Goal: Information Seeking & Learning: Learn about a topic

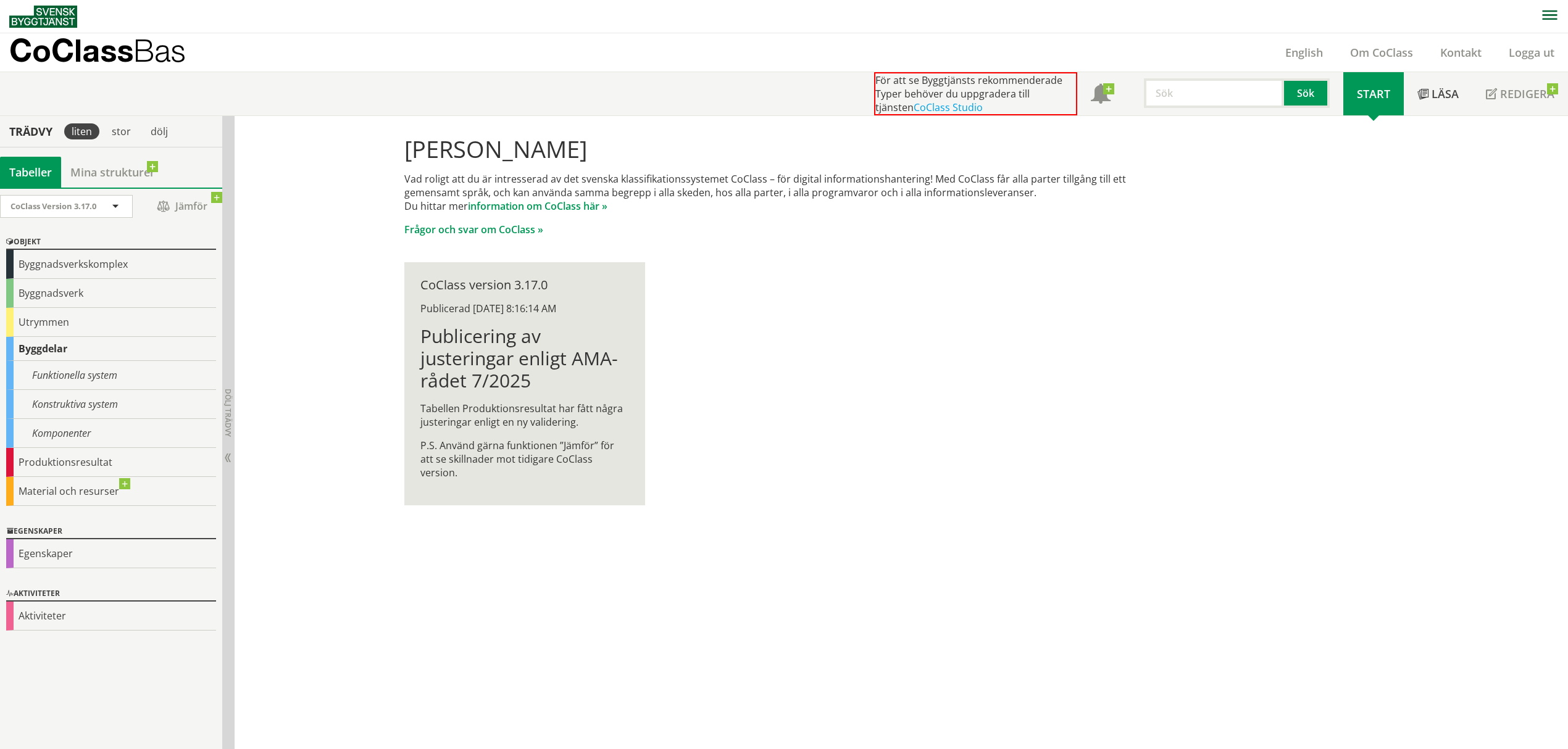
click at [717, 593] on div "Hej Jakob Hansson Vad roligt att du är intresserad av det svenska klassifikatio…" at bounding box center [902, 432] width 1334 height 634
click at [104, 299] on div "Byggnadsverk" at bounding box center [111, 293] width 210 height 29
click at [75, 556] on div "Egenskaper" at bounding box center [111, 553] width 210 height 29
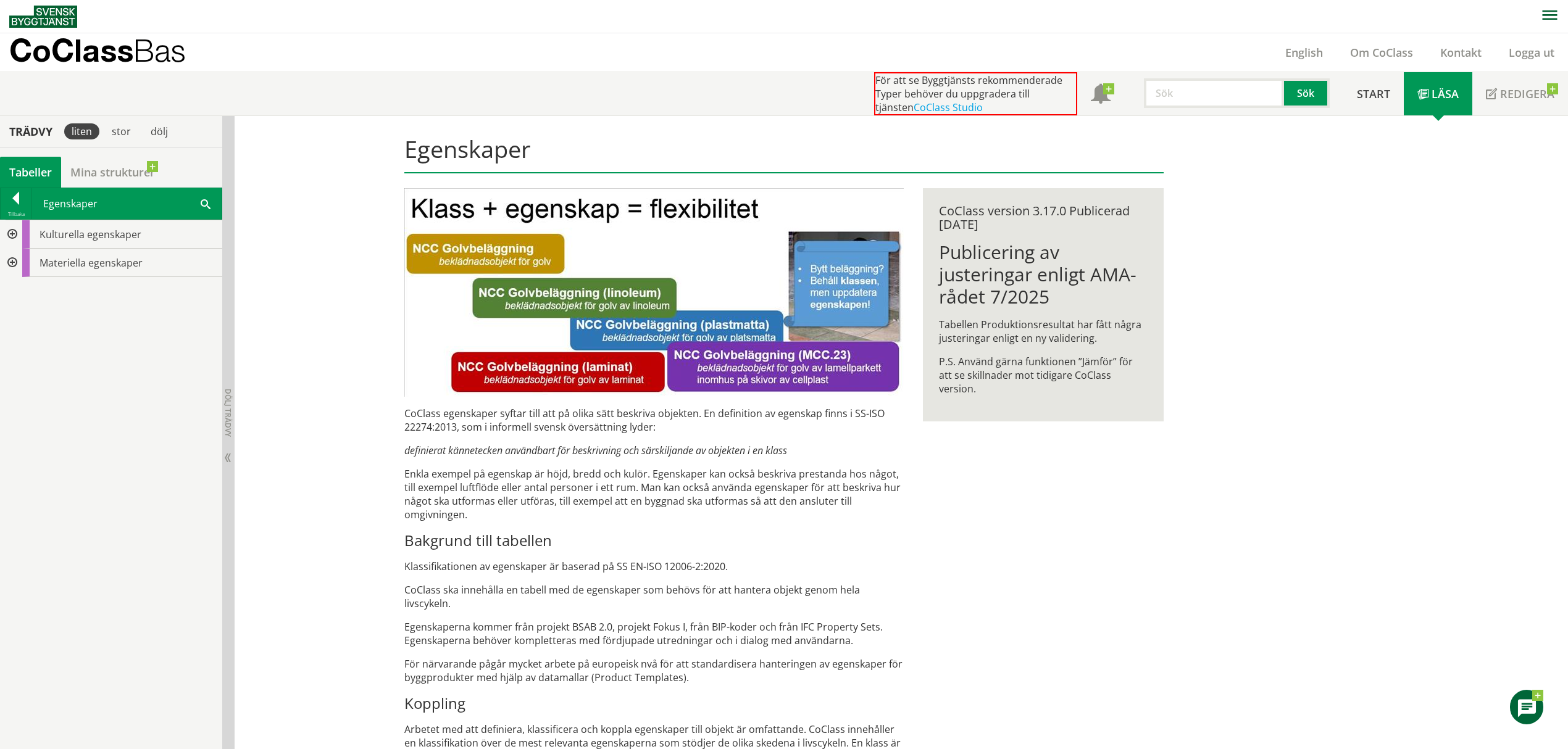
click at [78, 391] on div "Kulturella egenskaper Materiella egenskaper" at bounding box center [111, 484] width 222 height 528
click at [17, 198] on div at bounding box center [16, 201] width 31 height 17
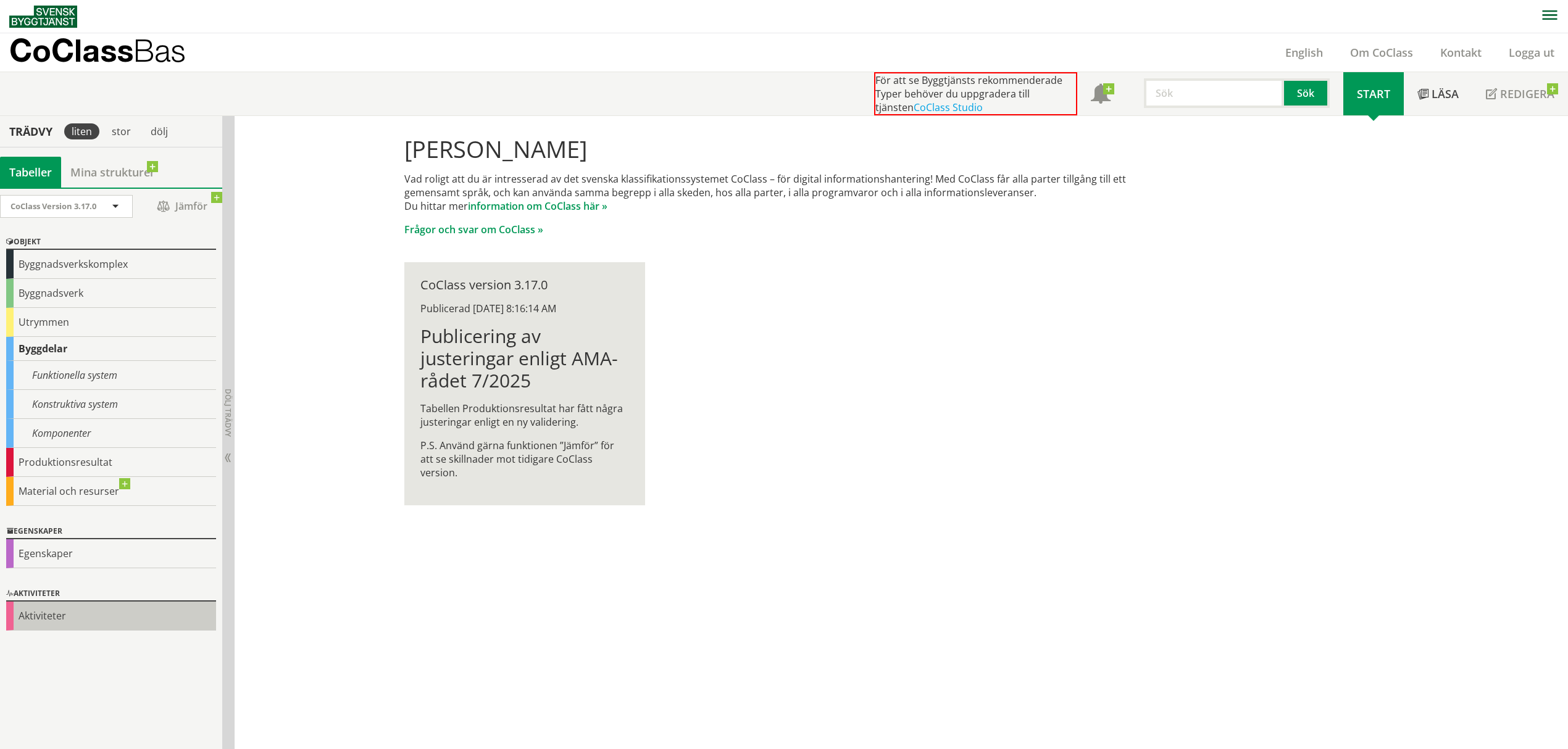
click at [58, 618] on div "Aktiviteter" at bounding box center [111, 616] width 210 height 29
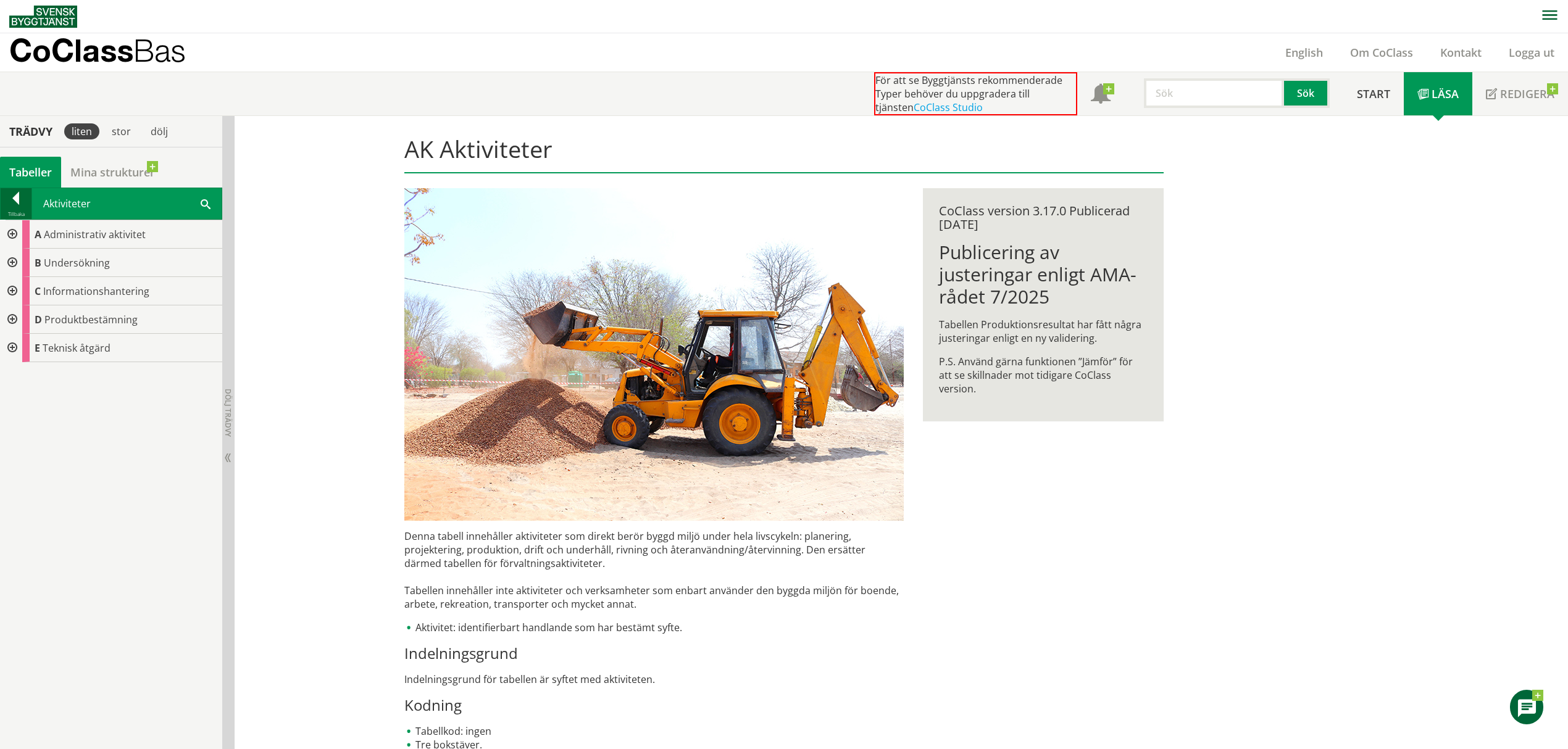
click at [9, 203] on div at bounding box center [16, 201] width 31 height 17
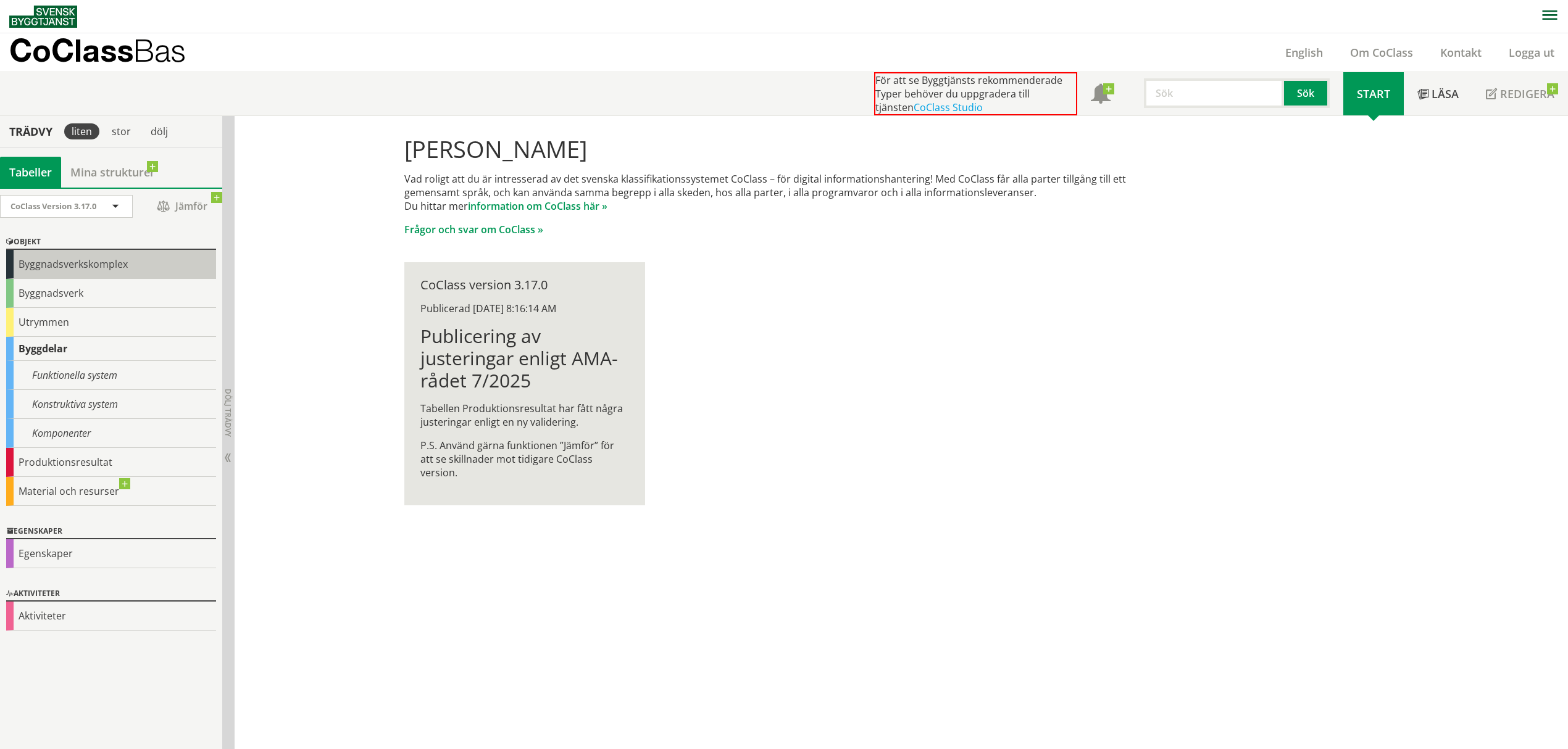
click at [85, 272] on div "Byggnadsverkskomplex" at bounding box center [111, 264] width 210 height 29
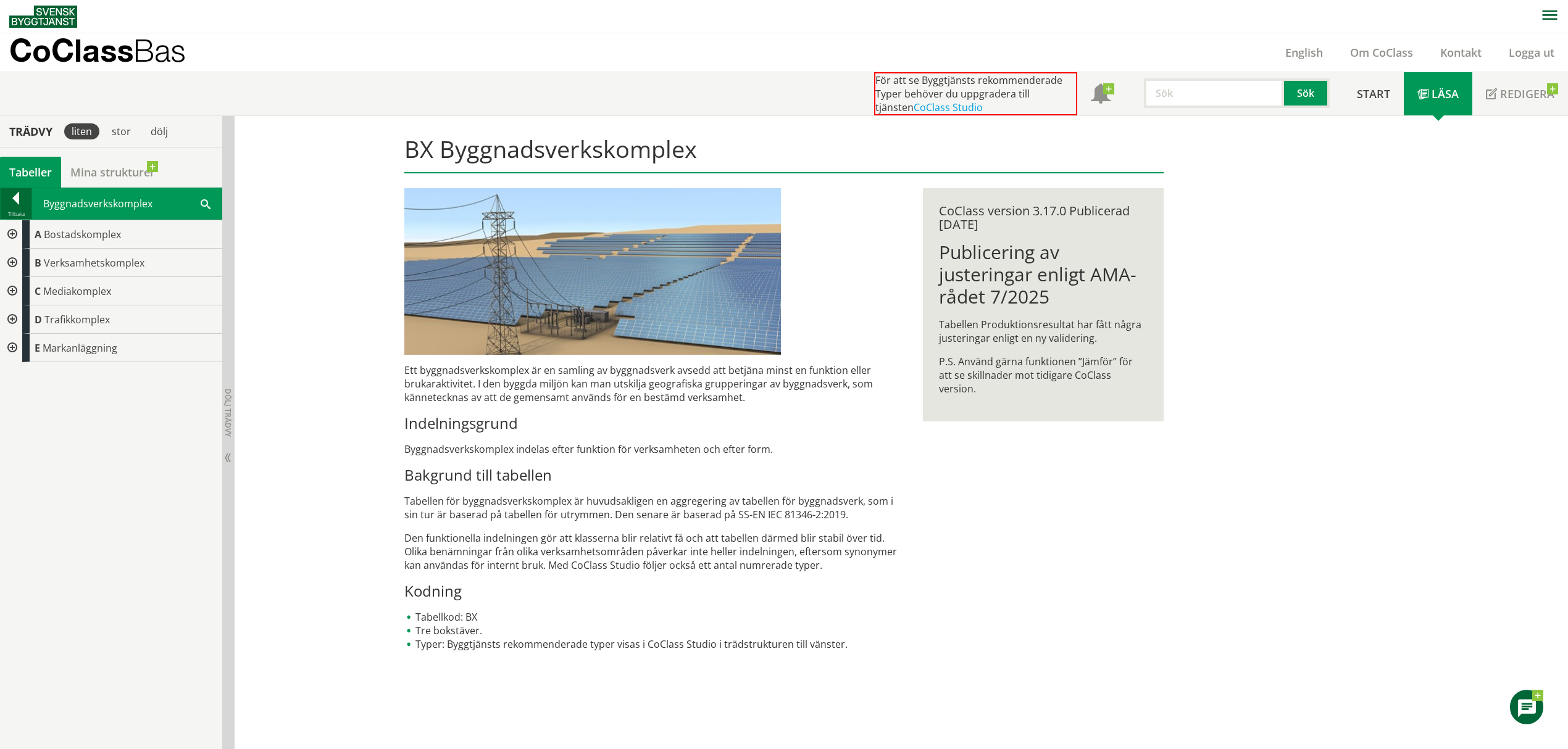
click at [11, 207] on div at bounding box center [16, 201] width 31 height 17
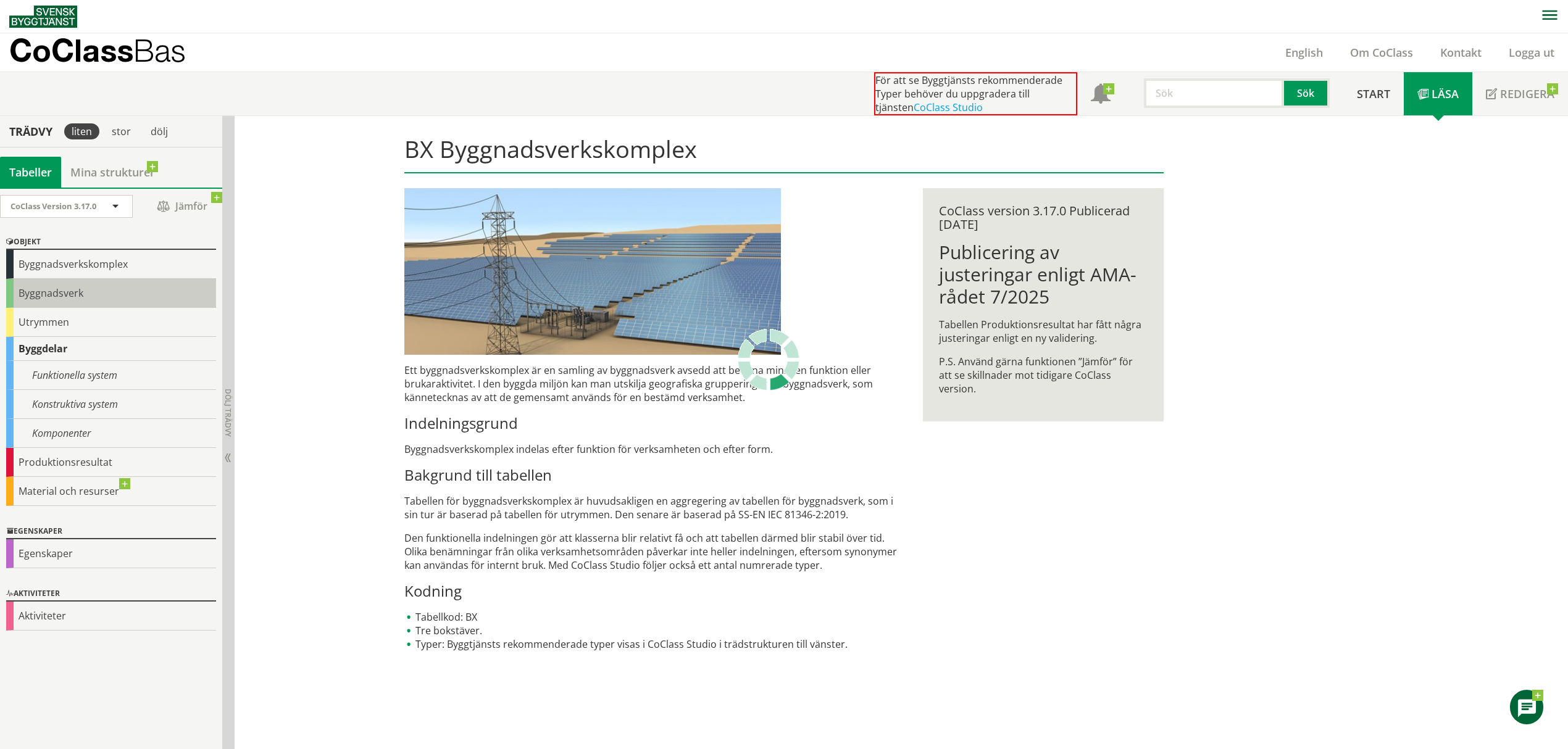
click at [58, 299] on div "Byggnadsverk" at bounding box center [111, 293] width 210 height 29
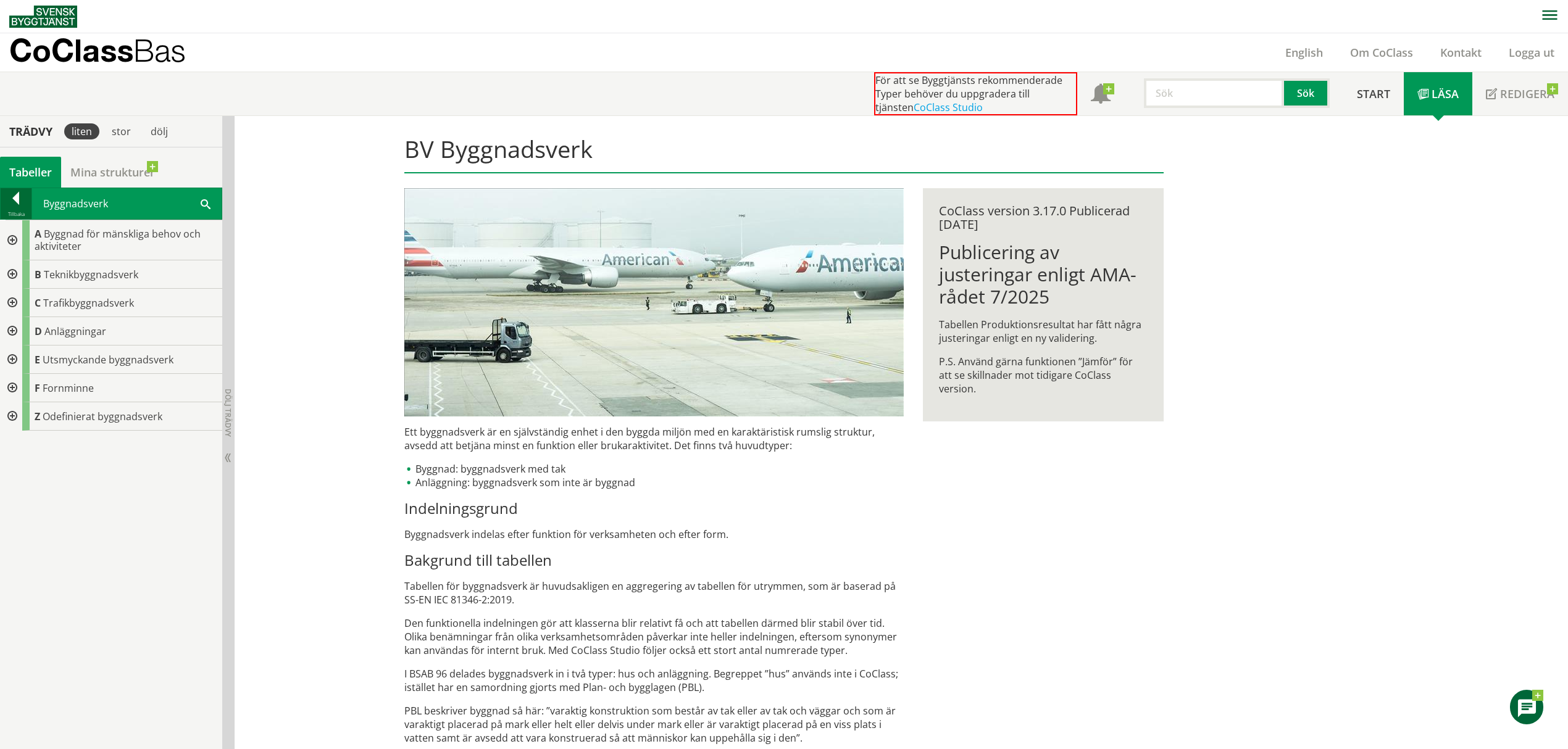
click at [18, 196] on div at bounding box center [16, 201] width 31 height 17
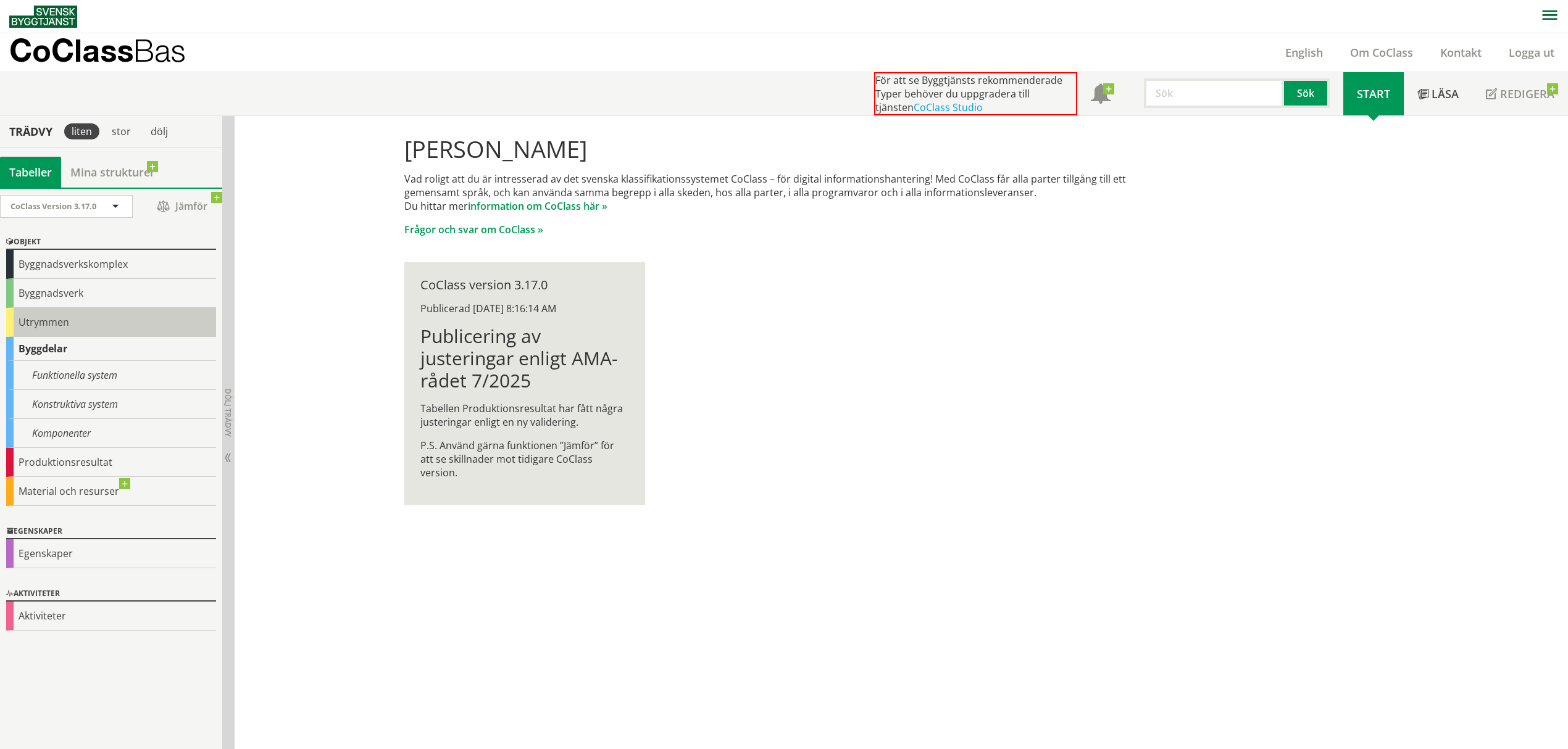
click at [60, 312] on div "Utrymmen" at bounding box center [111, 322] width 210 height 29
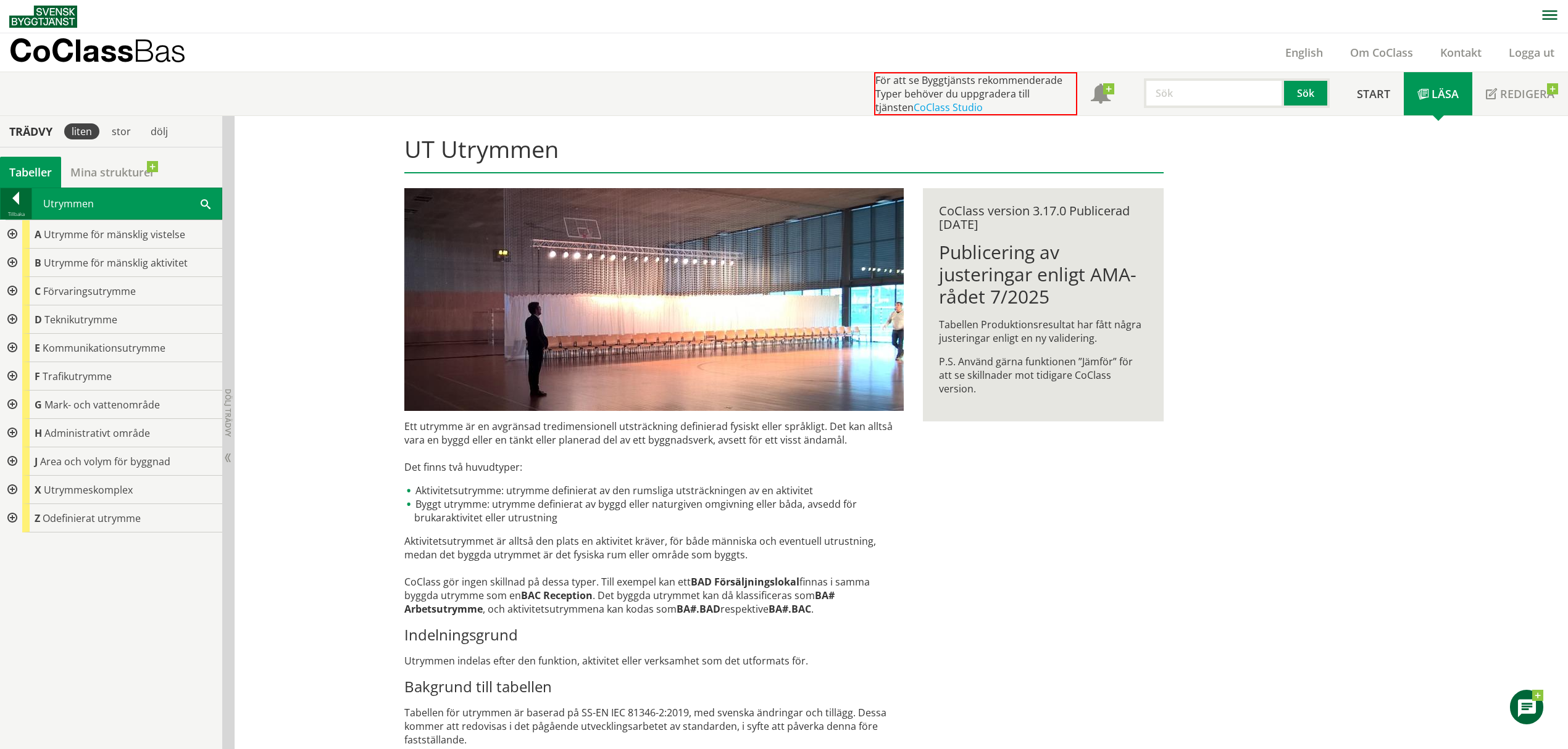
click at [11, 198] on div at bounding box center [16, 201] width 31 height 17
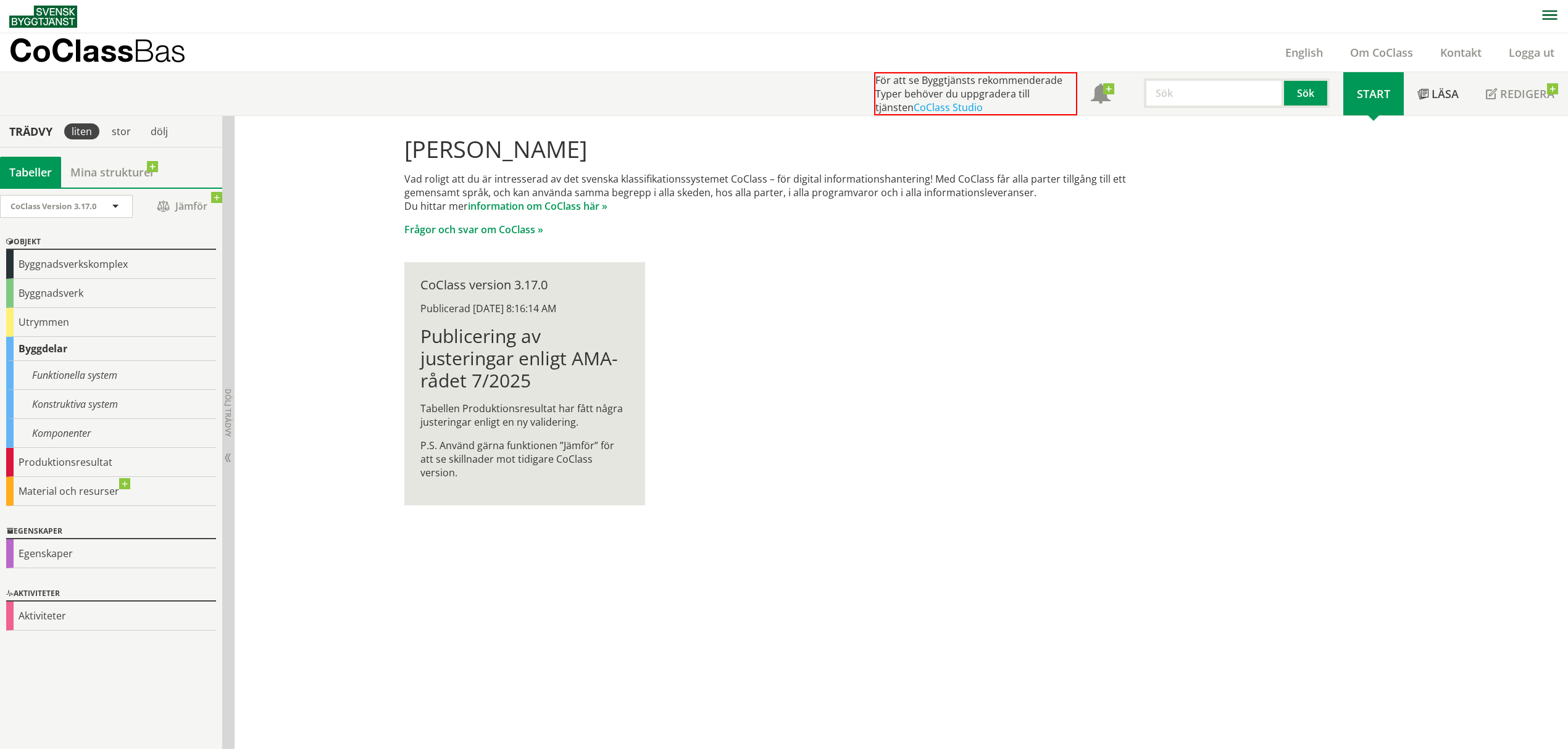
click at [349, 534] on div "[PERSON_NAME] Vad roligt att du är intresserad av det svenska klassifikationssy…" at bounding box center [902, 432] width 1334 height 634
click at [55, 446] on div "Egenskaper" at bounding box center [111, 553] width 210 height 29
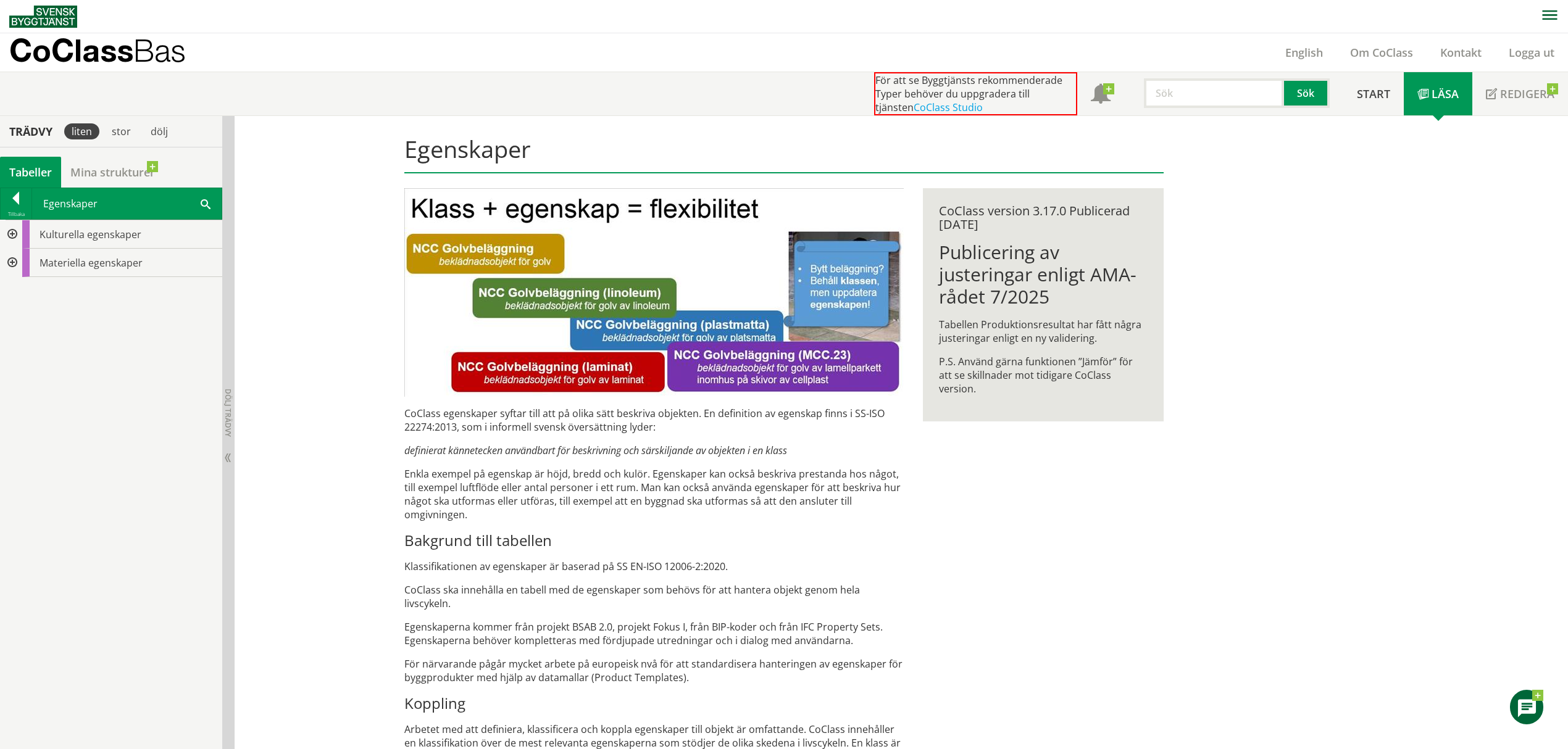
click at [111, 442] on div "Kulturella egenskaper Materiella egenskaper" at bounding box center [111, 484] width 222 height 528
click at [11, 265] on div at bounding box center [11, 263] width 22 height 28
click at [15, 206] on div at bounding box center [16, 201] width 31 height 17
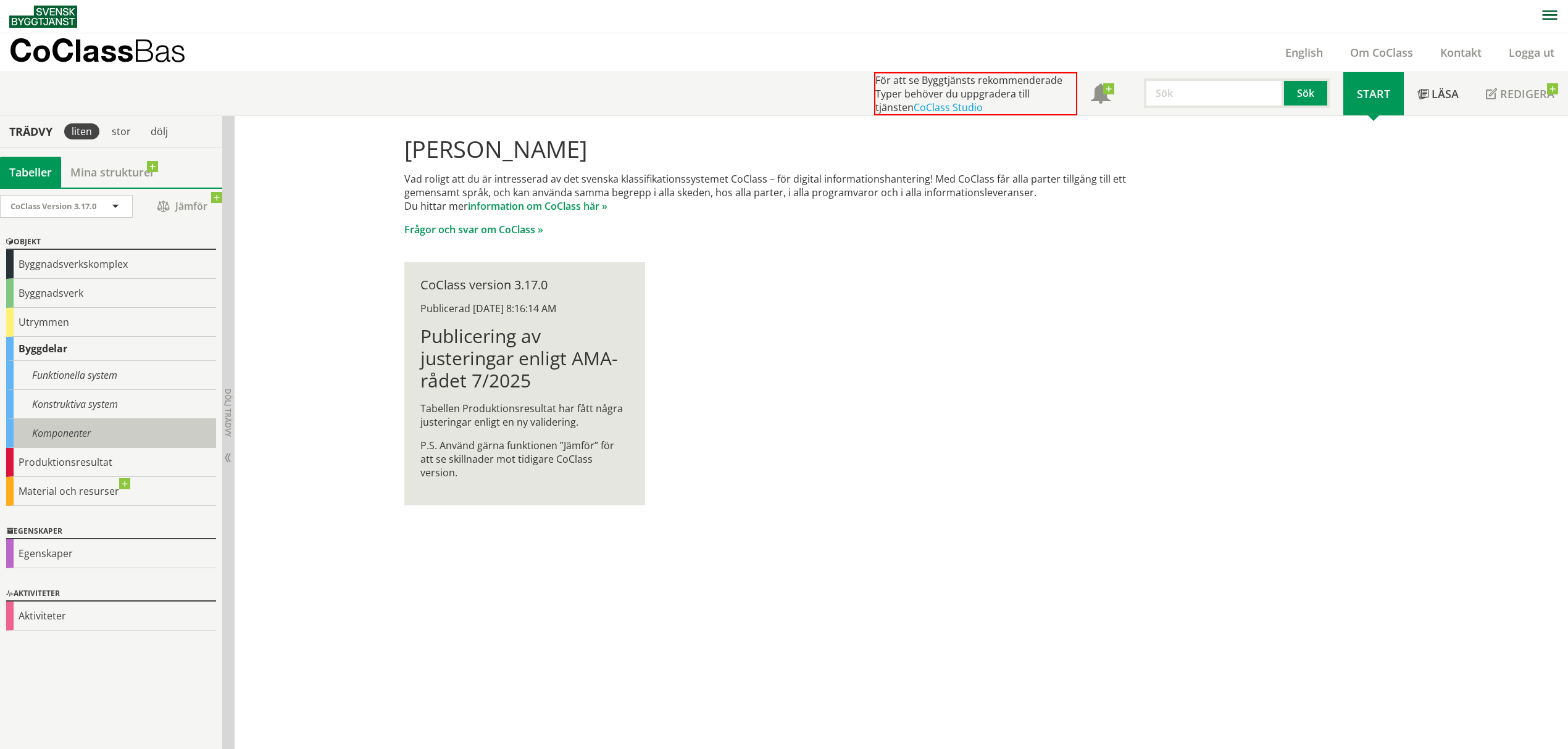
click at [95, 426] on div "Komponenter" at bounding box center [111, 433] width 210 height 29
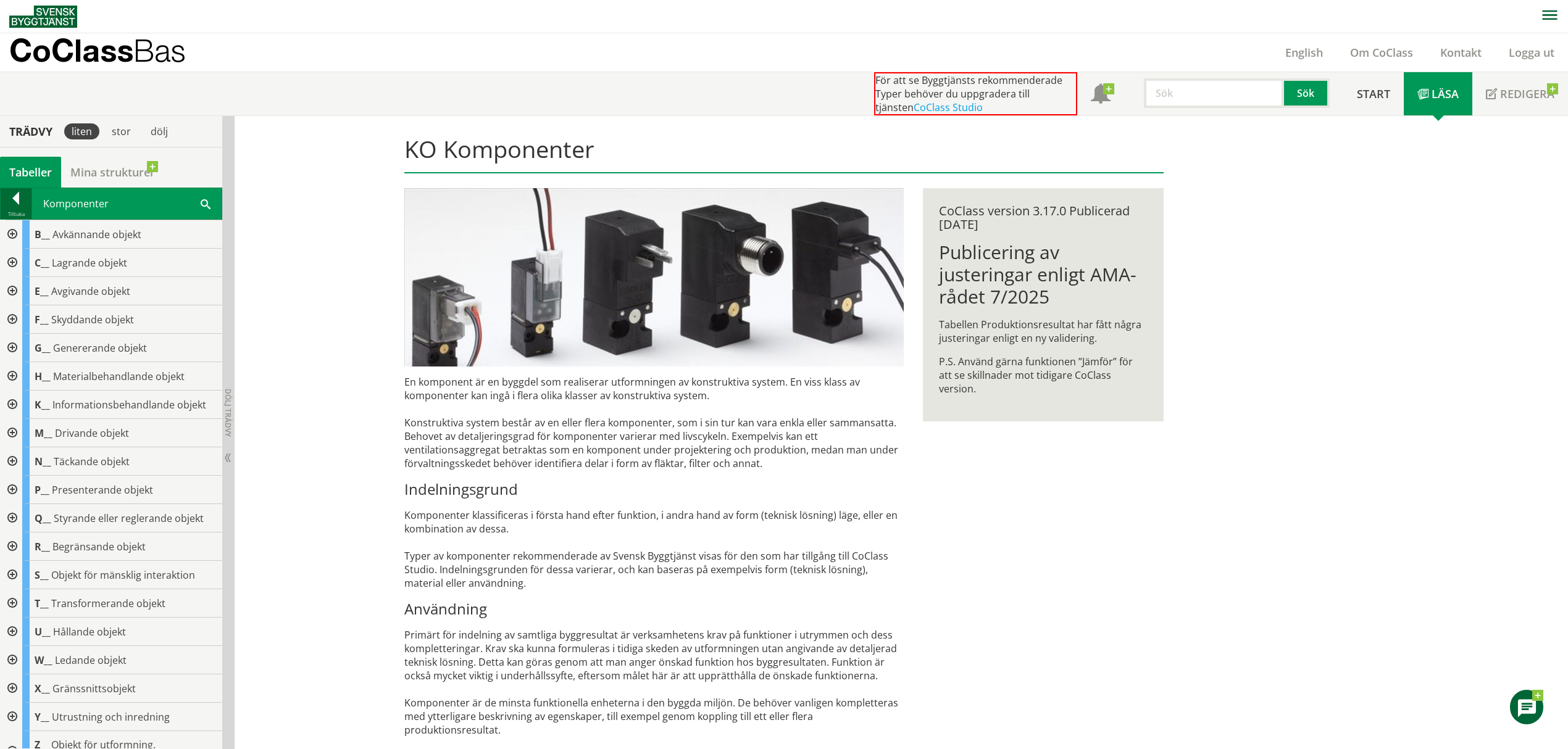
click at [26, 203] on div at bounding box center [16, 201] width 31 height 17
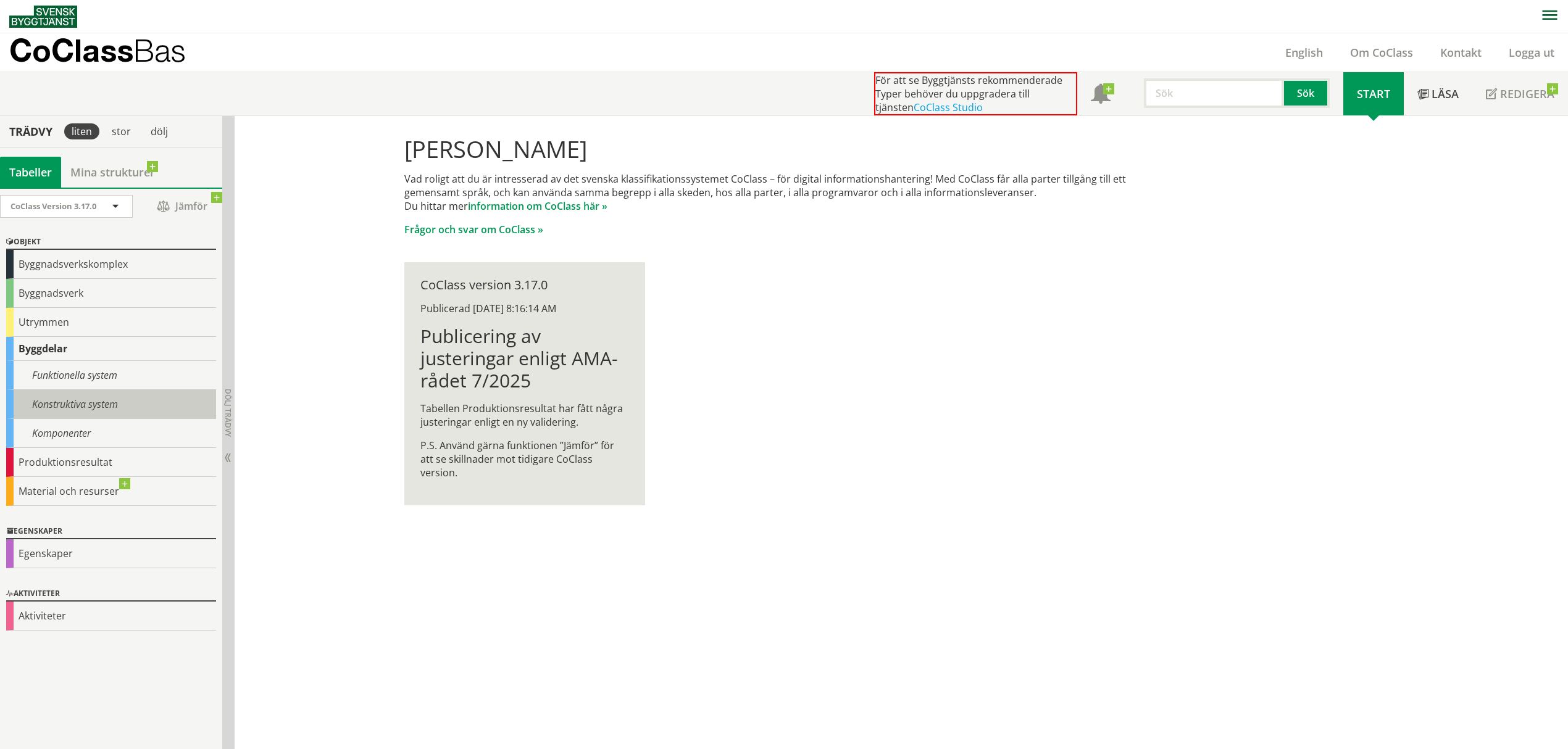
click at [95, 415] on div "Konstruktiva system" at bounding box center [111, 404] width 210 height 29
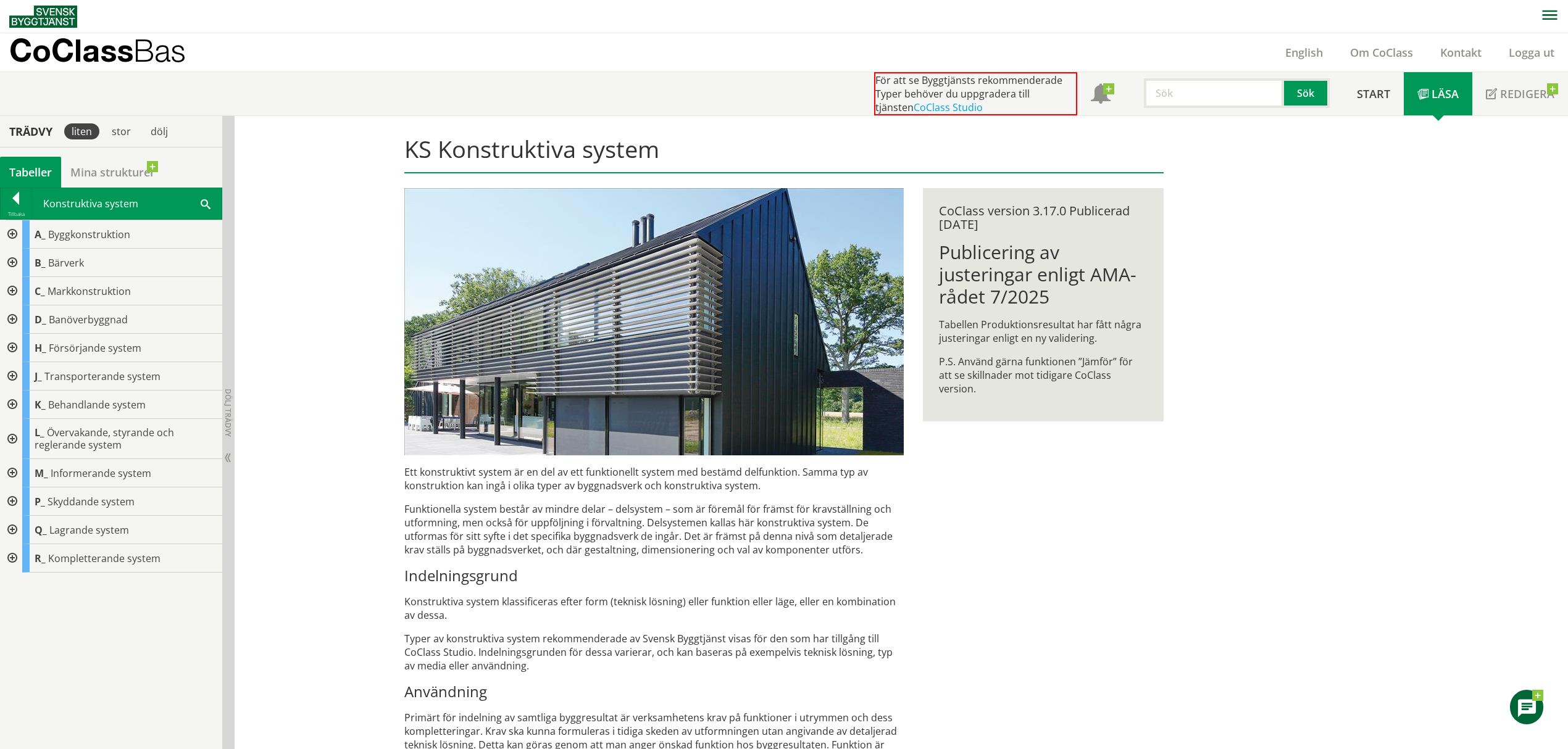
click at [18, 446] on div at bounding box center [11, 558] width 22 height 28
click at [21, 446] on div at bounding box center [21, 615] width 22 height 28
click at [19, 206] on div at bounding box center [16, 201] width 31 height 17
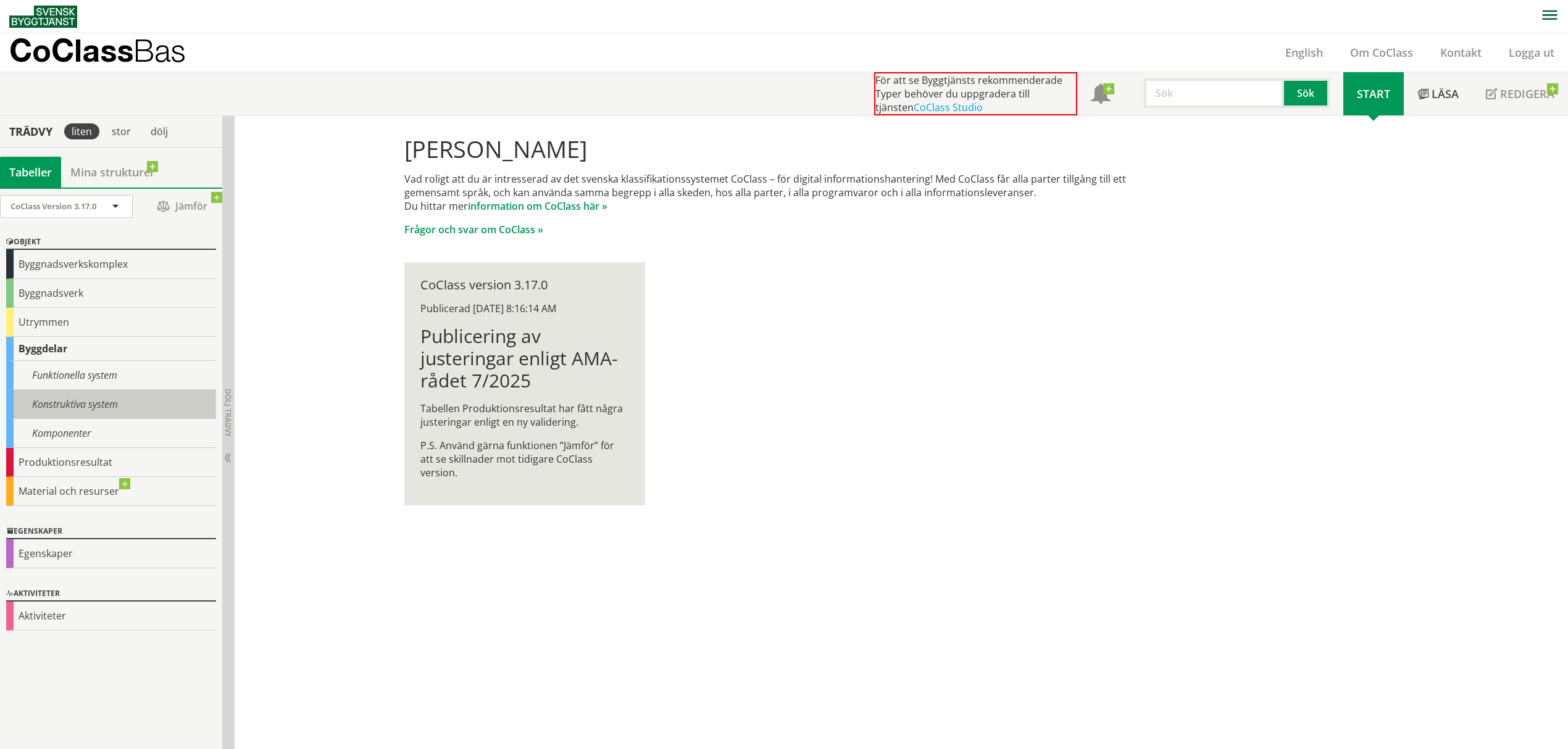
click at [74, 411] on div "Konstruktiva system" at bounding box center [111, 404] width 210 height 29
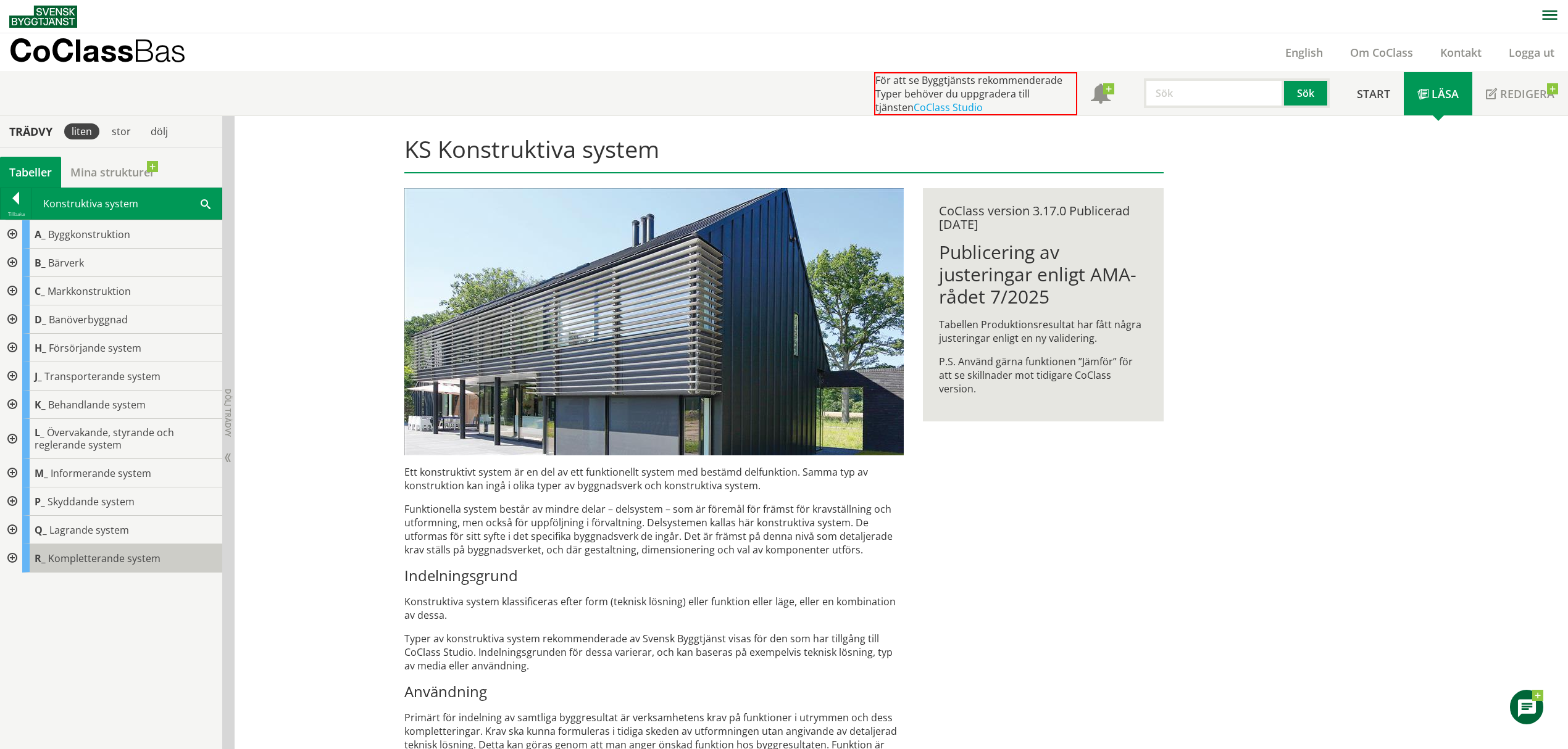
click at [129, 446] on span "Kompletterande system" at bounding box center [105, 558] width 112 height 14
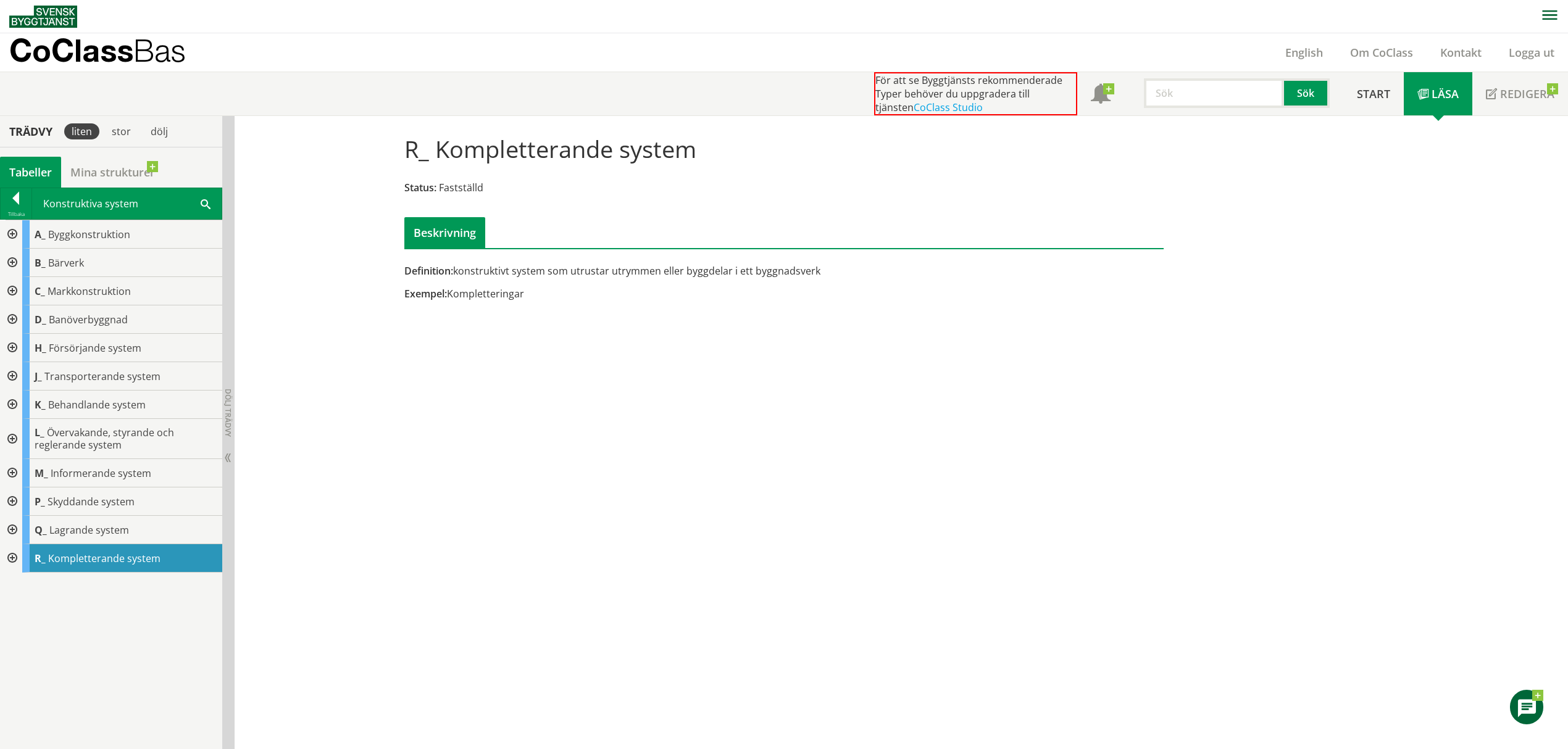
click at [11, 446] on div at bounding box center [11, 558] width 22 height 28
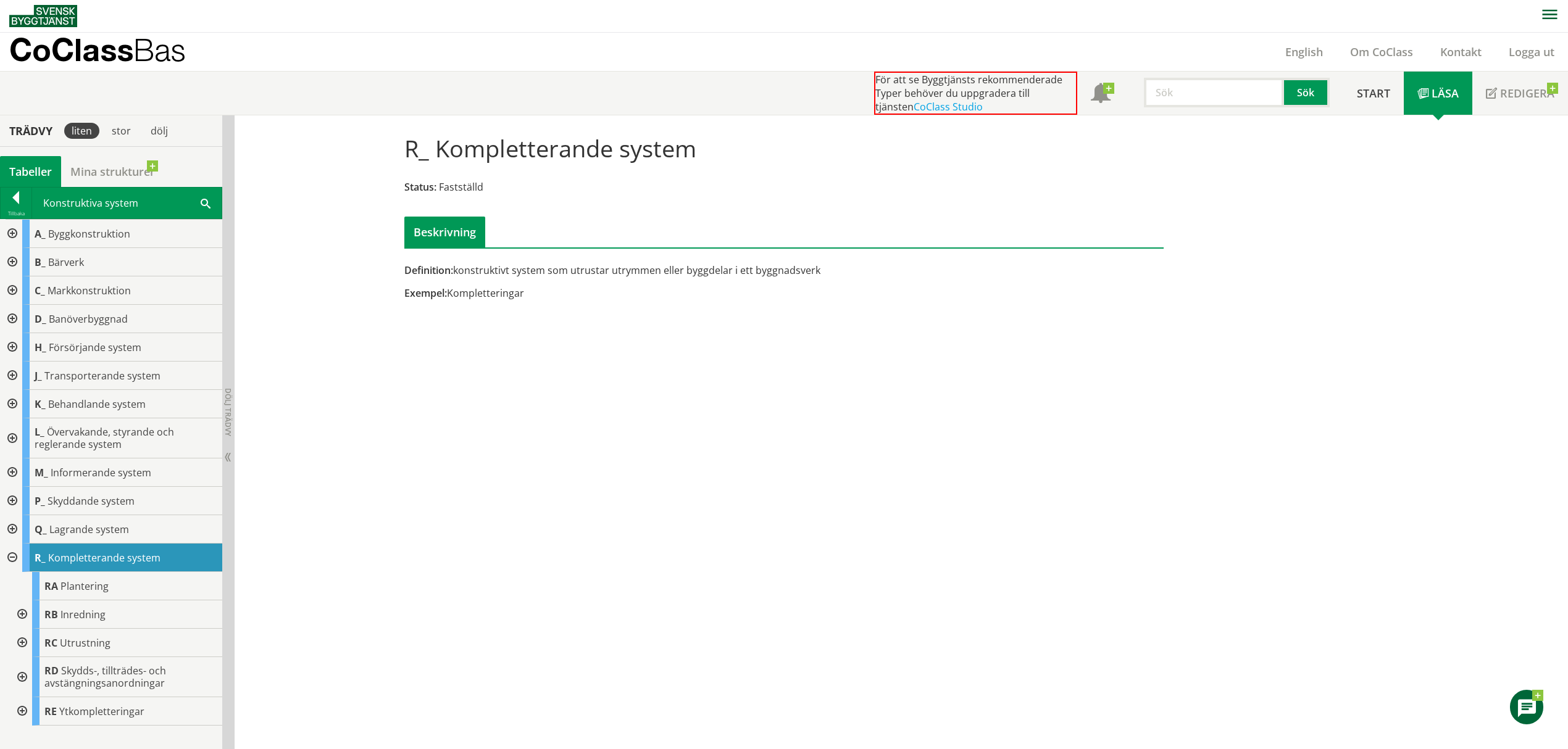
click at [20, 446] on div at bounding box center [21, 615] width 22 height 28
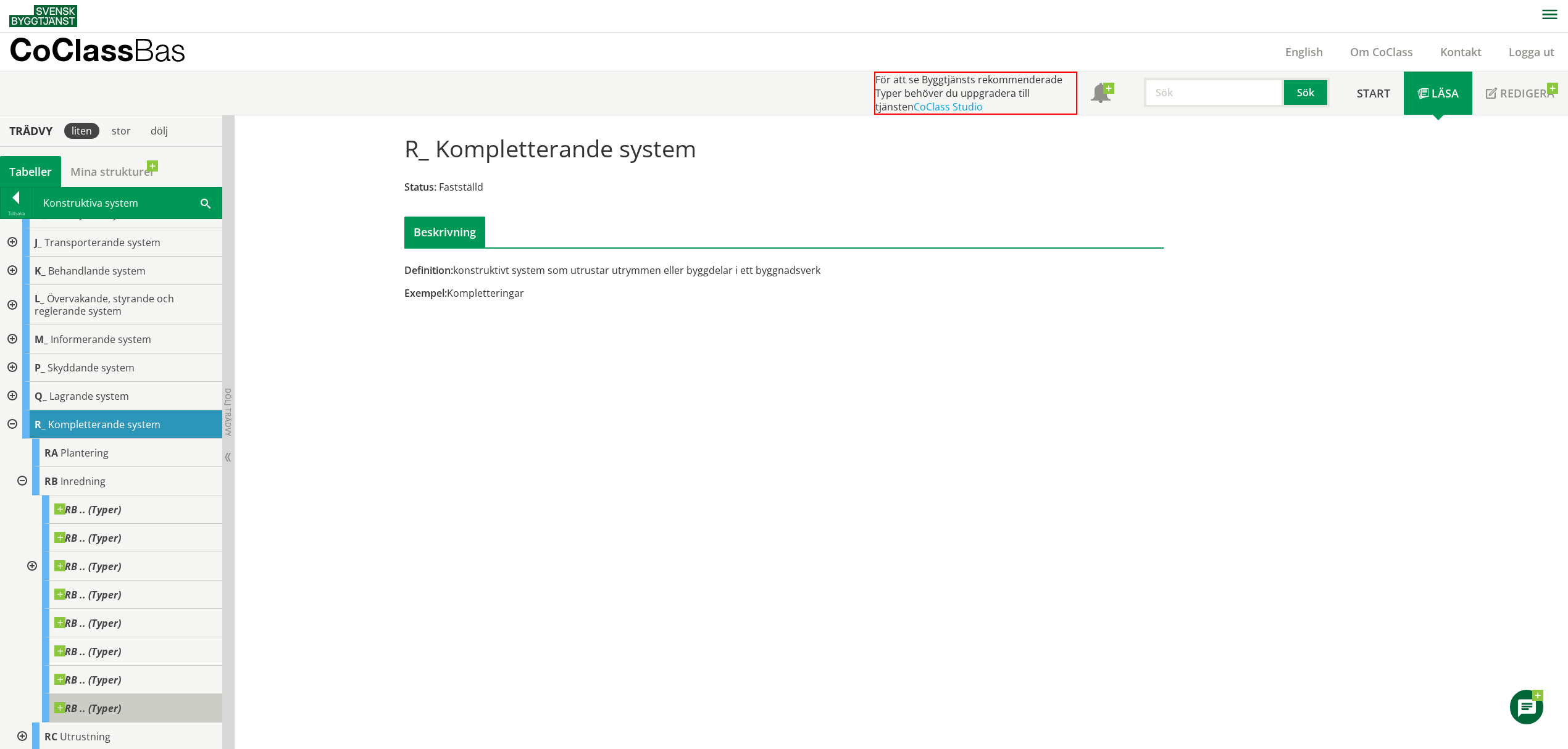
scroll to position [203, 0]
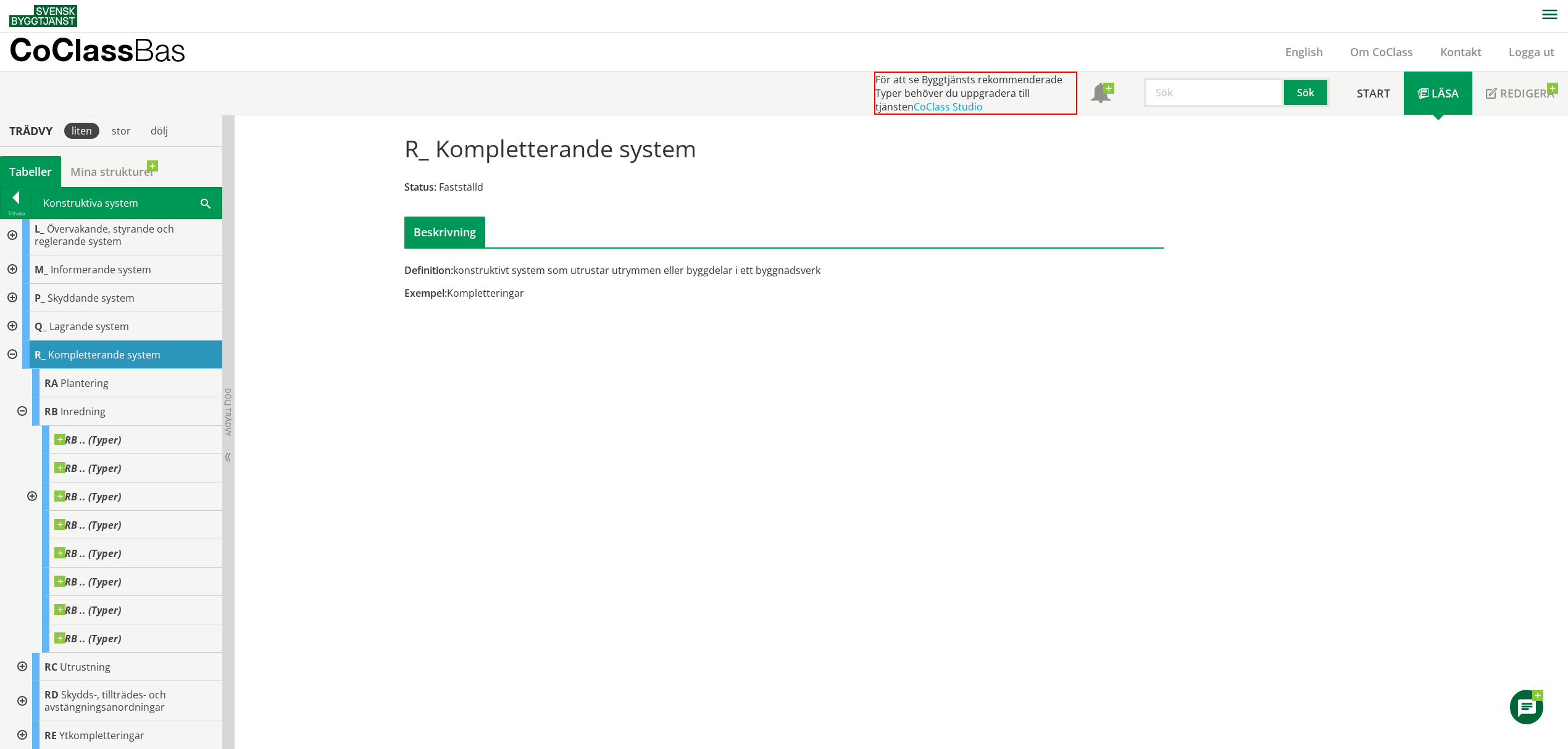
click at [23, 446] on div at bounding box center [21, 667] width 22 height 28
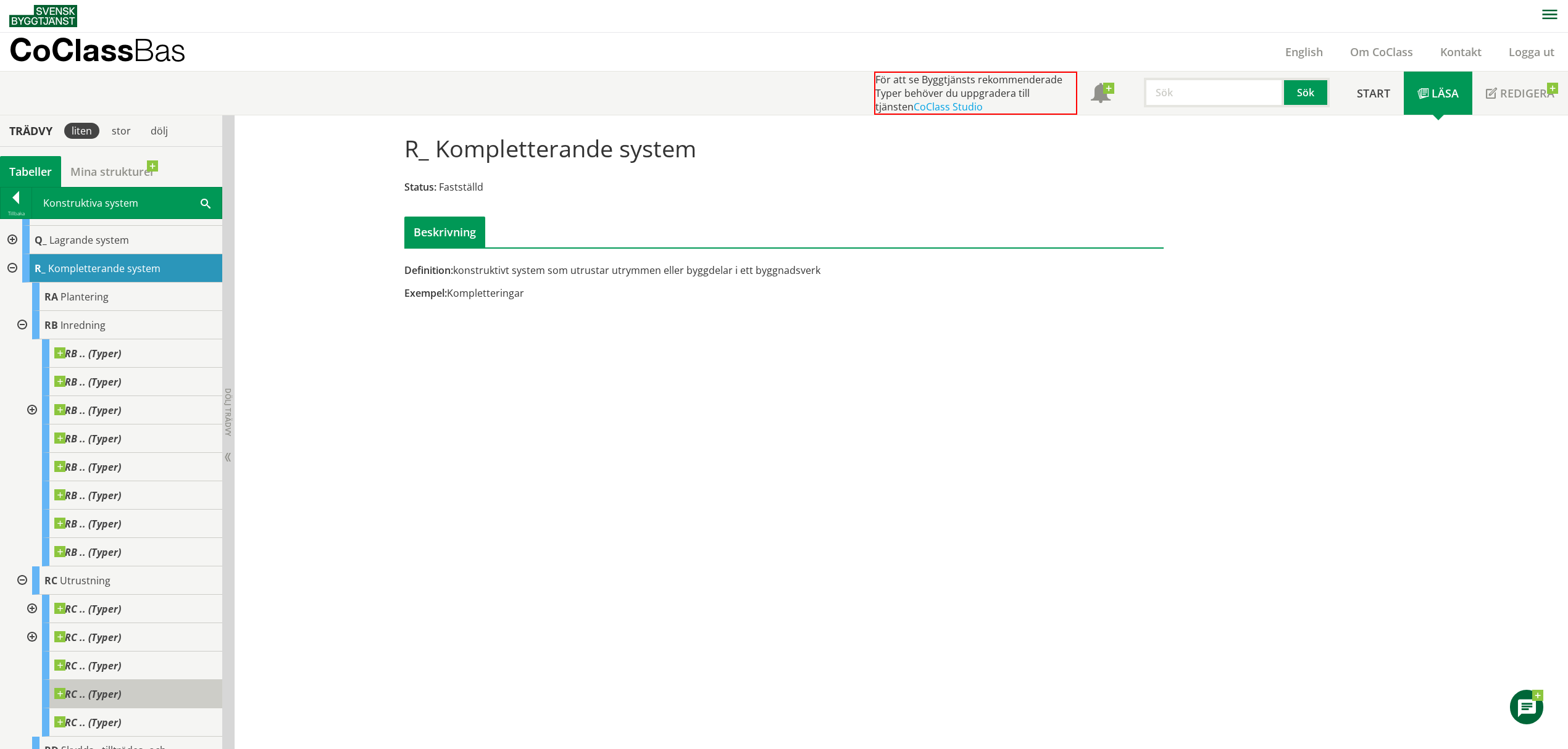
scroll to position [346, 0]
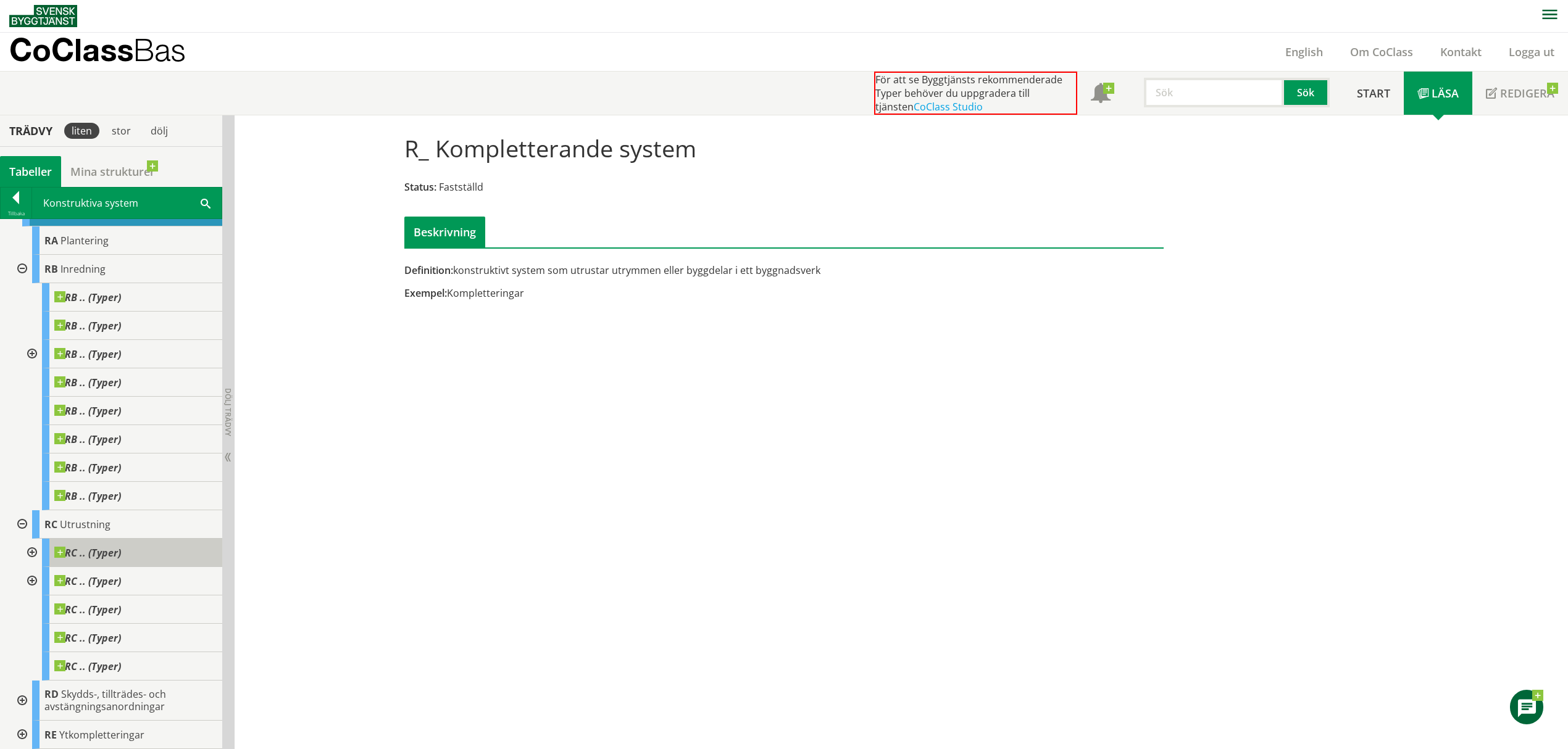
click at [112, 446] on div "RC .. (Typer)" at bounding box center [132, 553] width 180 height 28
click at [120, 446] on span "RC .. (Typer)" at bounding box center [88, 580] width 67 height 12
click at [112, 446] on span "RC .. (Typer)" at bounding box center [88, 609] width 67 height 12
click at [20, 203] on div at bounding box center [16, 200] width 31 height 17
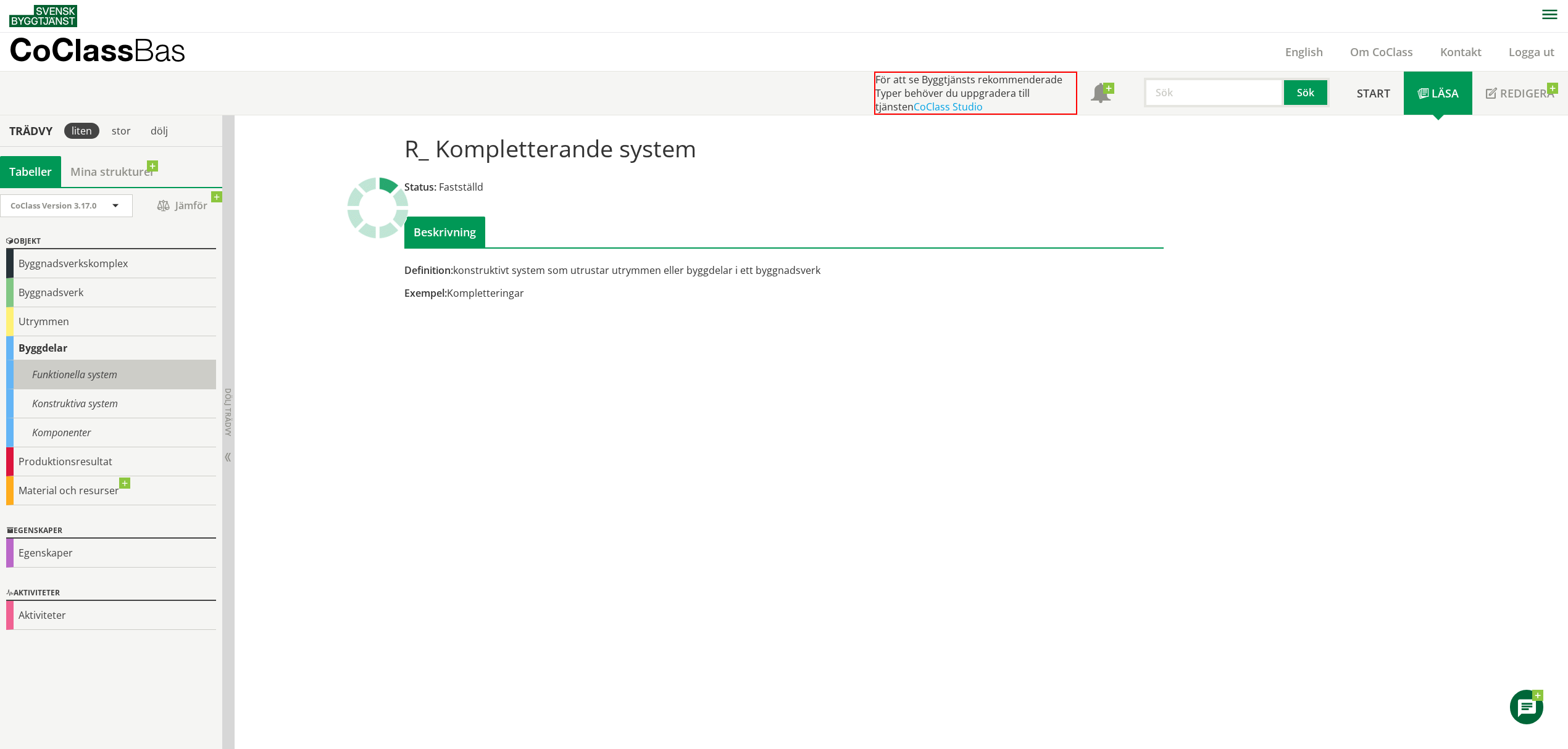
click at [70, 371] on div "Funktionella system" at bounding box center [111, 375] width 210 height 29
click at [58, 446] on div "Egenskaper" at bounding box center [111, 553] width 210 height 29
drag, startPoint x: 258, startPoint y: 524, endPoint x: 264, endPoint y: 519, distance: 7.8
click at [260, 446] on div "R_ Kompletterande system Status: Fastställd Beskrivning Definition: konstruktiv…" at bounding box center [902, 432] width 1334 height 634
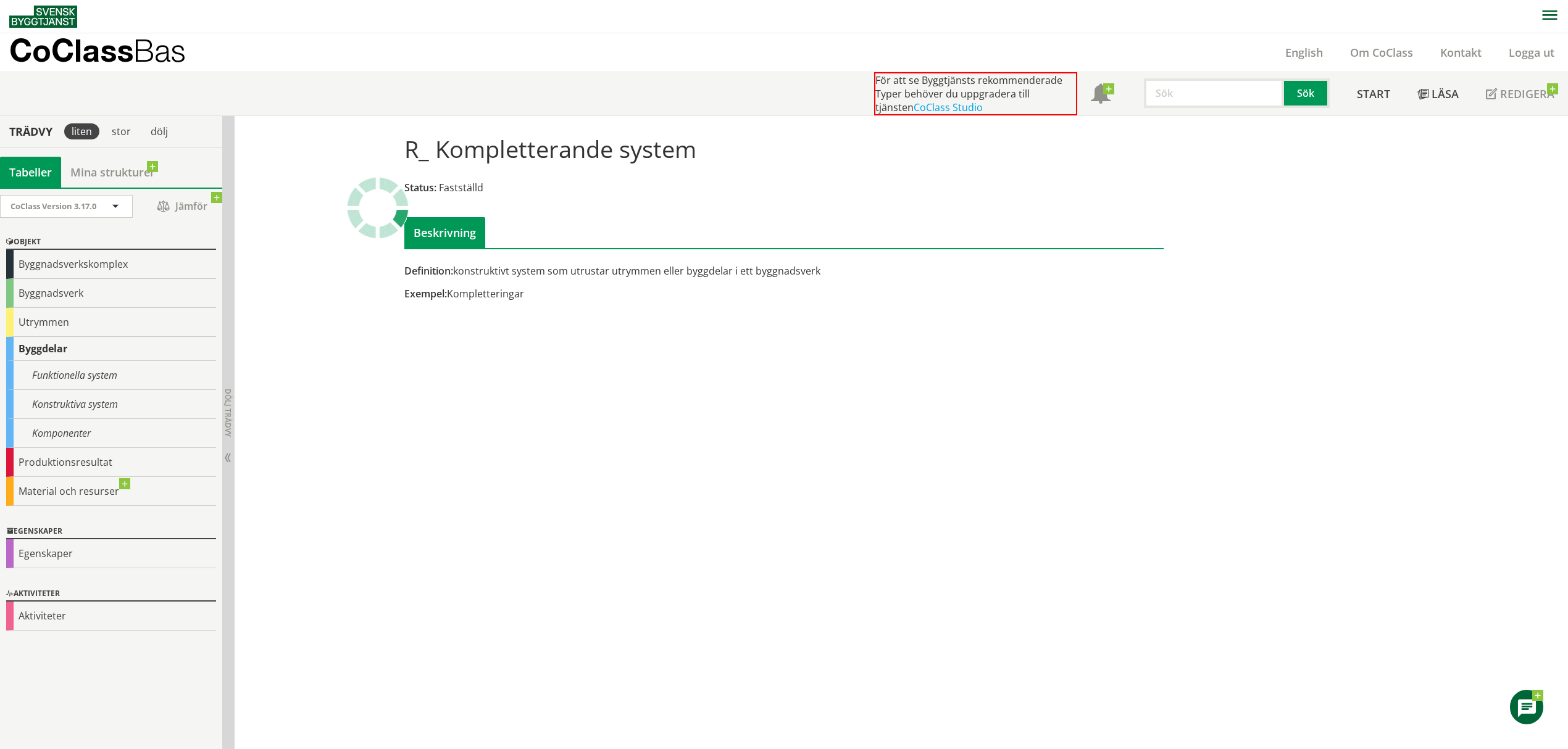
click at [503, 425] on div "R_ Kompletterande system Status: Fastställd Beskrivning Definition: konstruktiv…" at bounding box center [902, 432] width 1334 height 634
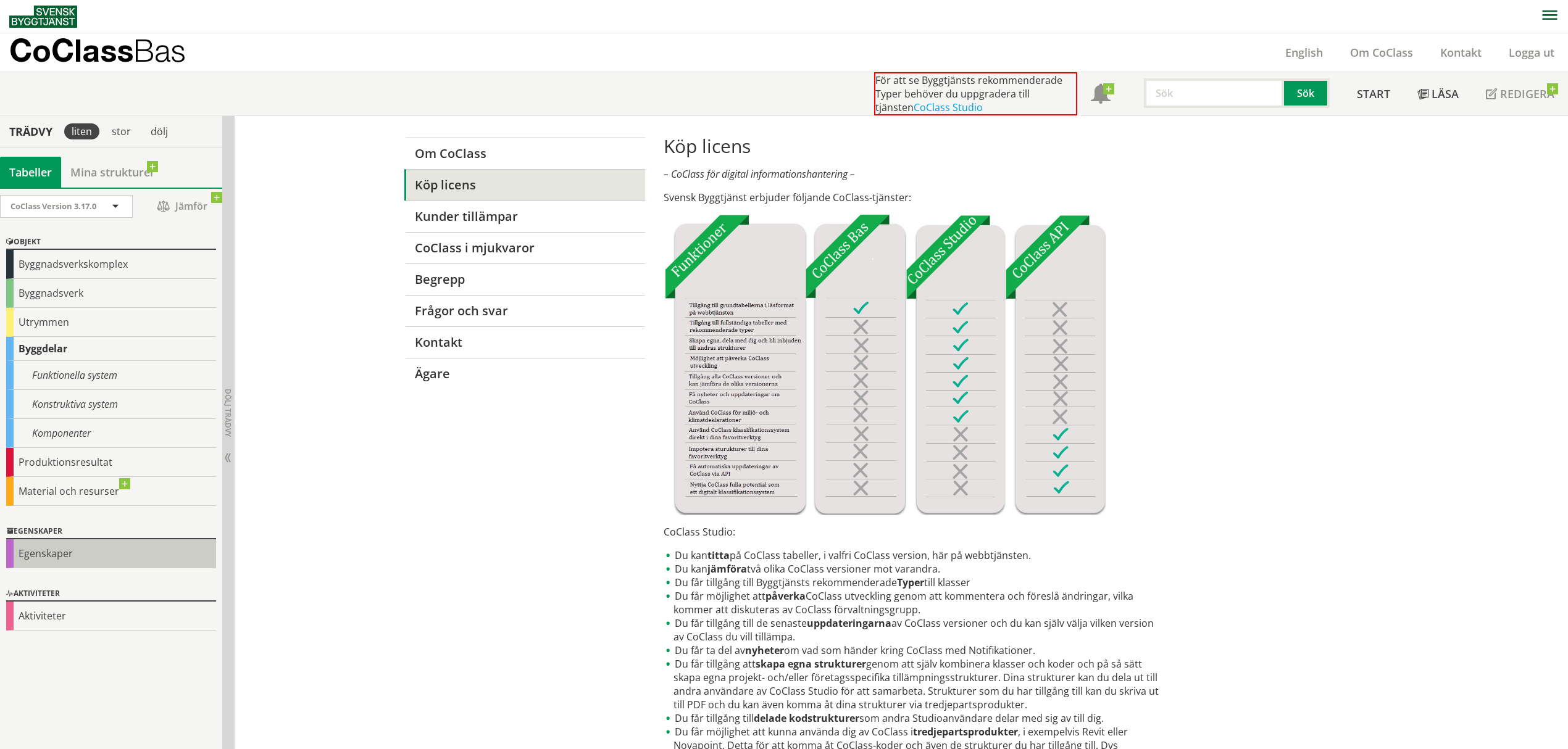
click at [72, 561] on div "Egenskaper" at bounding box center [111, 553] width 210 height 29
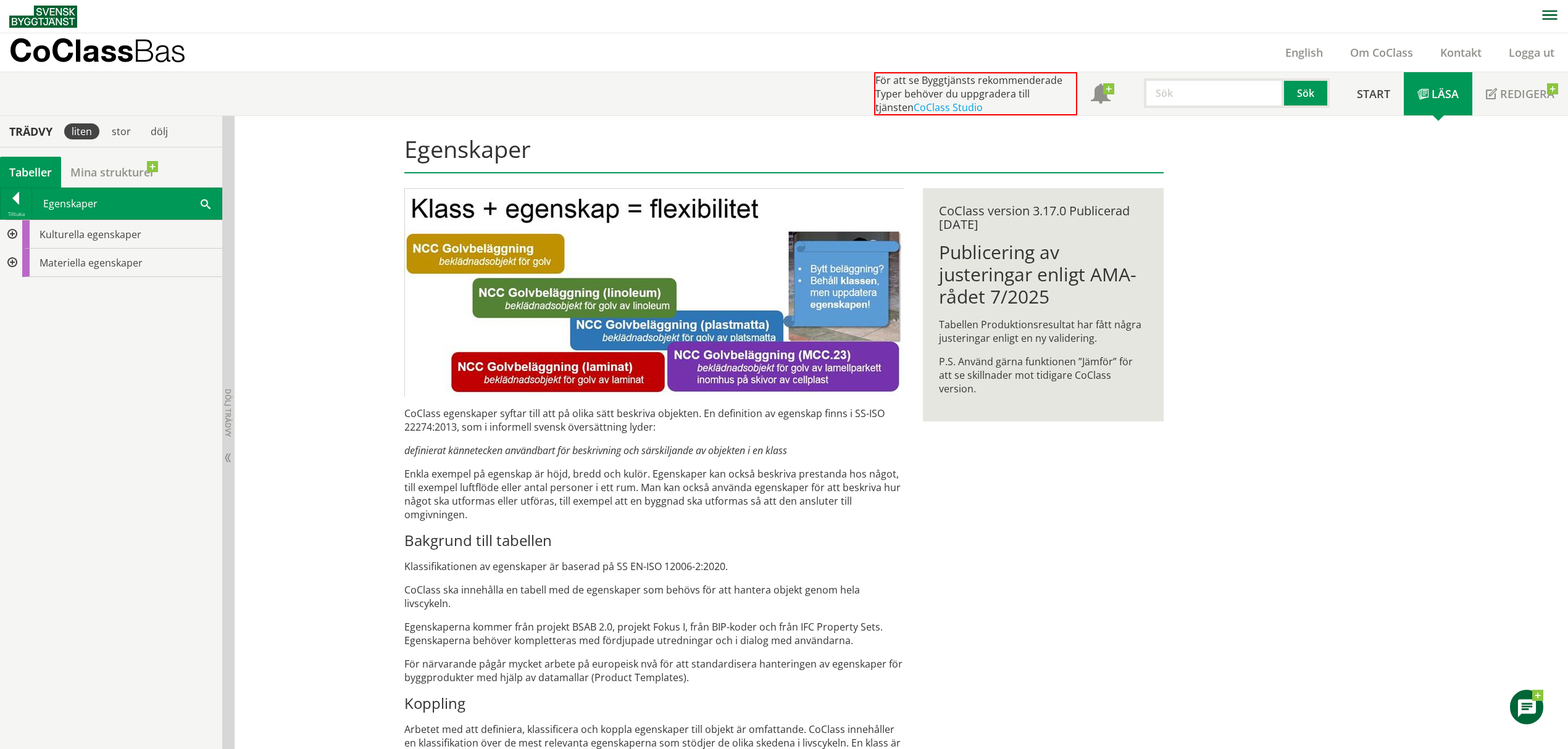
click at [18, 264] on div at bounding box center [11, 263] width 22 height 28
click at [23, 292] on div at bounding box center [21, 291] width 22 height 28
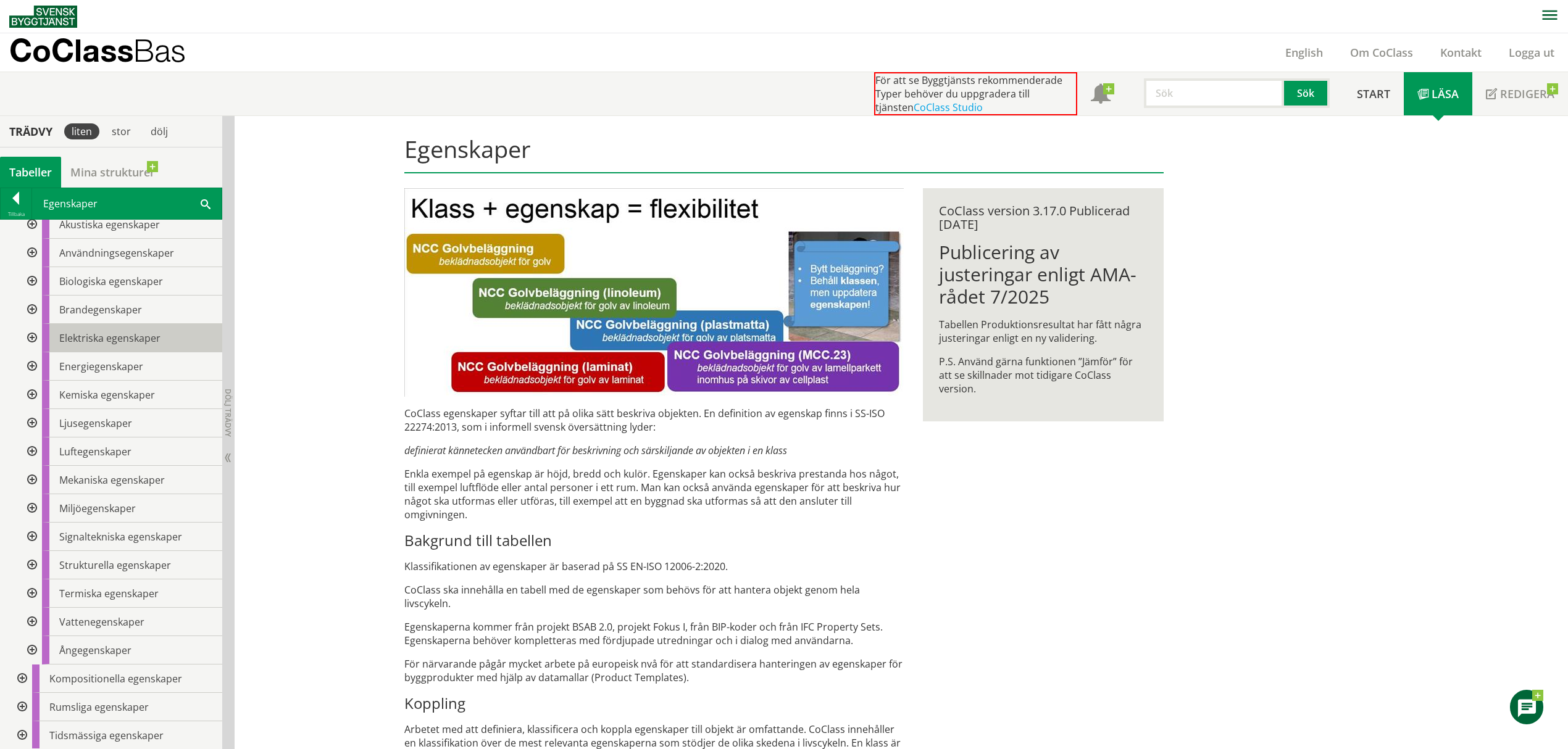
scroll to position [96, 0]
click at [5, 216] on div "Tillbaka" at bounding box center [16, 214] width 31 height 10
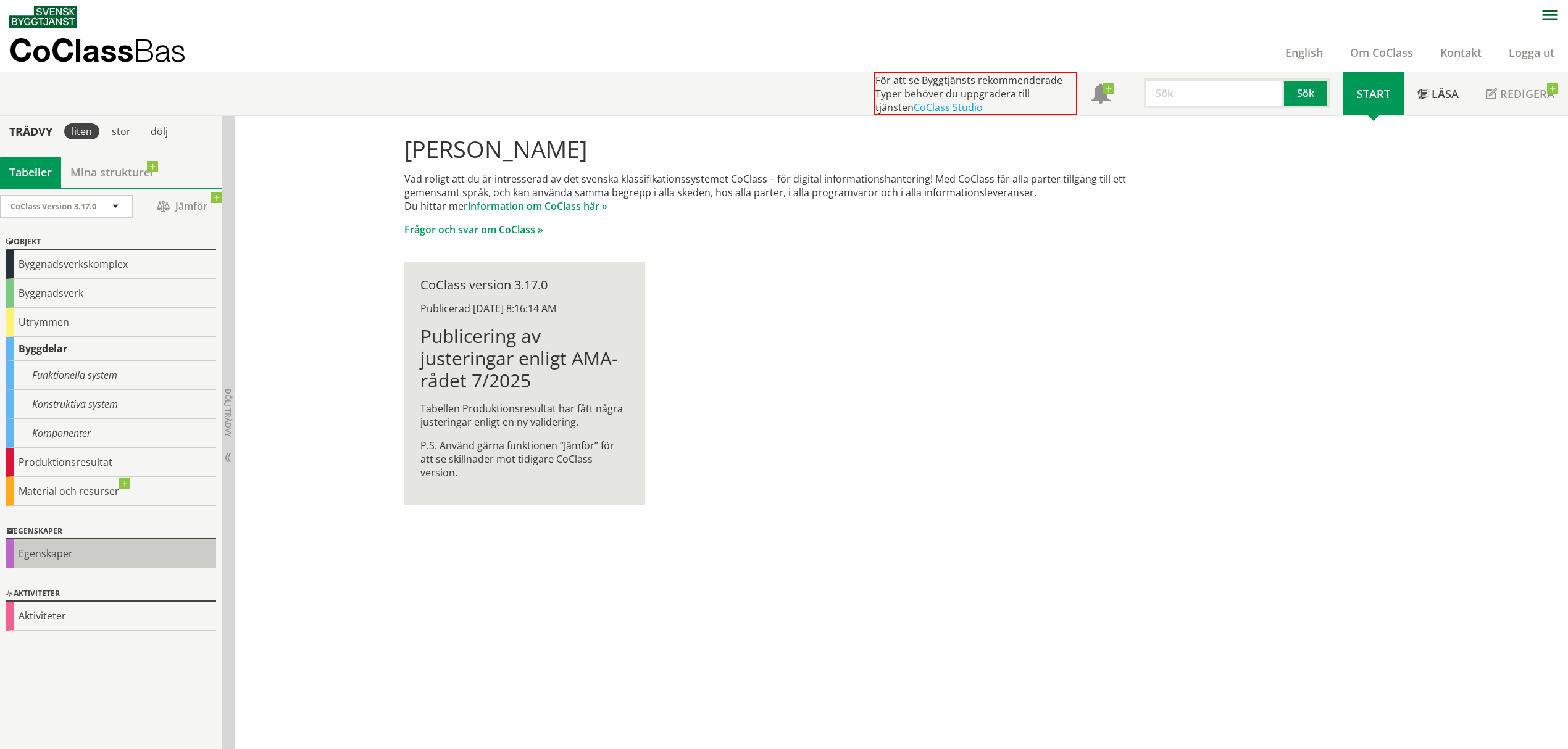
click at [51, 556] on div "Egenskaper" at bounding box center [111, 553] width 210 height 29
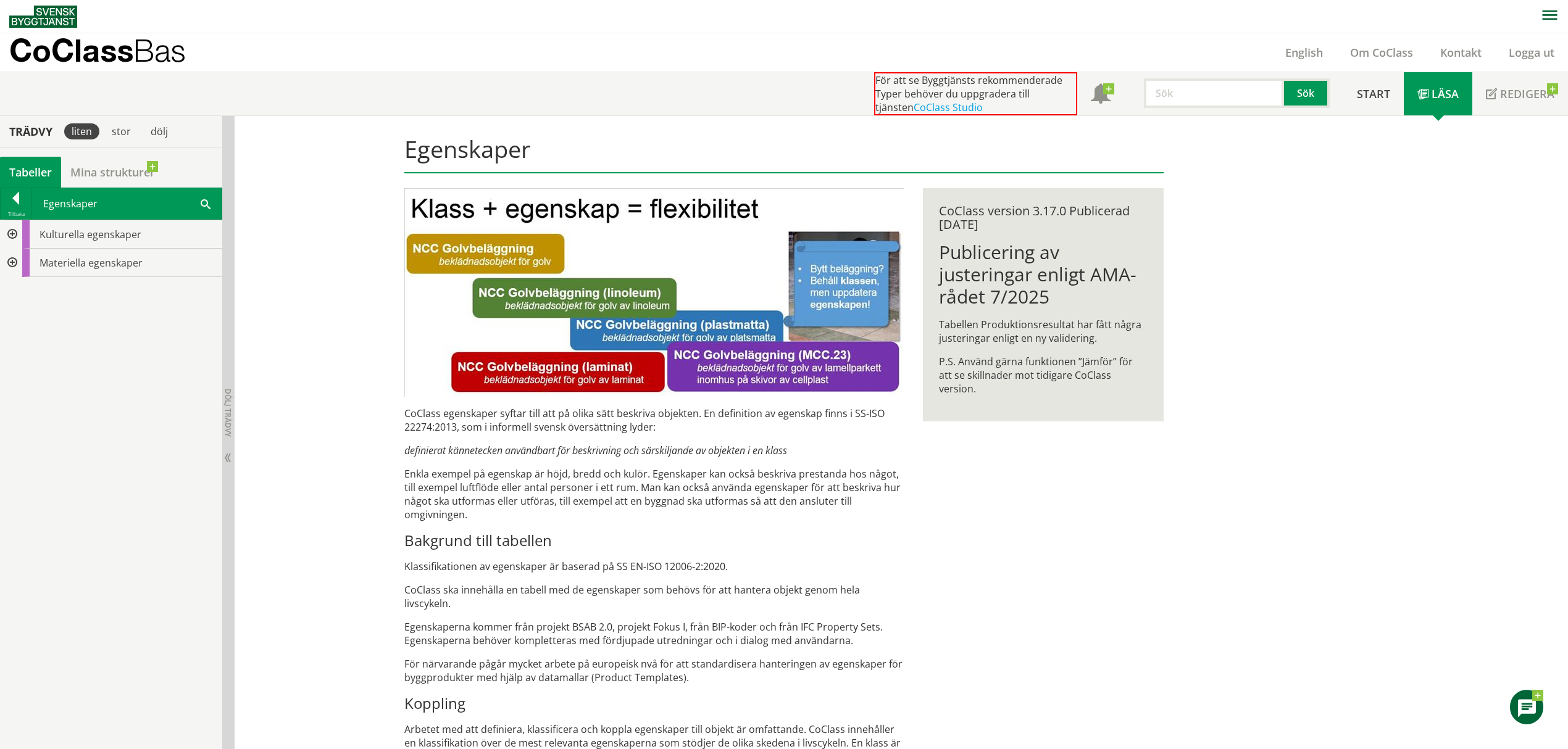
click at [16, 235] on div at bounding box center [11, 235] width 22 height 28
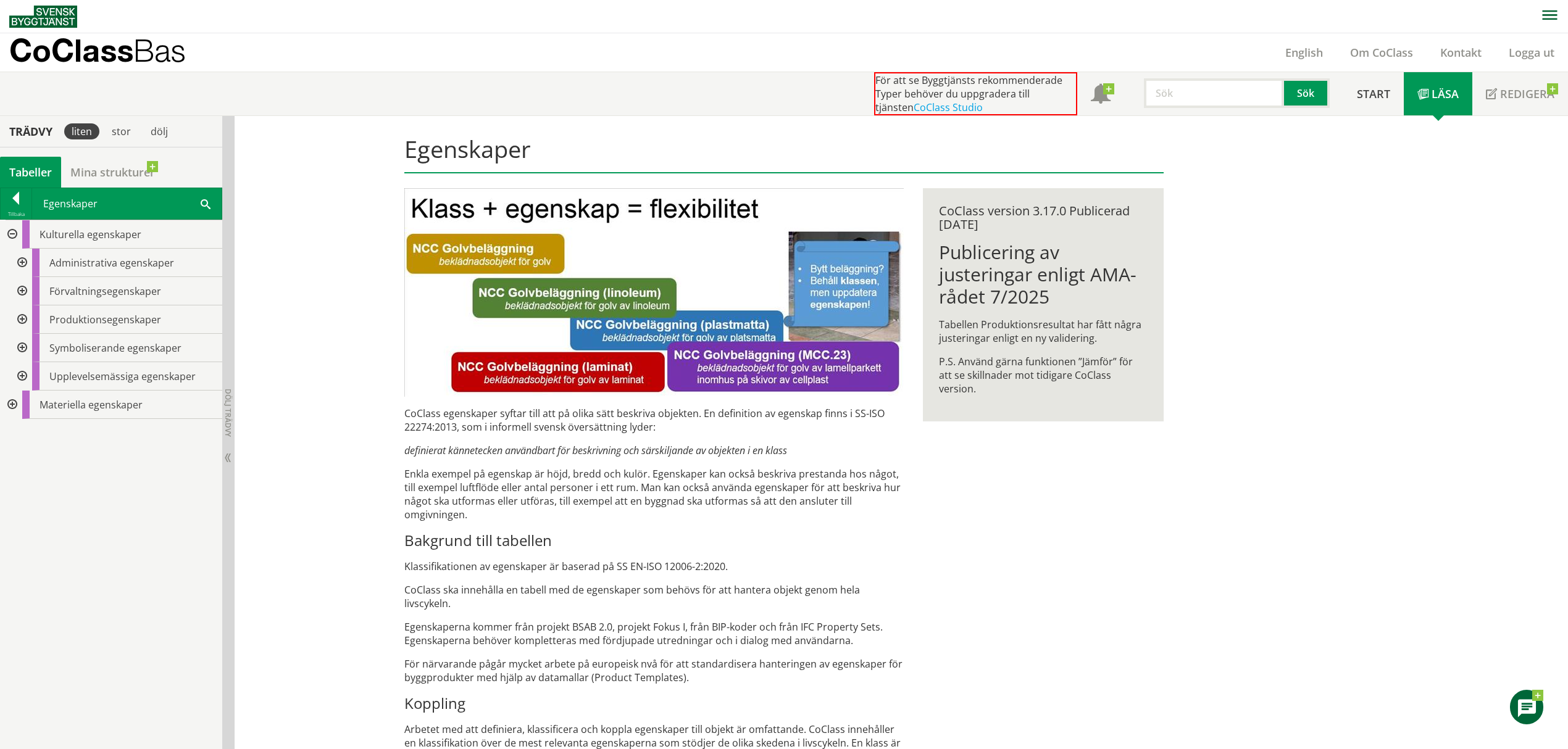
click at [26, 294] on div at bounding box center [21, 291] width 22 height 28
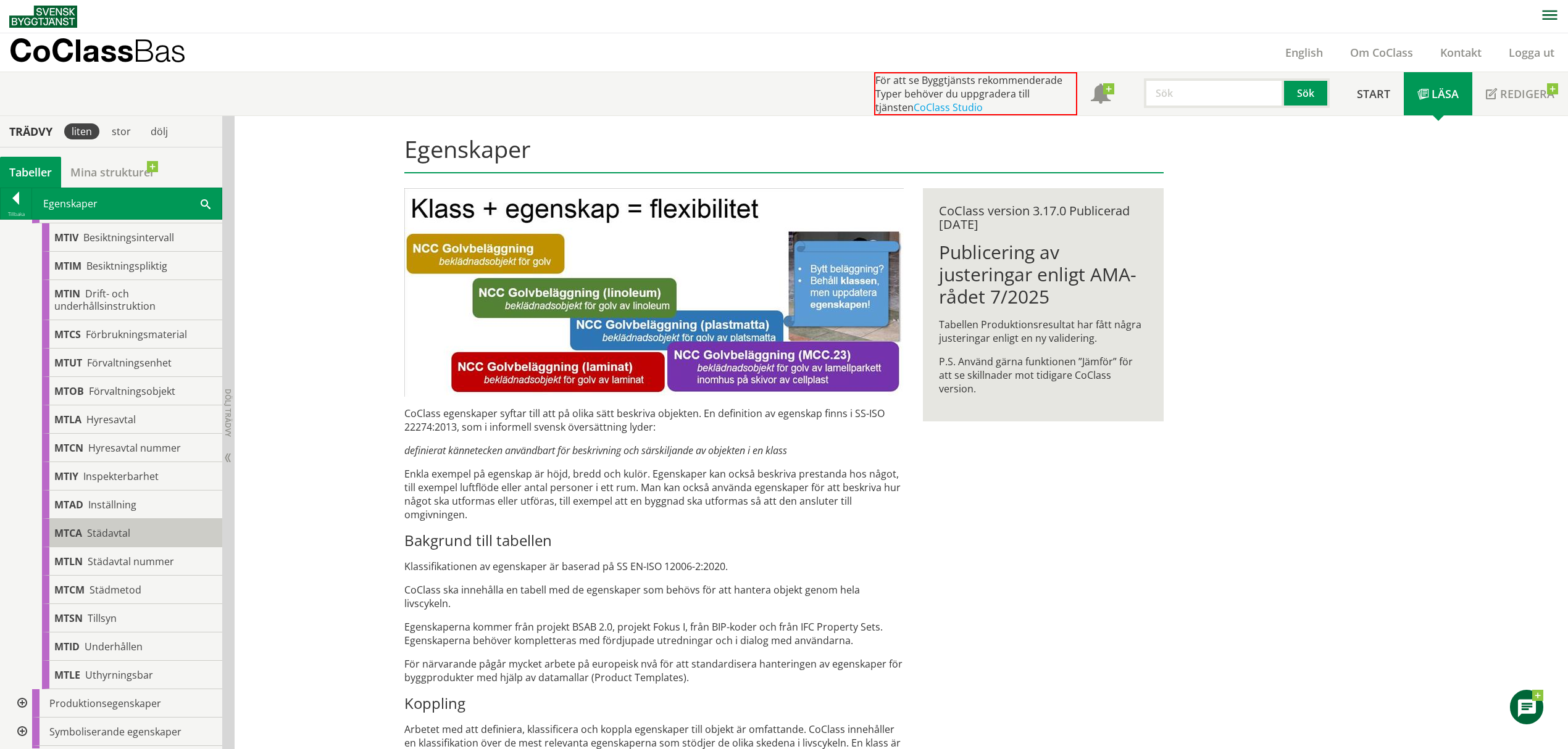
scroll to position [137, 0]
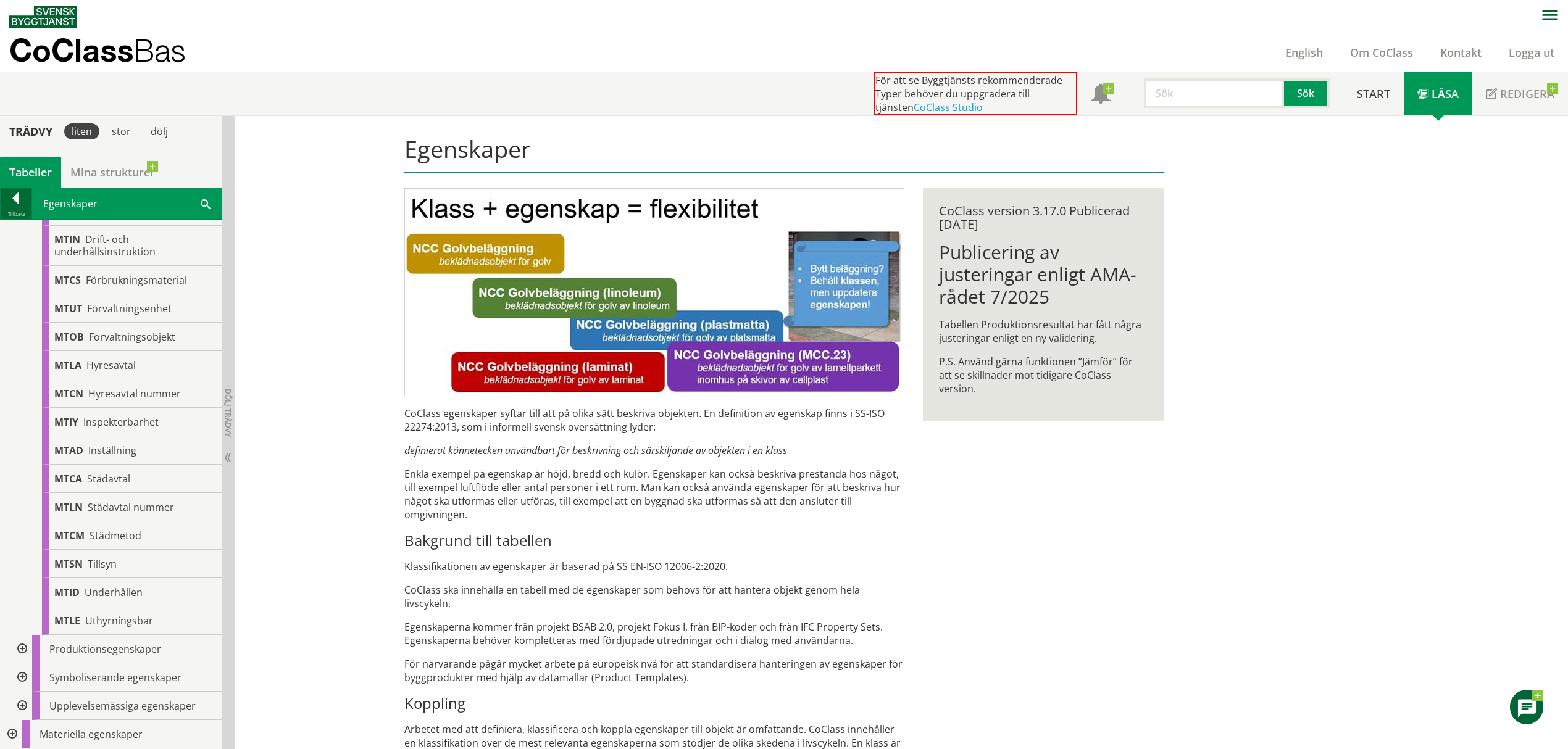
click at [14, 212] on div "Tillbaka" at bounding box center [16, 214] width 31 height 10
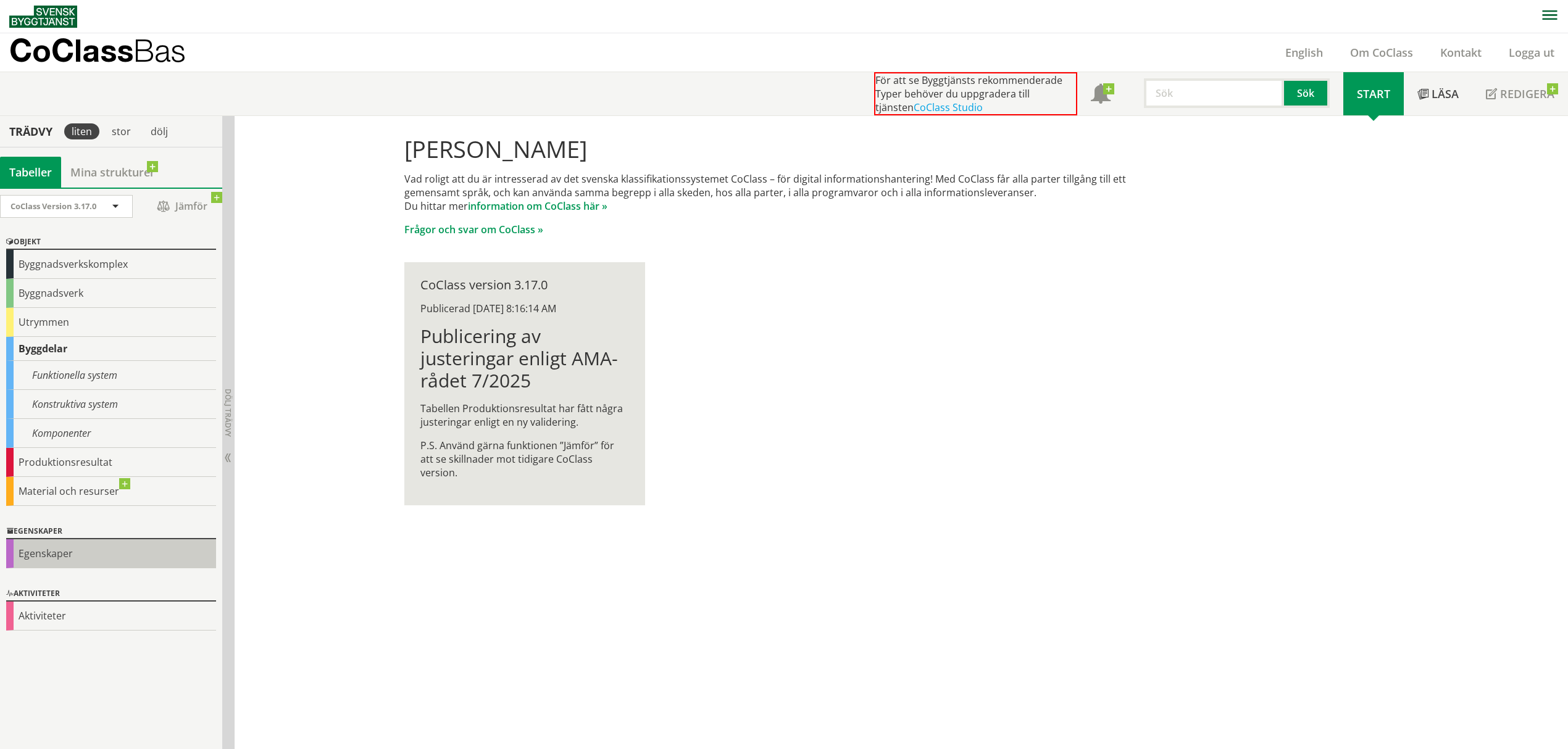
click at [58, 563] on div "Egenskaper" at bounding box center [111, 553] width 210 height 29
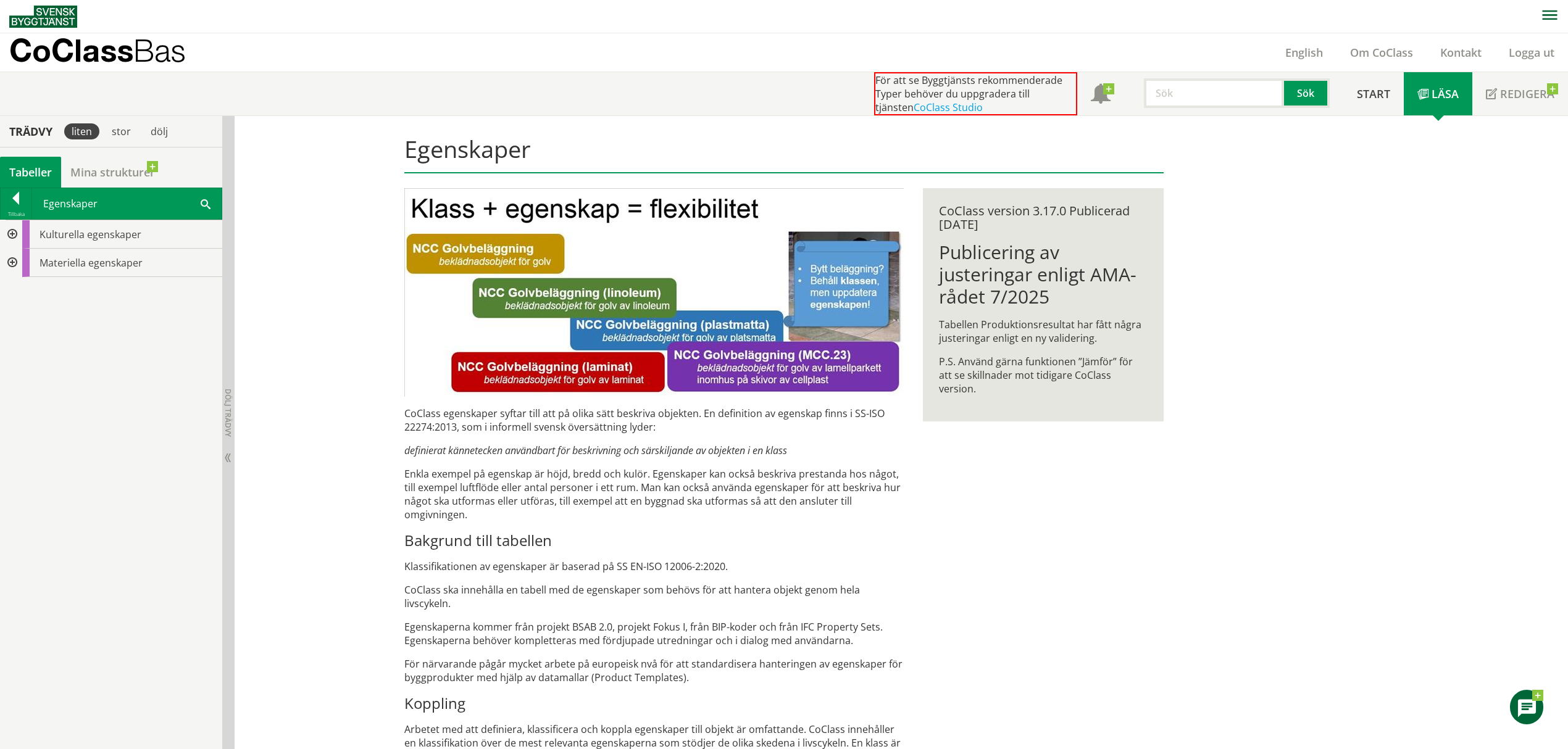
drag, startPoint x: 85, startPoint y: 403, endPoint x: 96, endPoint y: 302, distance: 101.6
click at [85, 401] on div "Kulturella egenskaper Materiella egenskaper" at bounding box center [111, 484] width 222 height 528
click at [73, 262] on span "Materiella egenskaper" at bounding box center [91, 262] width 103 height 14
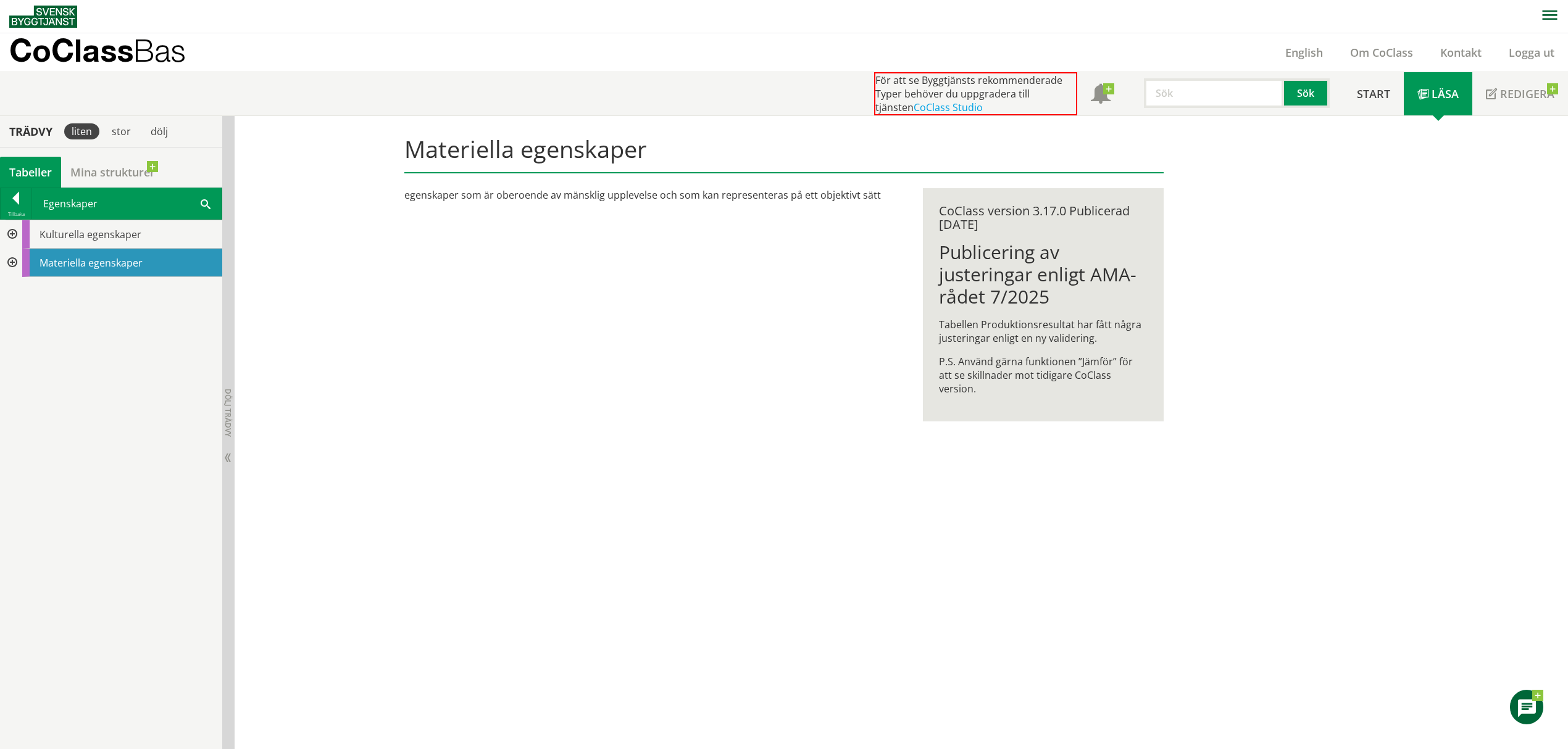
click at [15, 263] on div at bounding box center [11, 263] width 22 height 28
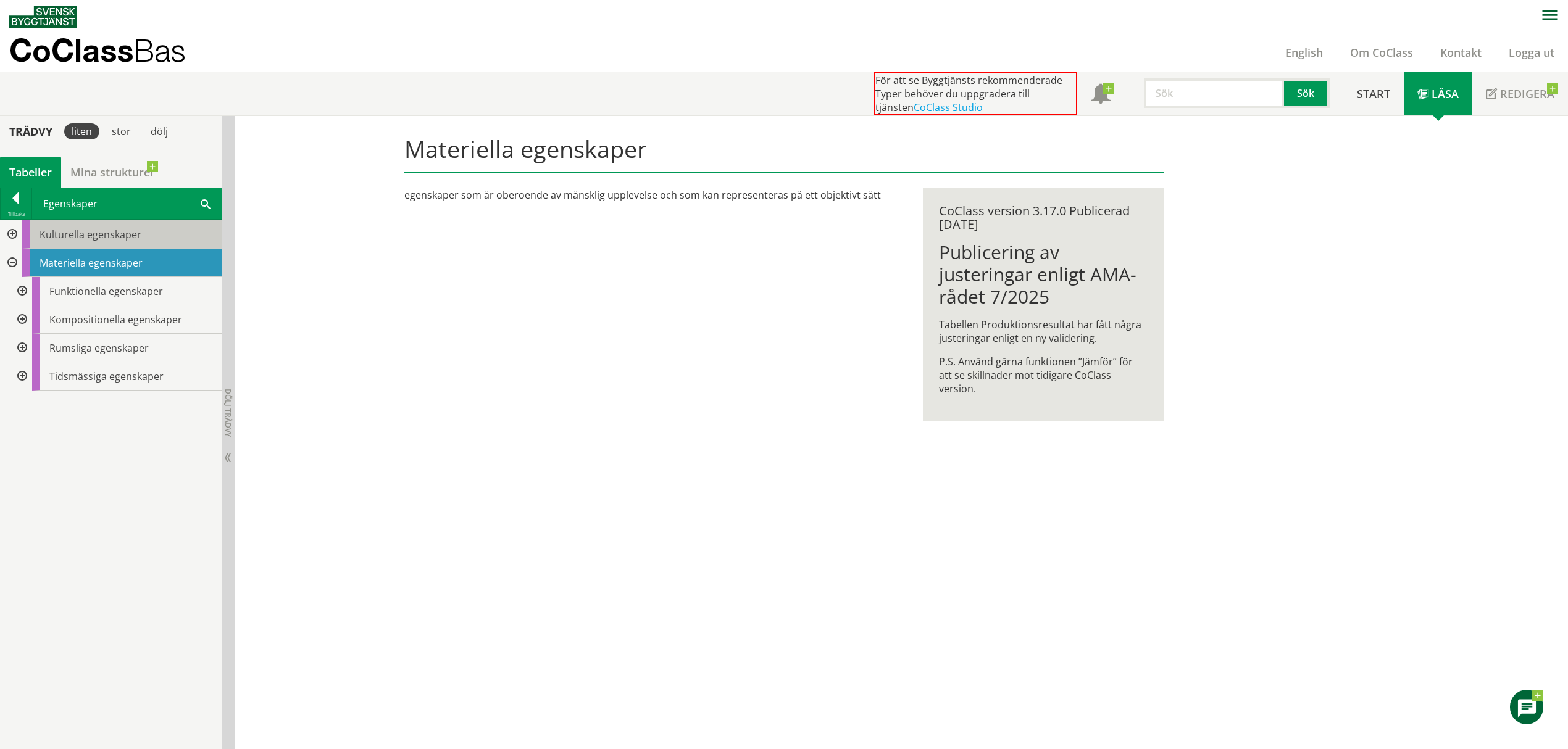
click at [58, 230] on span "Kulturella egenskaper" at bounding box center [90, 234] width 102 height 14
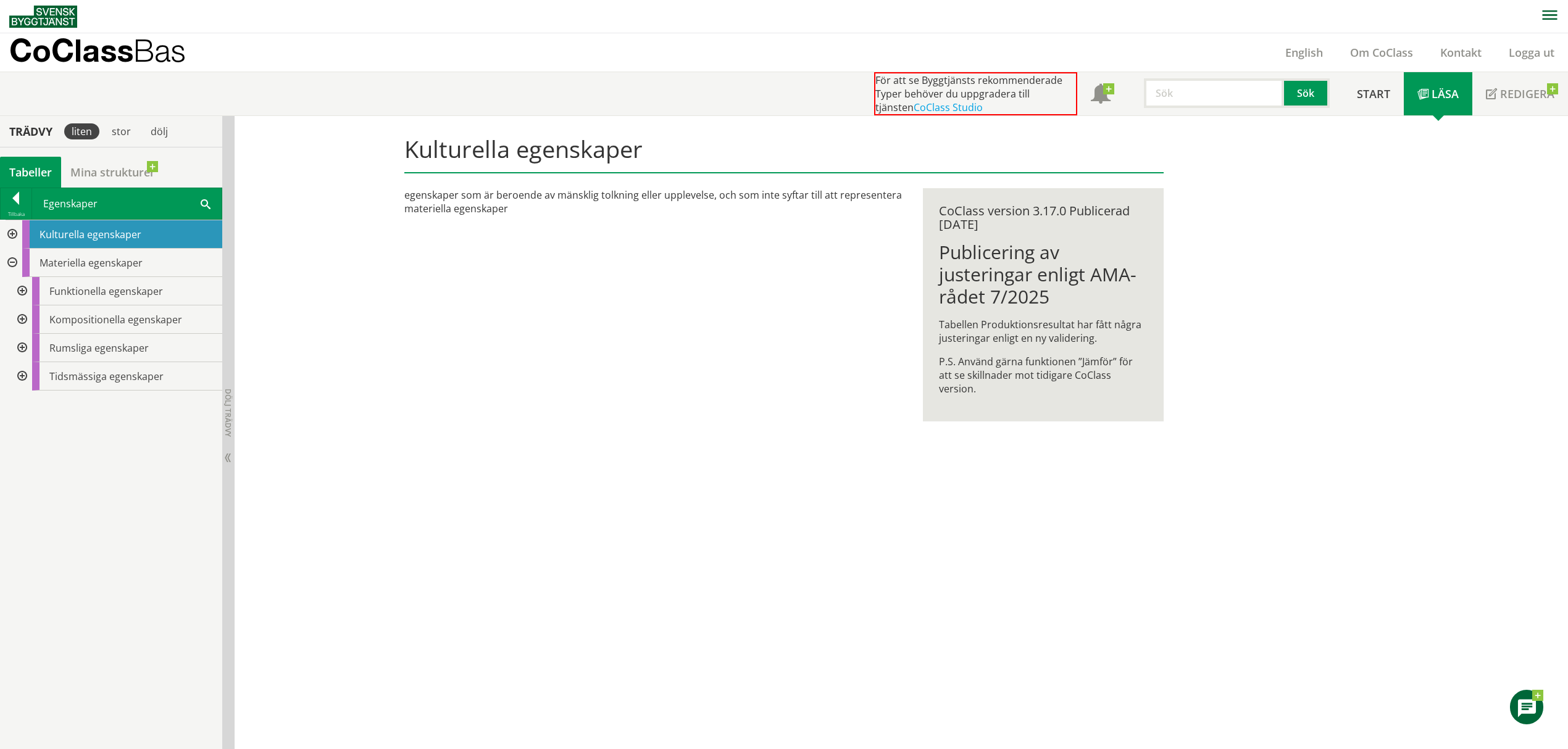
click at [15, 230] on div at bounding box center [11, 235] width 22 height 28
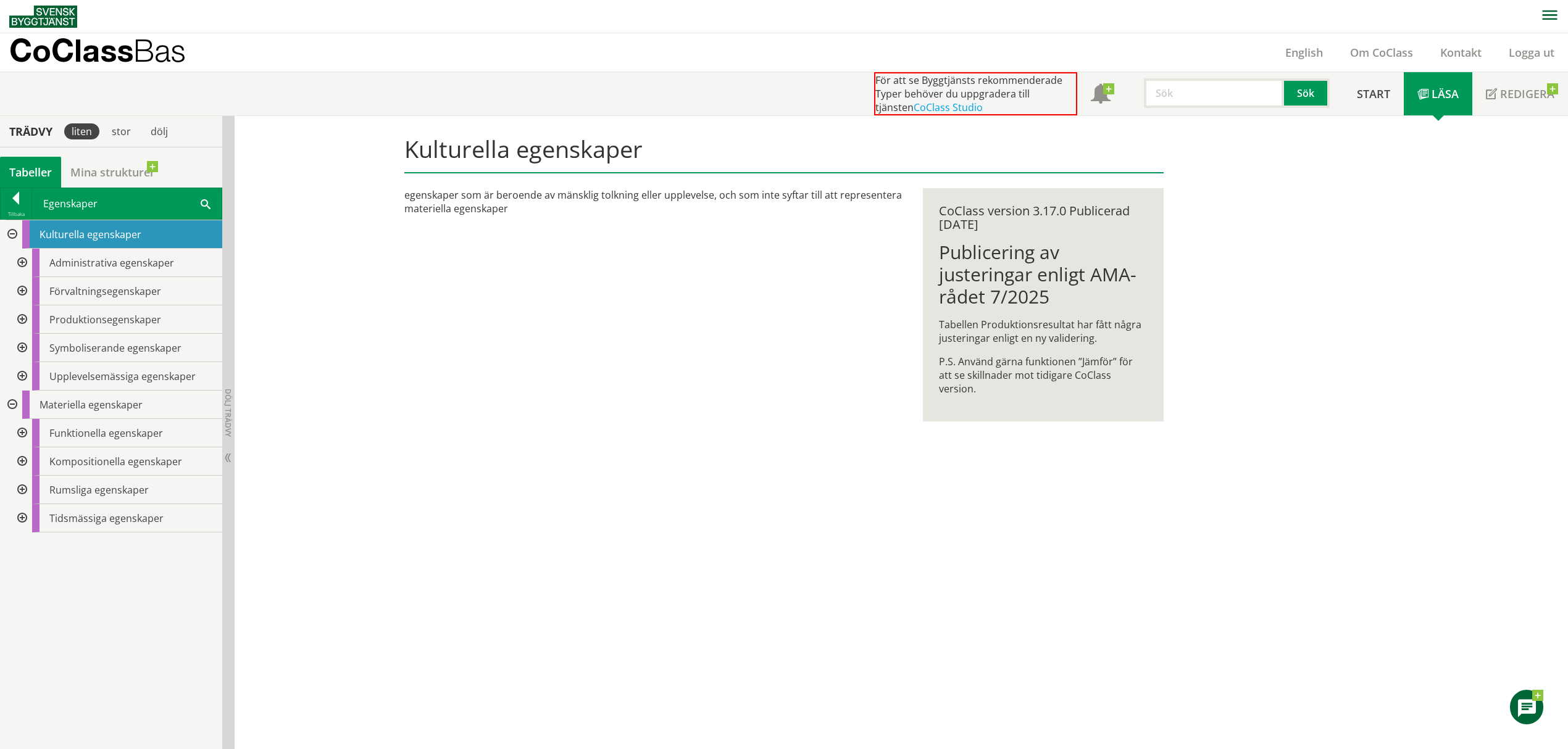
click at [25, 259] on div at bounding box center [21, 263] width 22 height 28
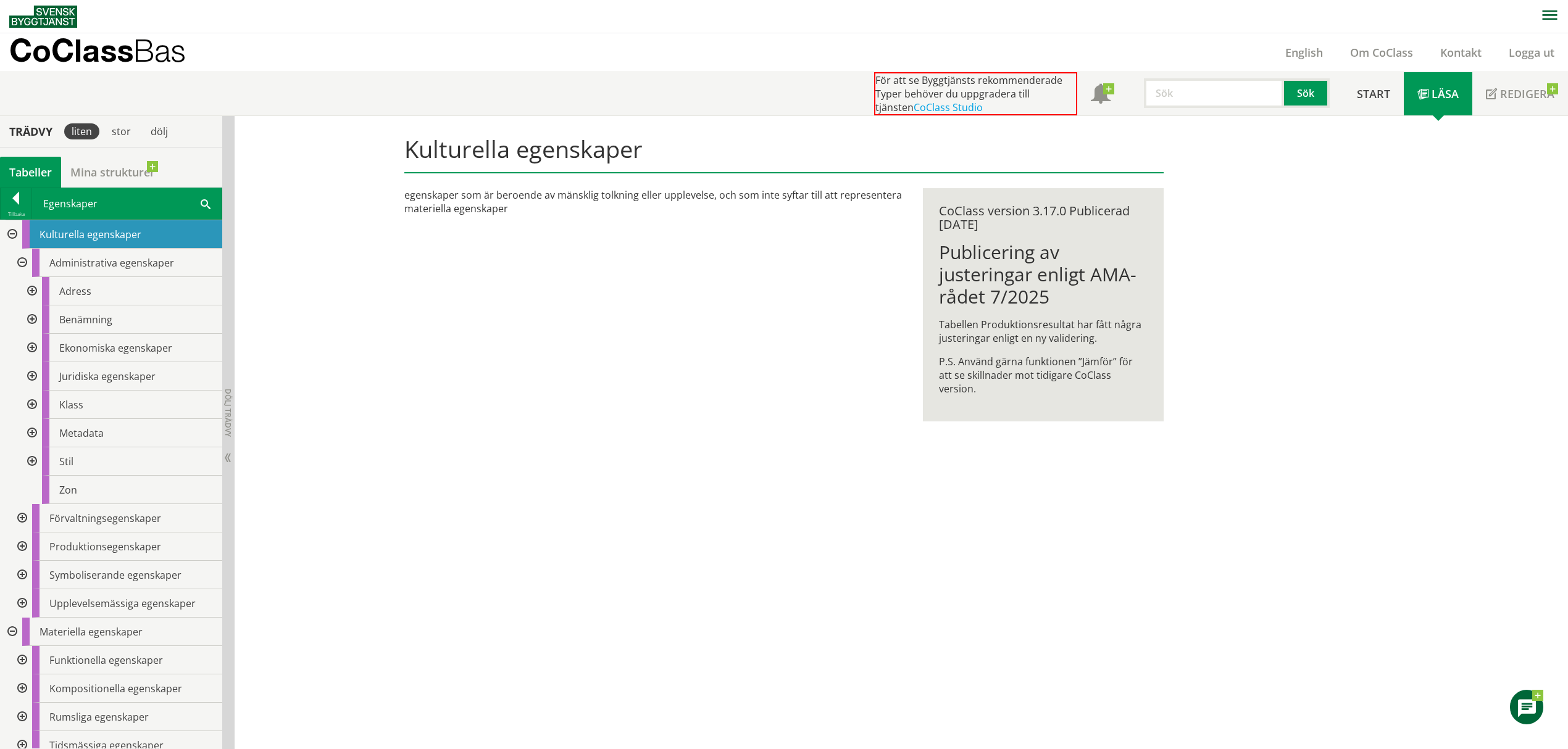
click at [25, 259] on div at bounding box center [21, 263] width 22 height 28
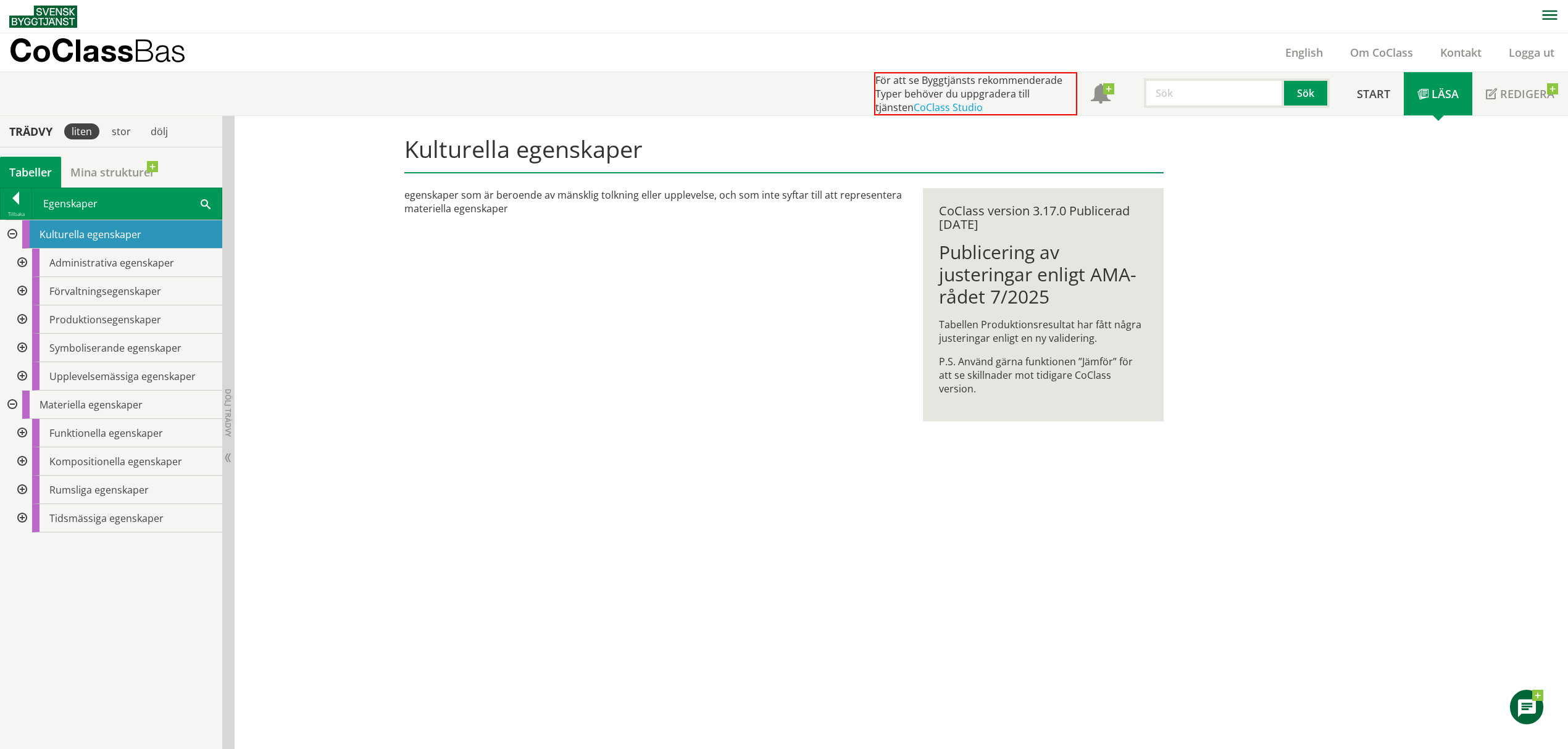
click at [19, 296] on div at bounding box center [21, 291] width 22 height 28
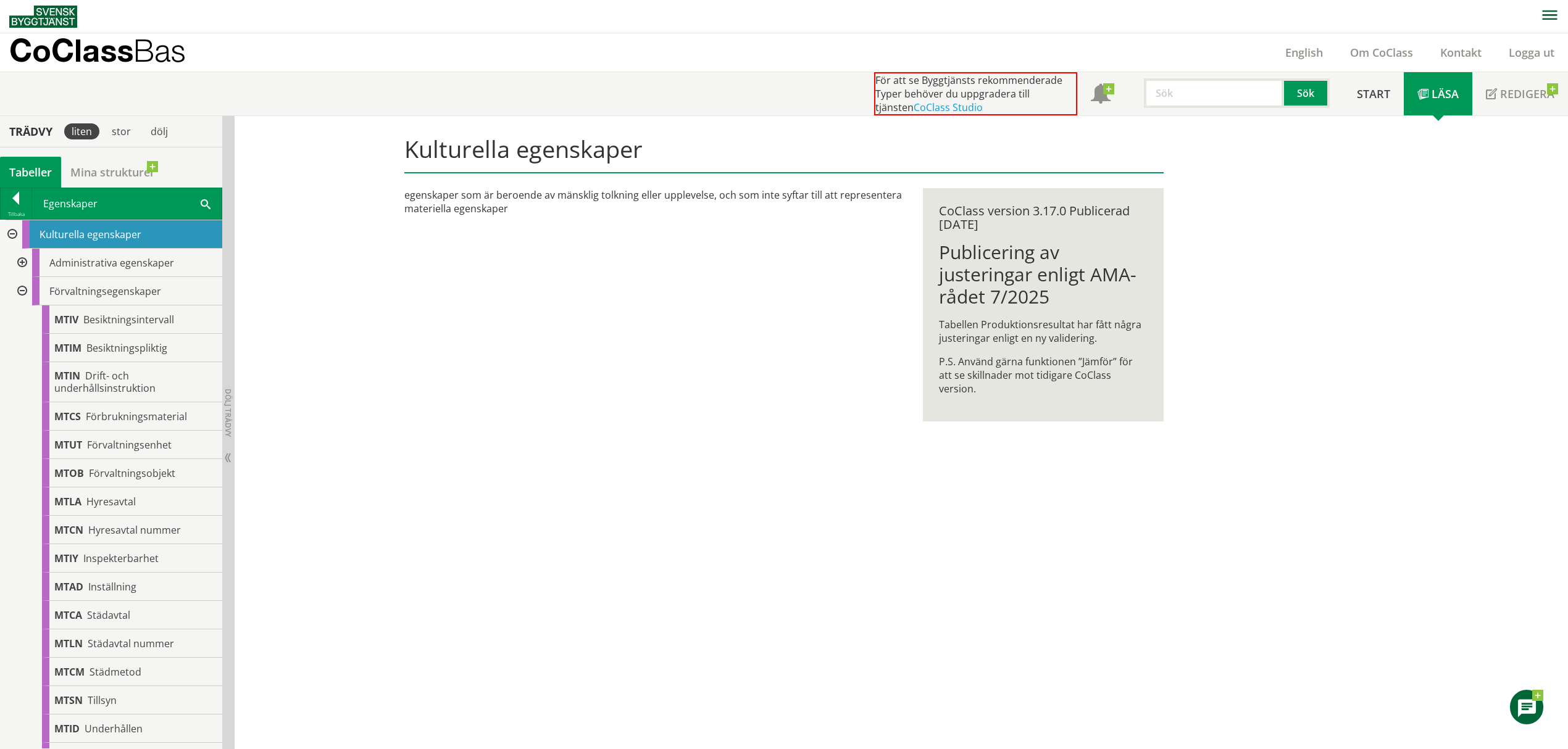
click at [25, 289] on div at bounding box center [21, 291] width 22 height 28
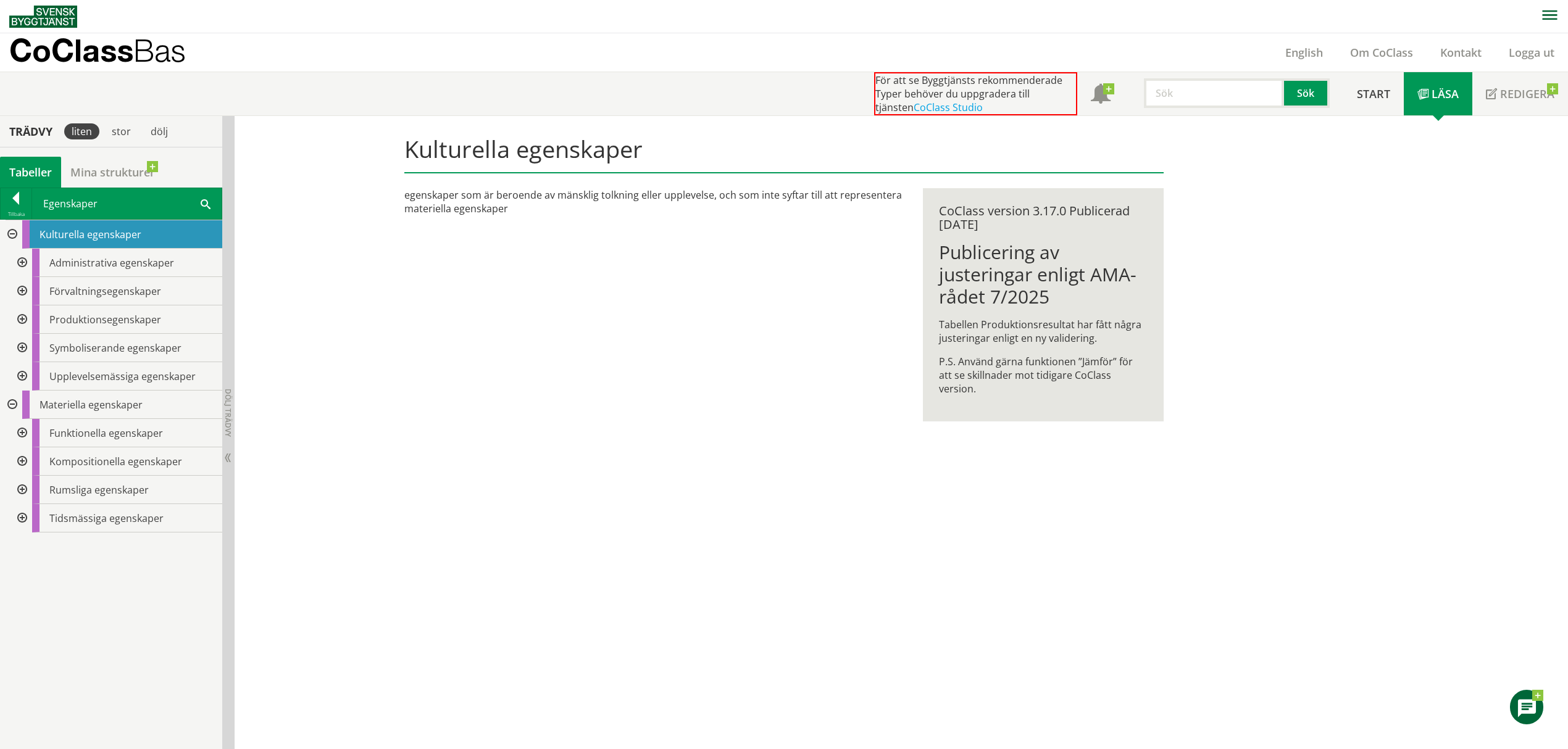
click at [25, 322] on div at bounding box center [21, 319] width 22 height 28
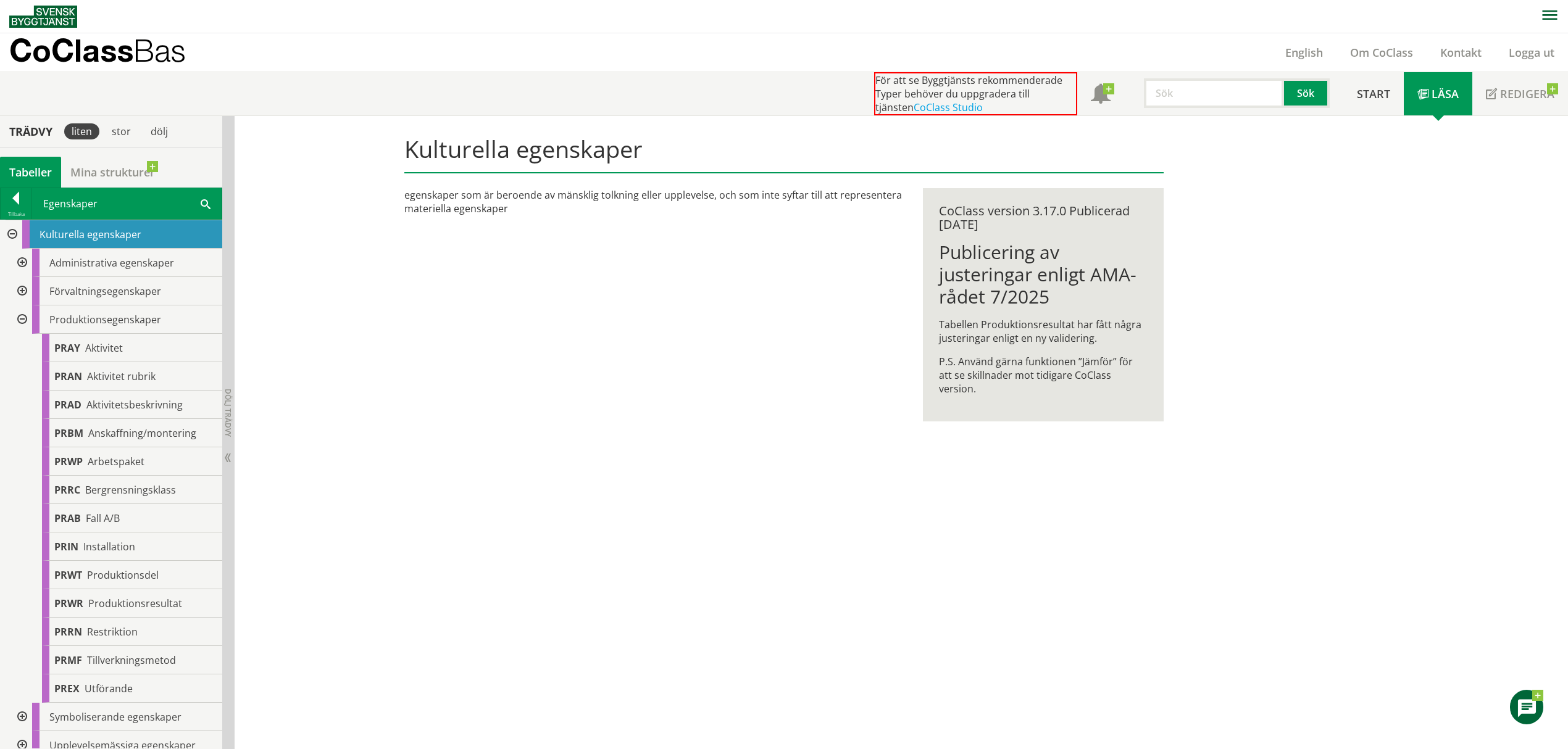
click at [25, 322] on div at bounding box center [21, 319] width 22 height 28
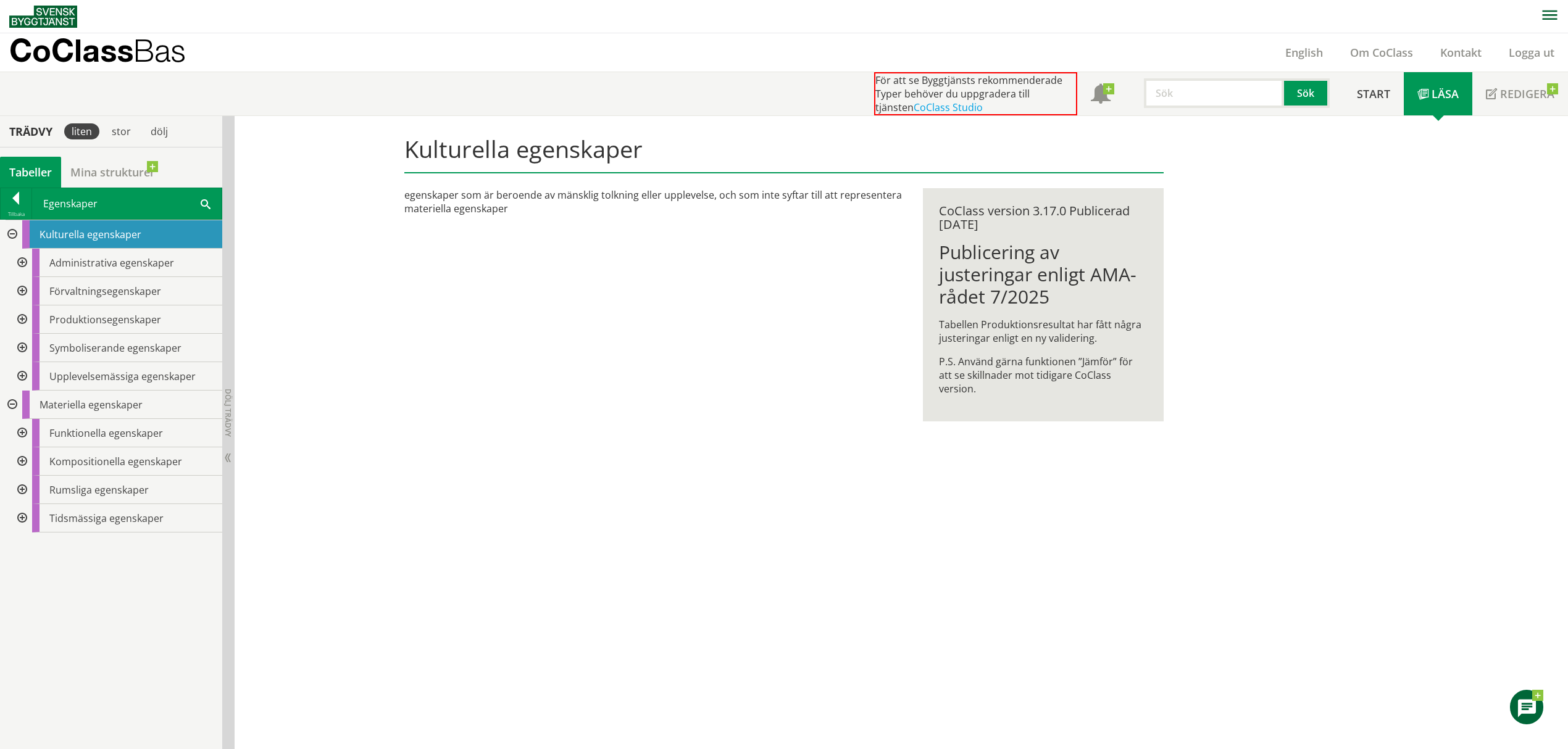
click at [21, 356] on div at bounding box center [21, 348] width 22 height 28
click at [25, 383] on div at bounding box center [21, 376] width 22 height 28
click at [26, 371] on div at bounding box center [21, 376] width 22 height 28
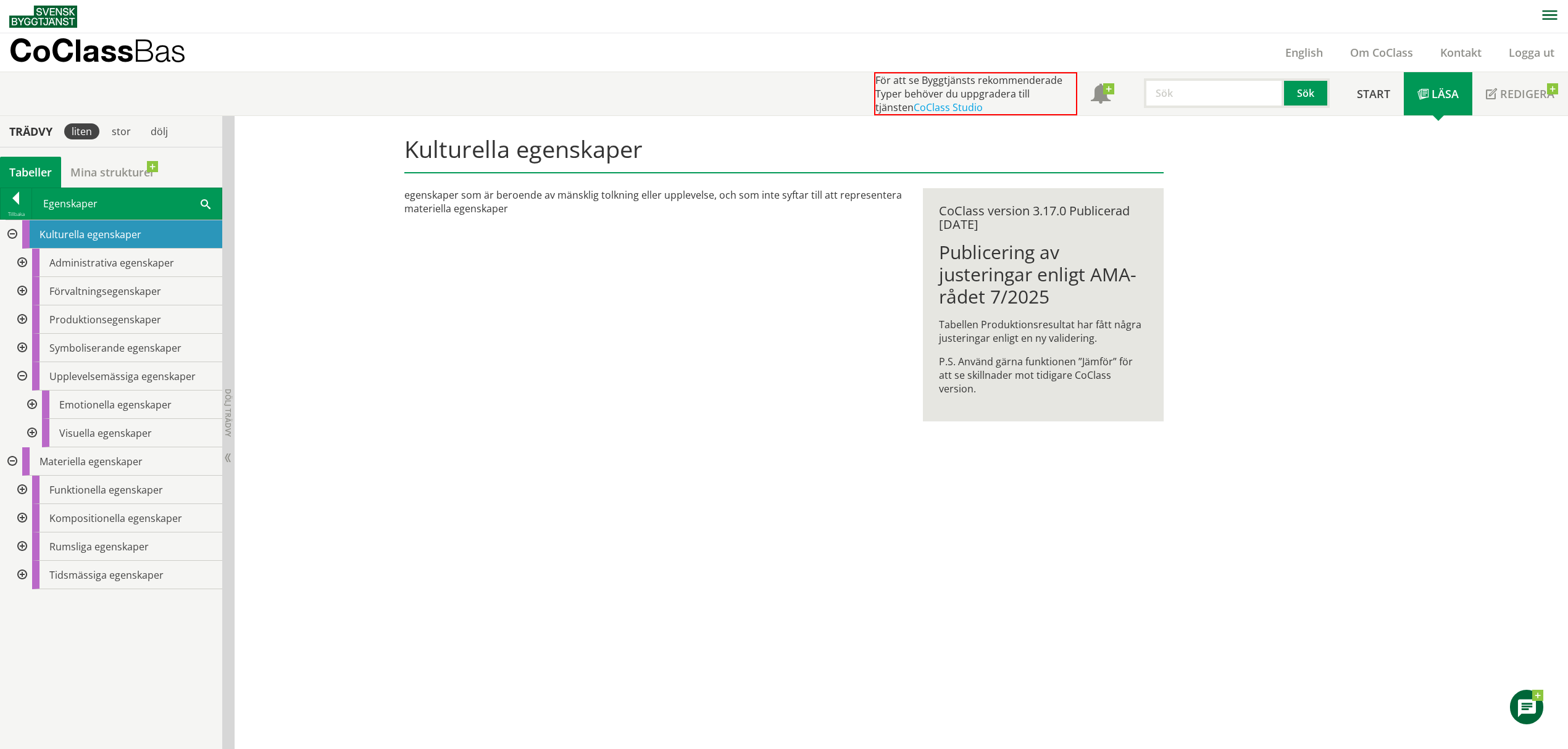
click at [25, 262] on div at bounding box center [21, 263] width 22 height 28
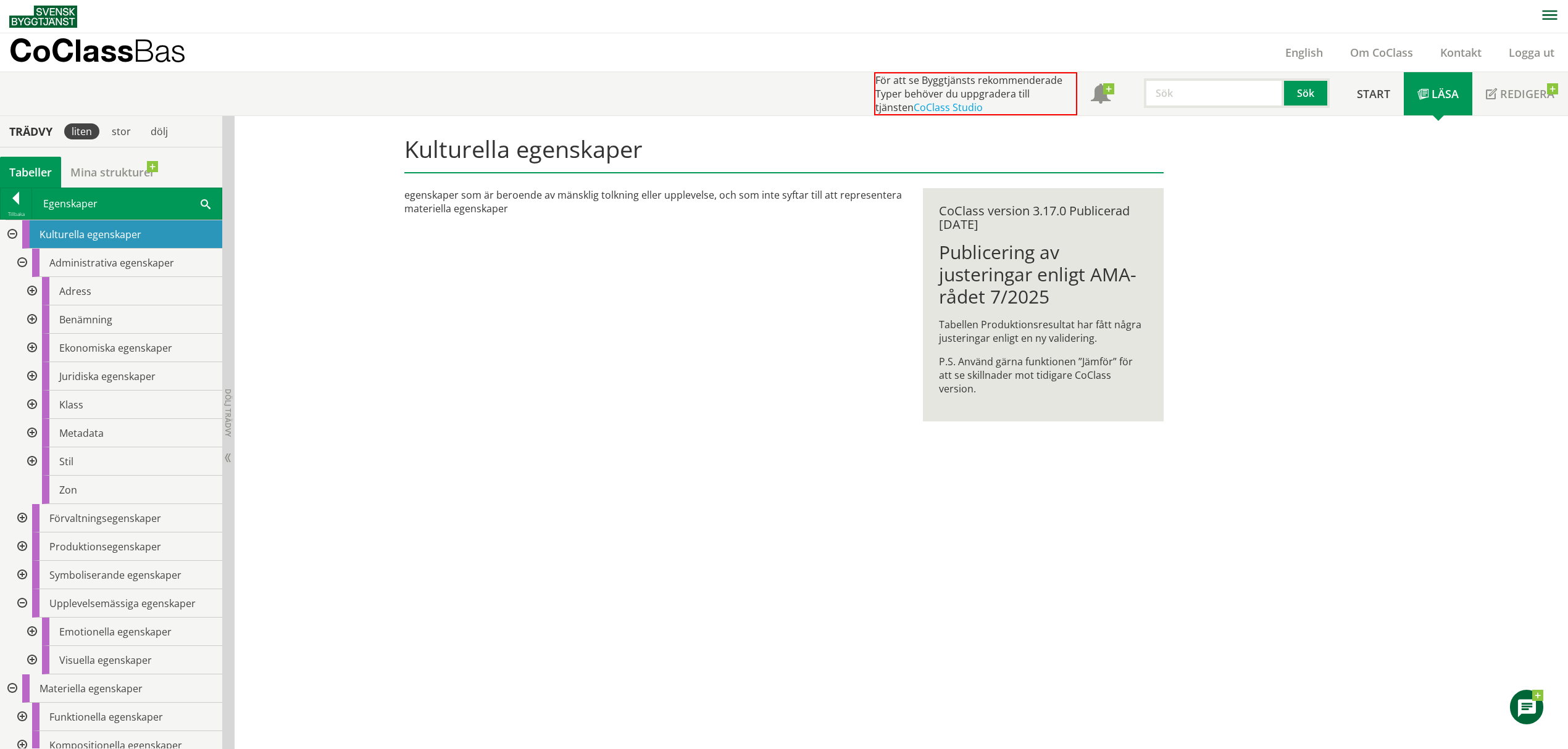
click at [25, 262] on div at bounding box center [21, 263] width 22 height 28
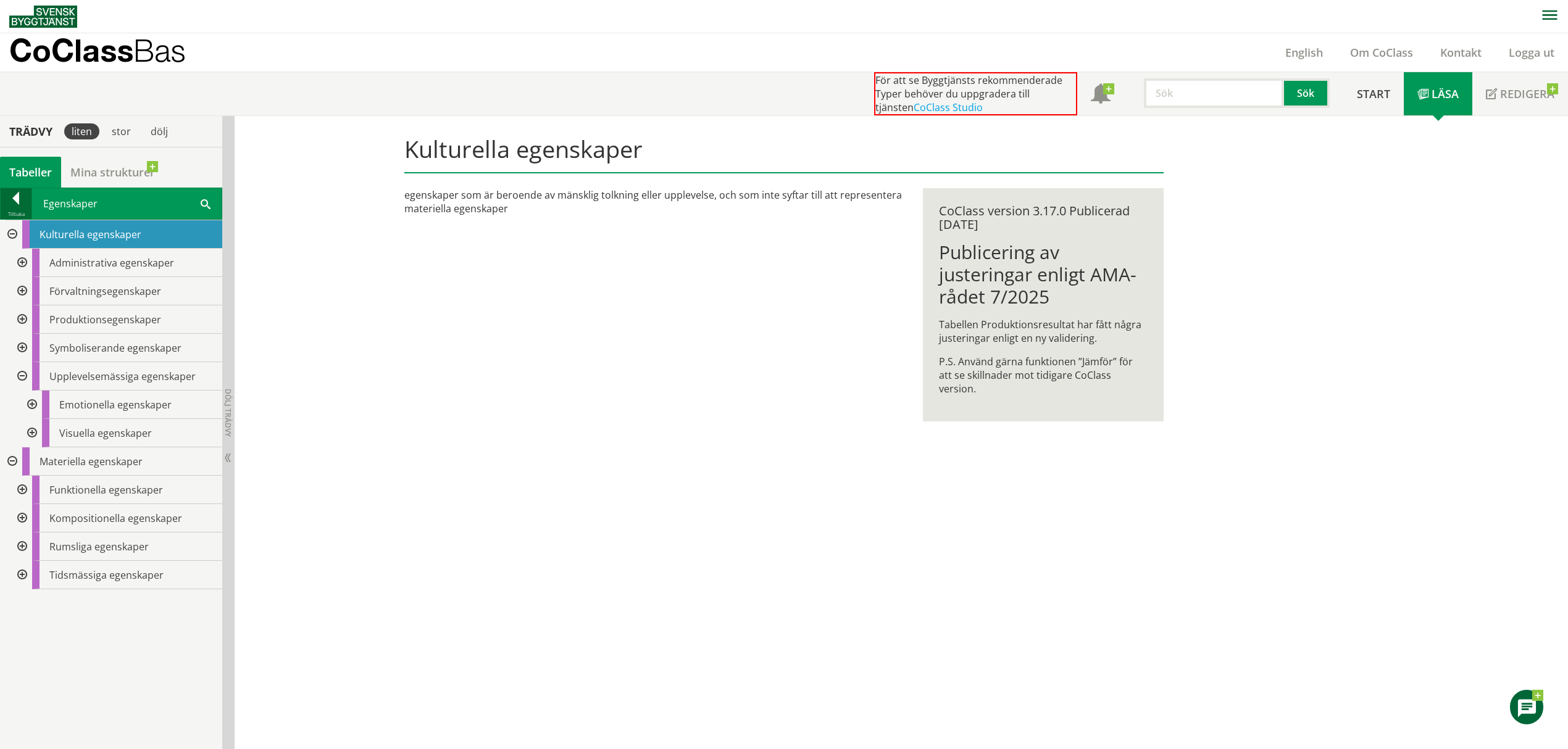
click at [20, 210] on div "Tillbaka" at bounding box center [16, 214] width 31 height 10
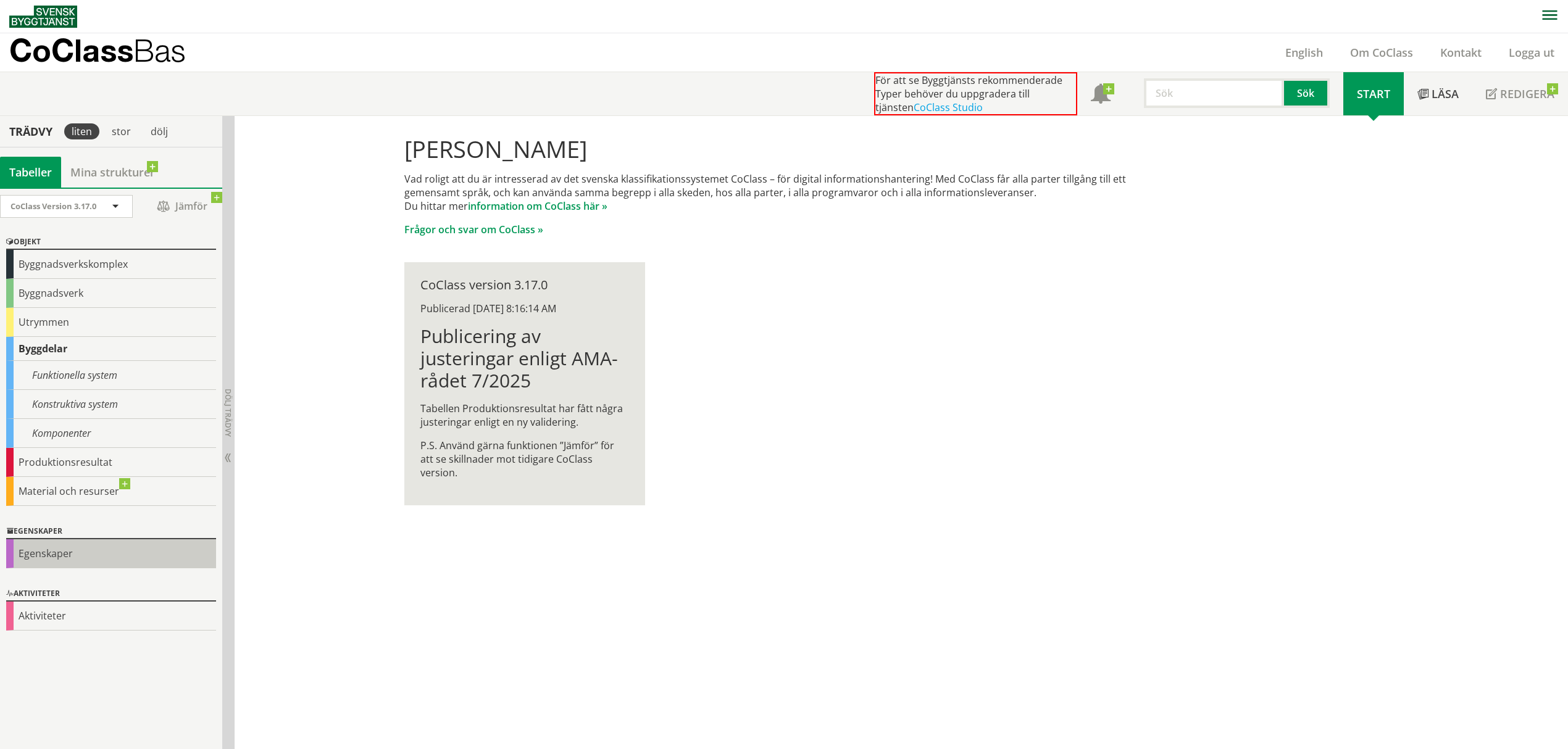
click at [63, 565] on div "Egenskaper" at bounding box center [111, 553] width 210 height 29
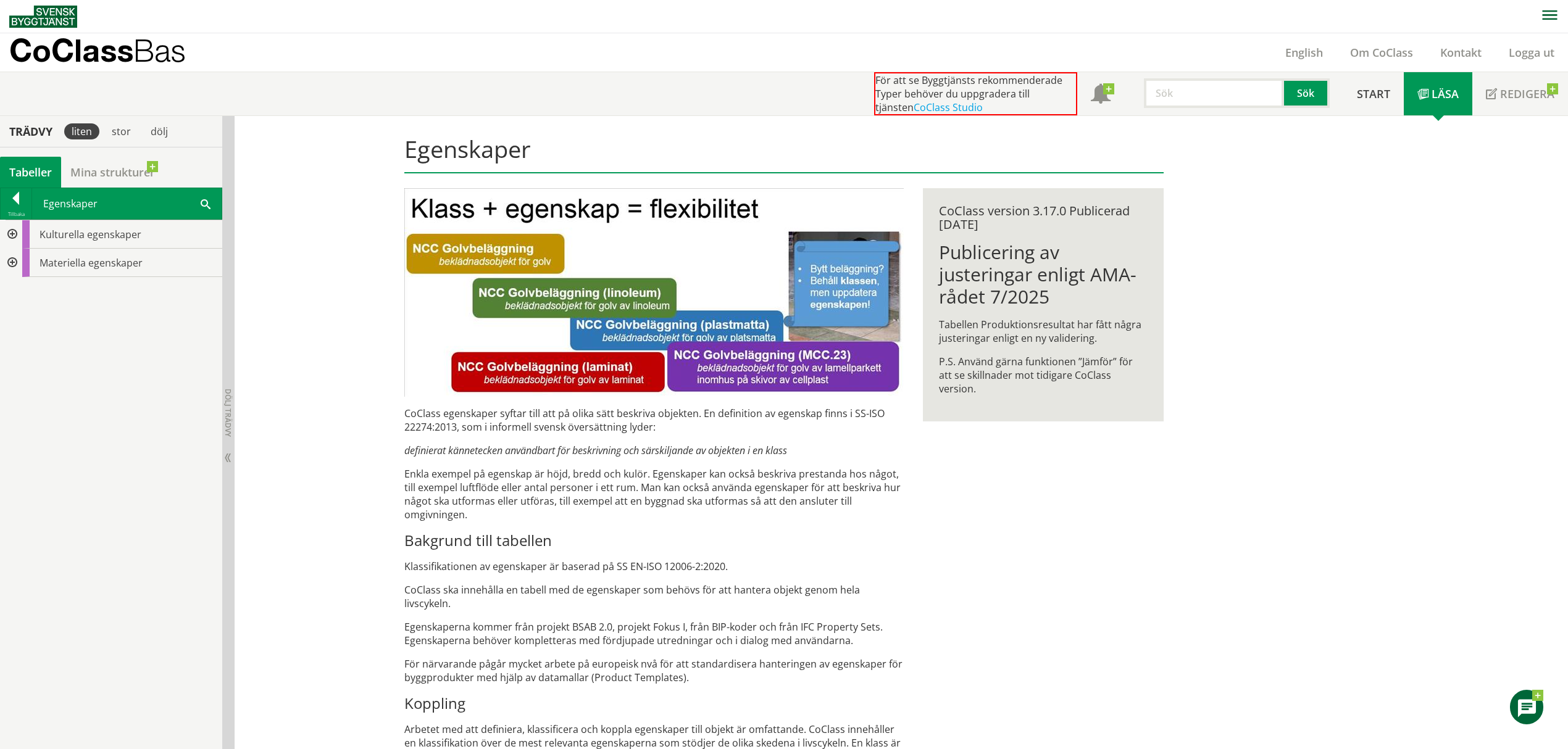
click at [73, 469] on div "Kulturella egenskaper Materiella egenskaper" at bounding box center [111, 484] width 222 height 528
click at [18, 264] on div at bounding box center [11, 263] width 22 height 28
click at [14, 235] on div at bounding box center [11, 235] width 22 height 28
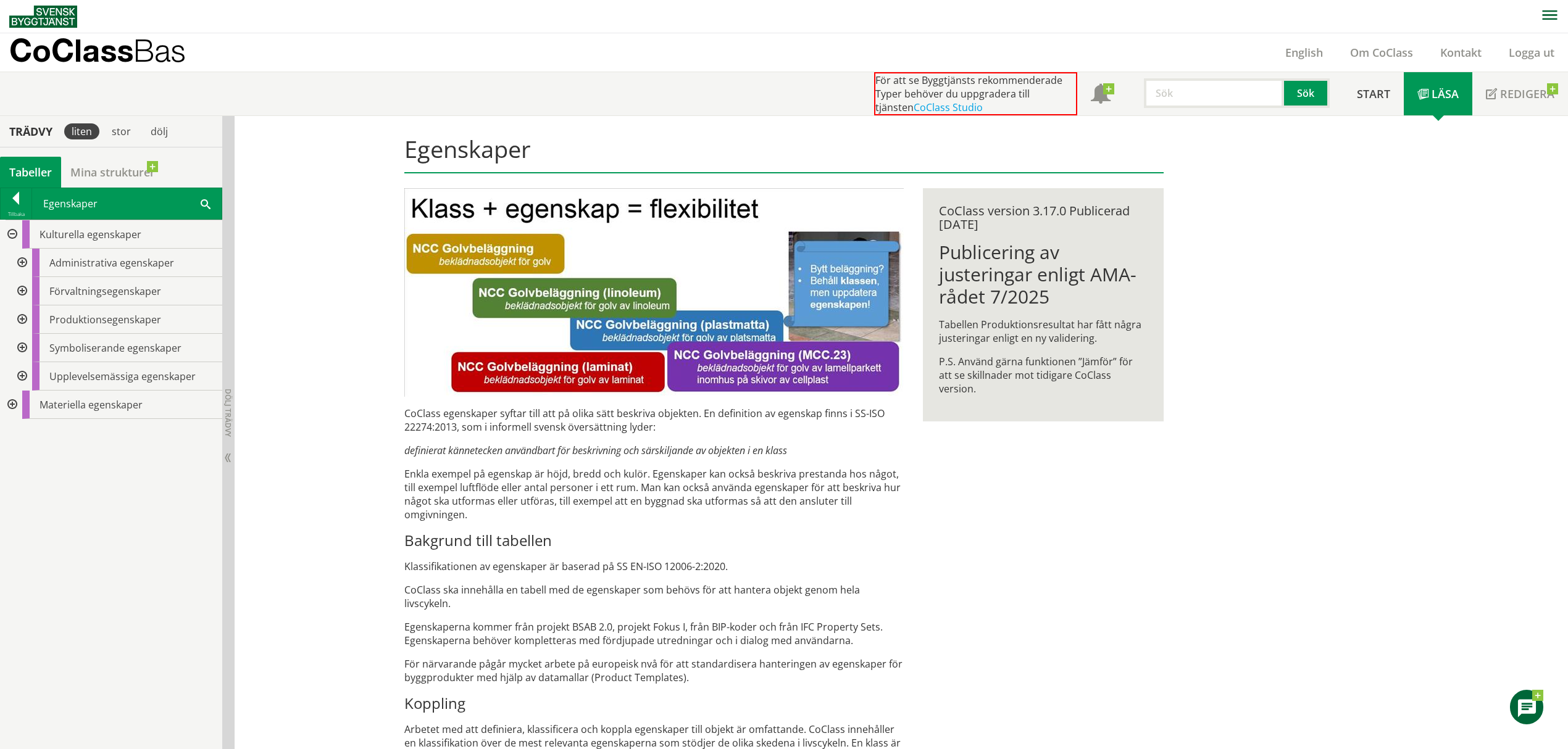
click at [28, 371] on div at bounding box center [21, 376] width 22 height 28
click at [35, 437] on div at bounding box center [31, 433] width 22 height 28
click at [26, 319] on div at bounding box center [21, 319] width 22 height 28
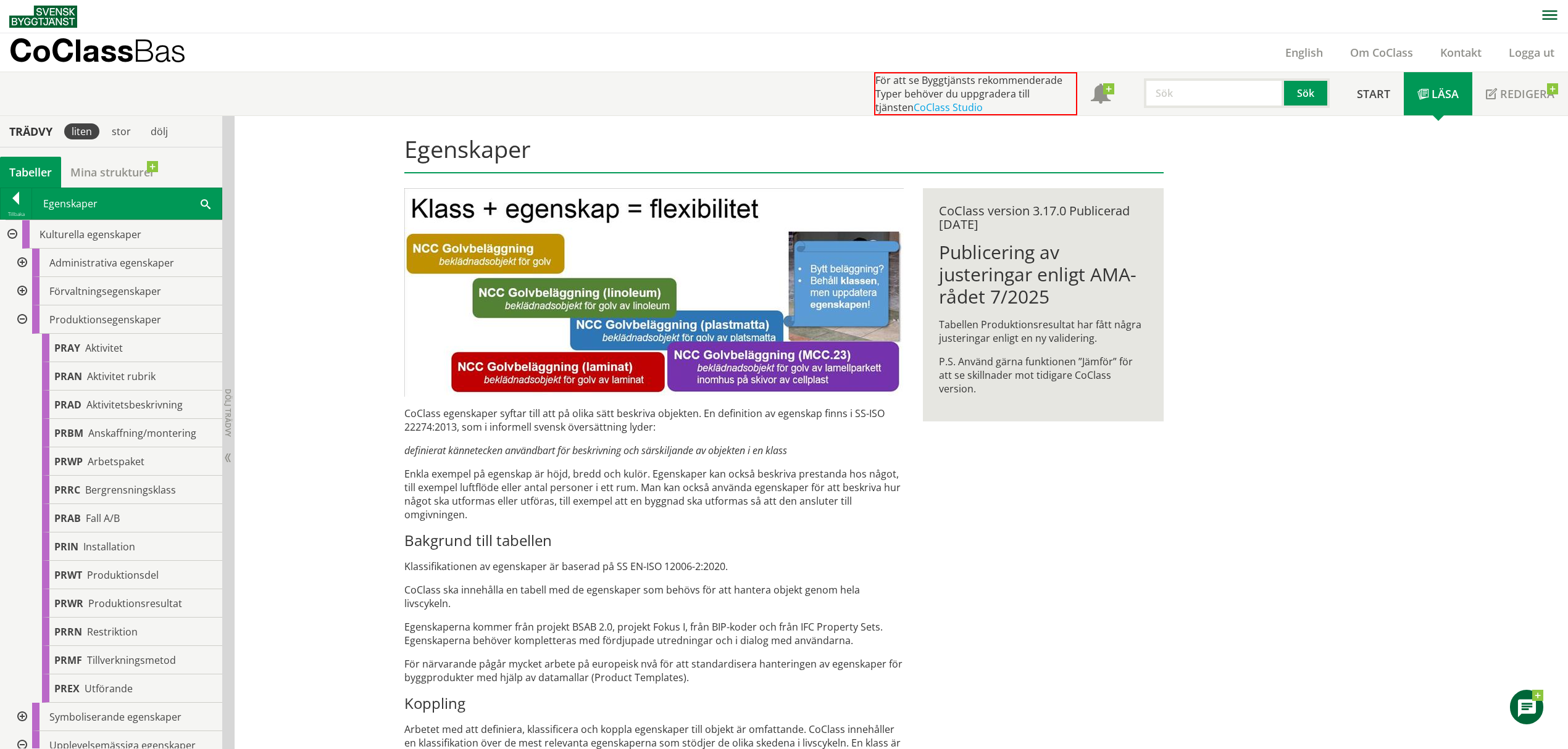
click at [26, 319] on div at bounding box center [21, 319] width 22 height 28
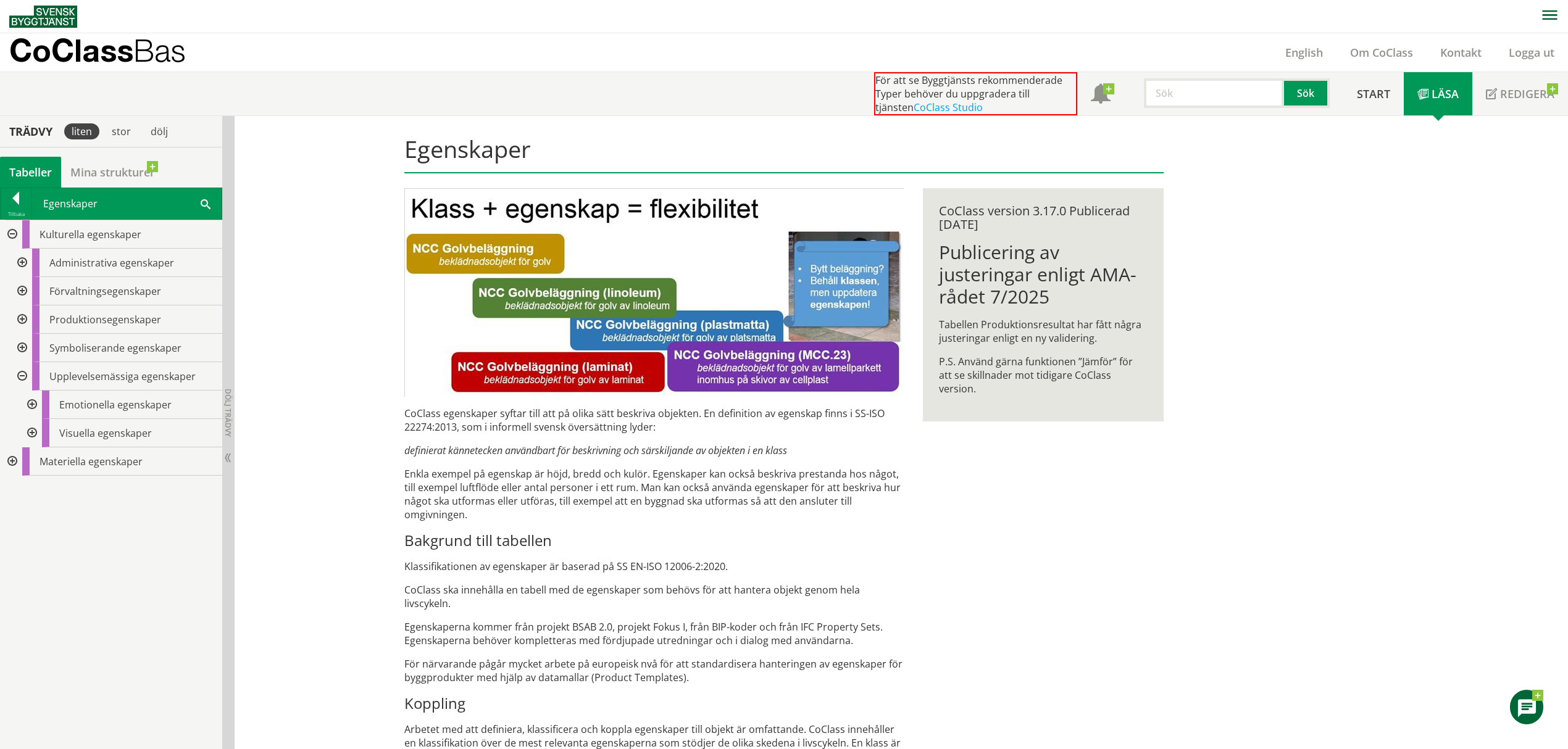
click at [23, 291] on div at bounding box center [21, 291] width 22 height 28
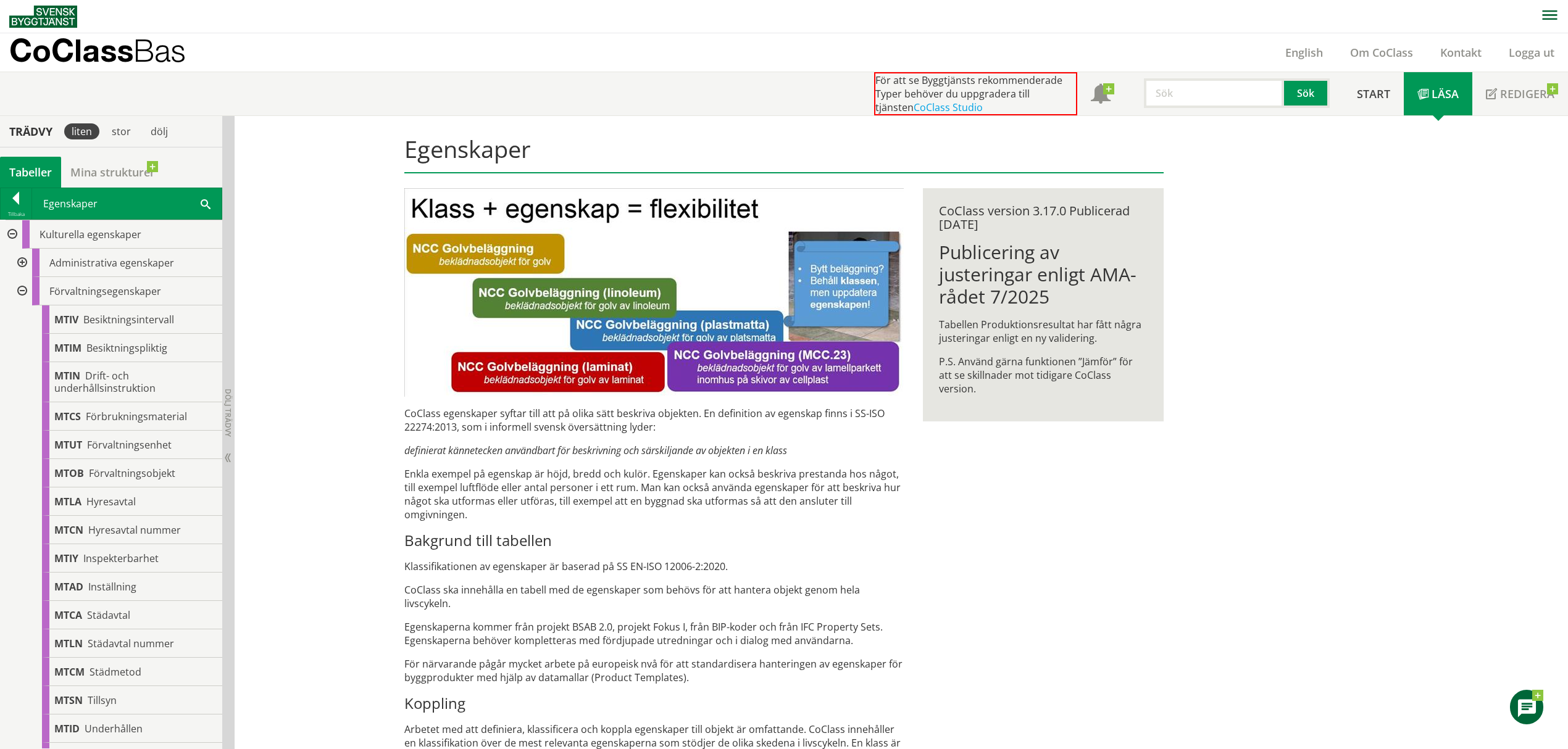
click at [26, 292] on div at bounding box center [21, 291] width 22 height 28
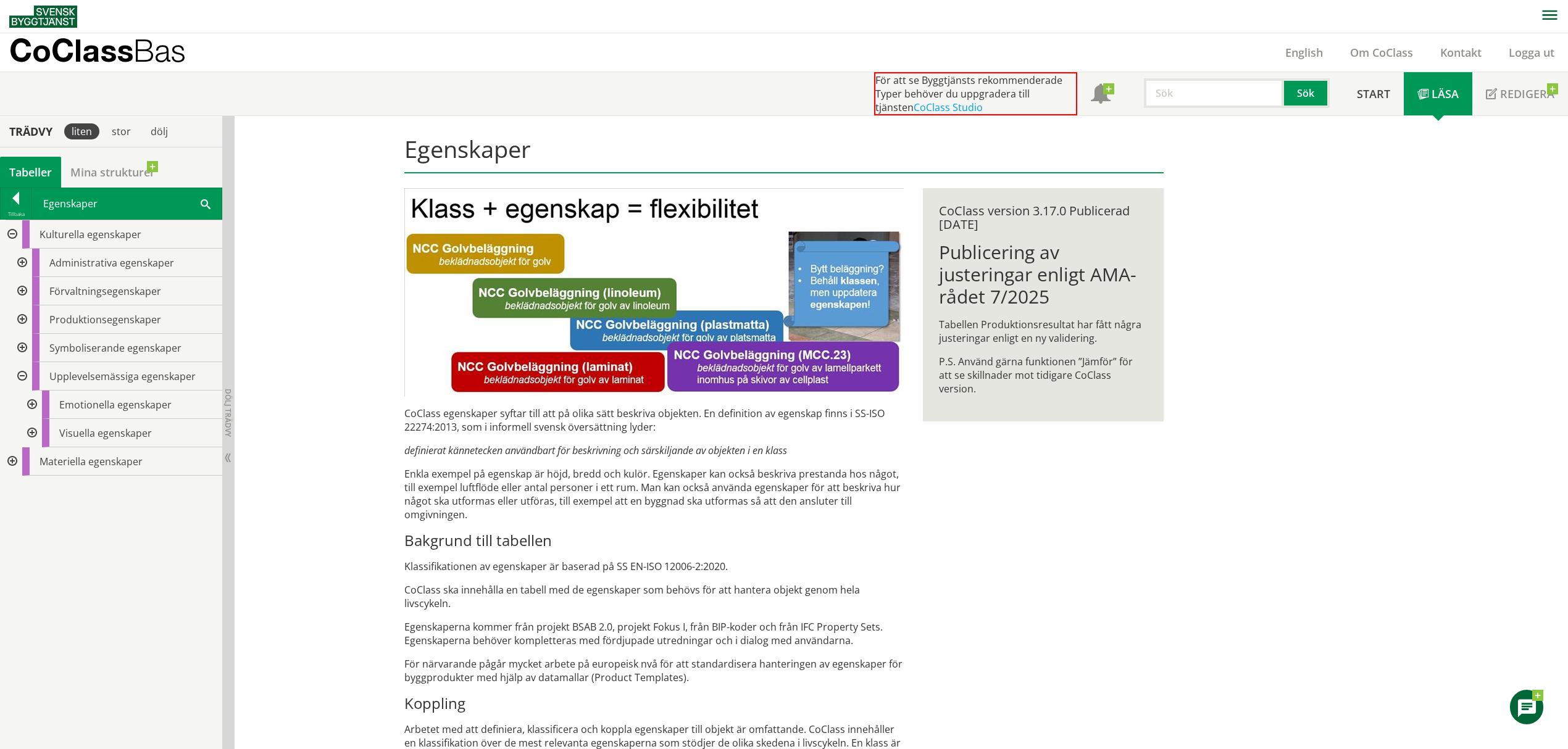
click at [23, 265] on div at bounding box center [21, 263] width 22 height 28
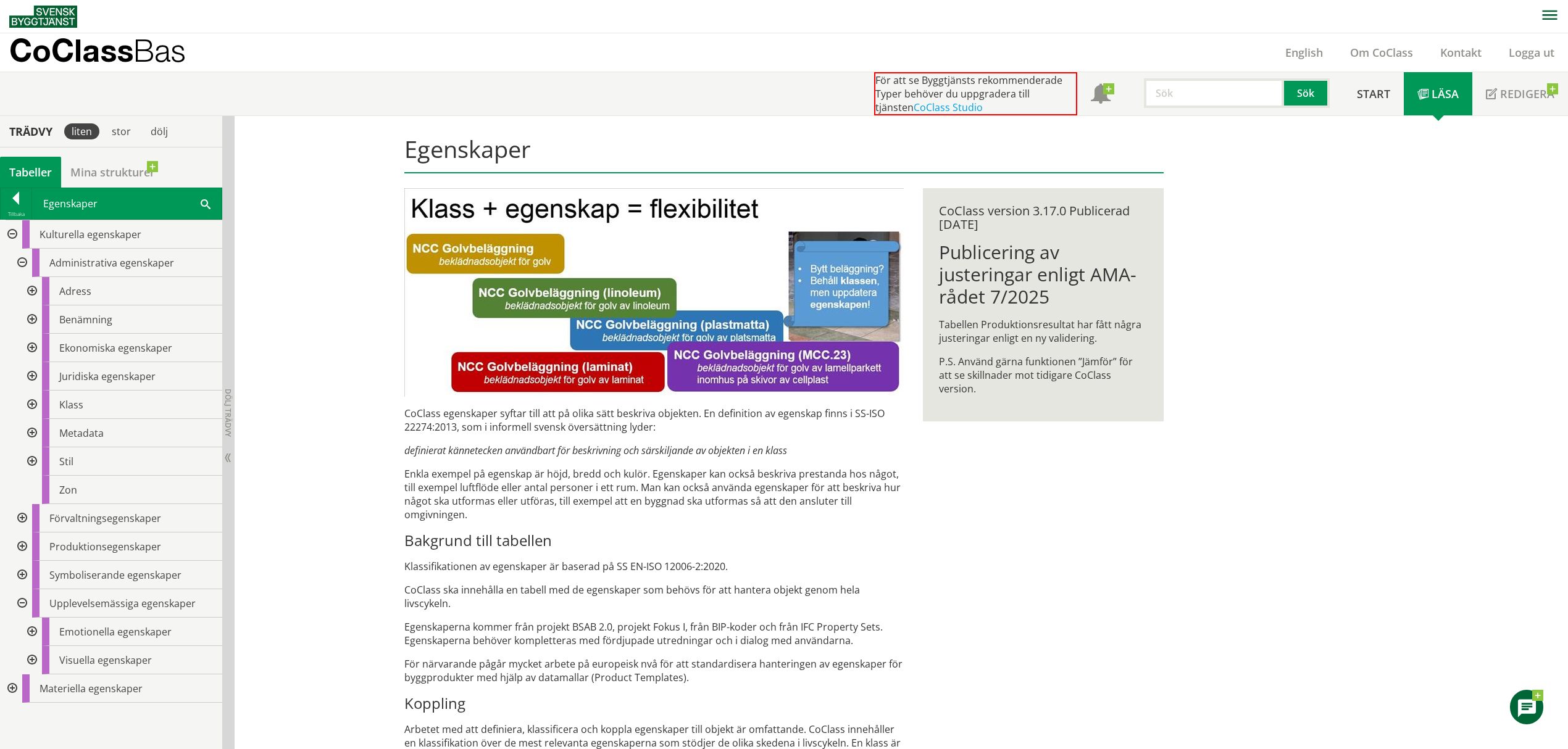
click at [35, 432] on div at bounding box center [31, 433] width 22 height 28
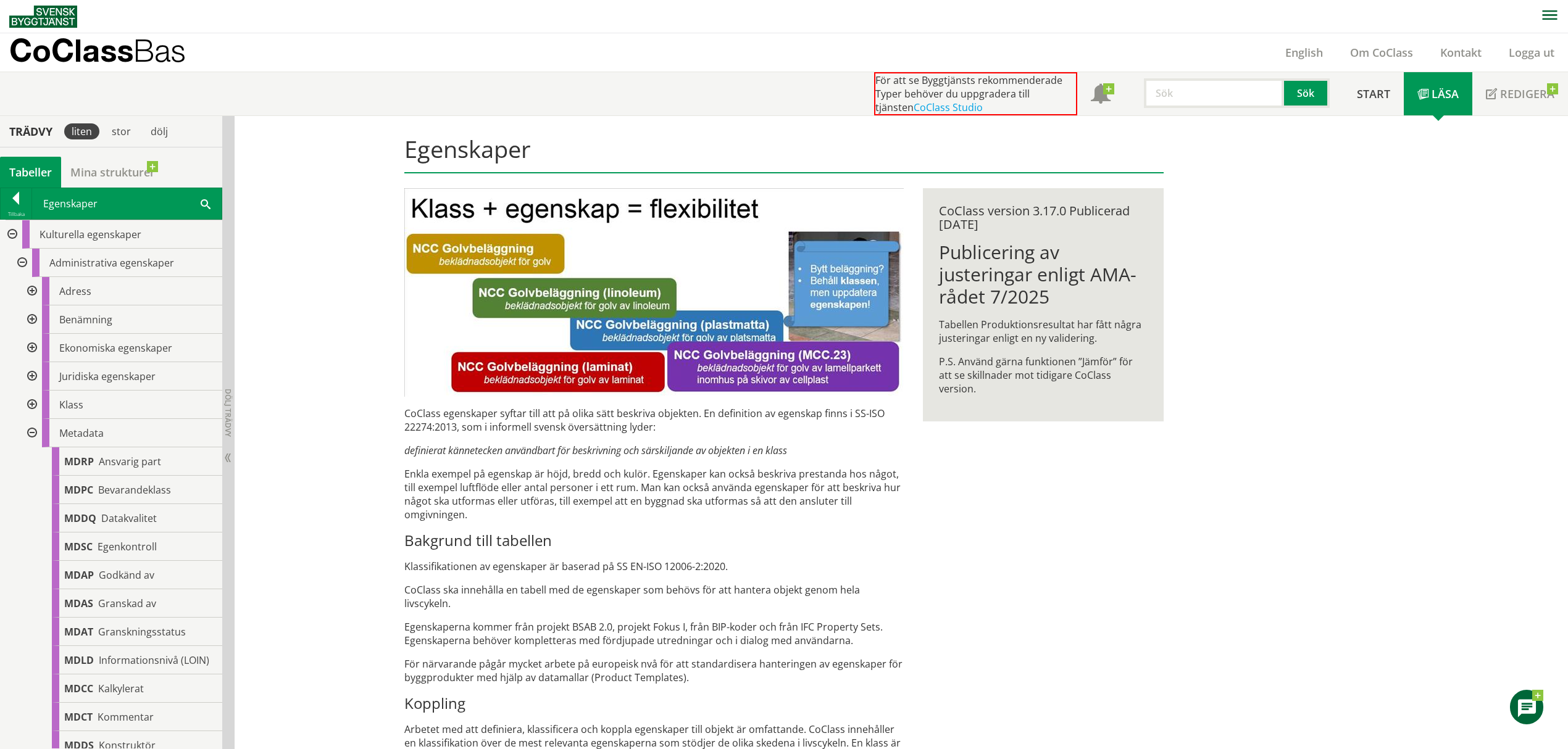
click at [21, 267] on div at bounding box center [21, 263] width 22 height 28
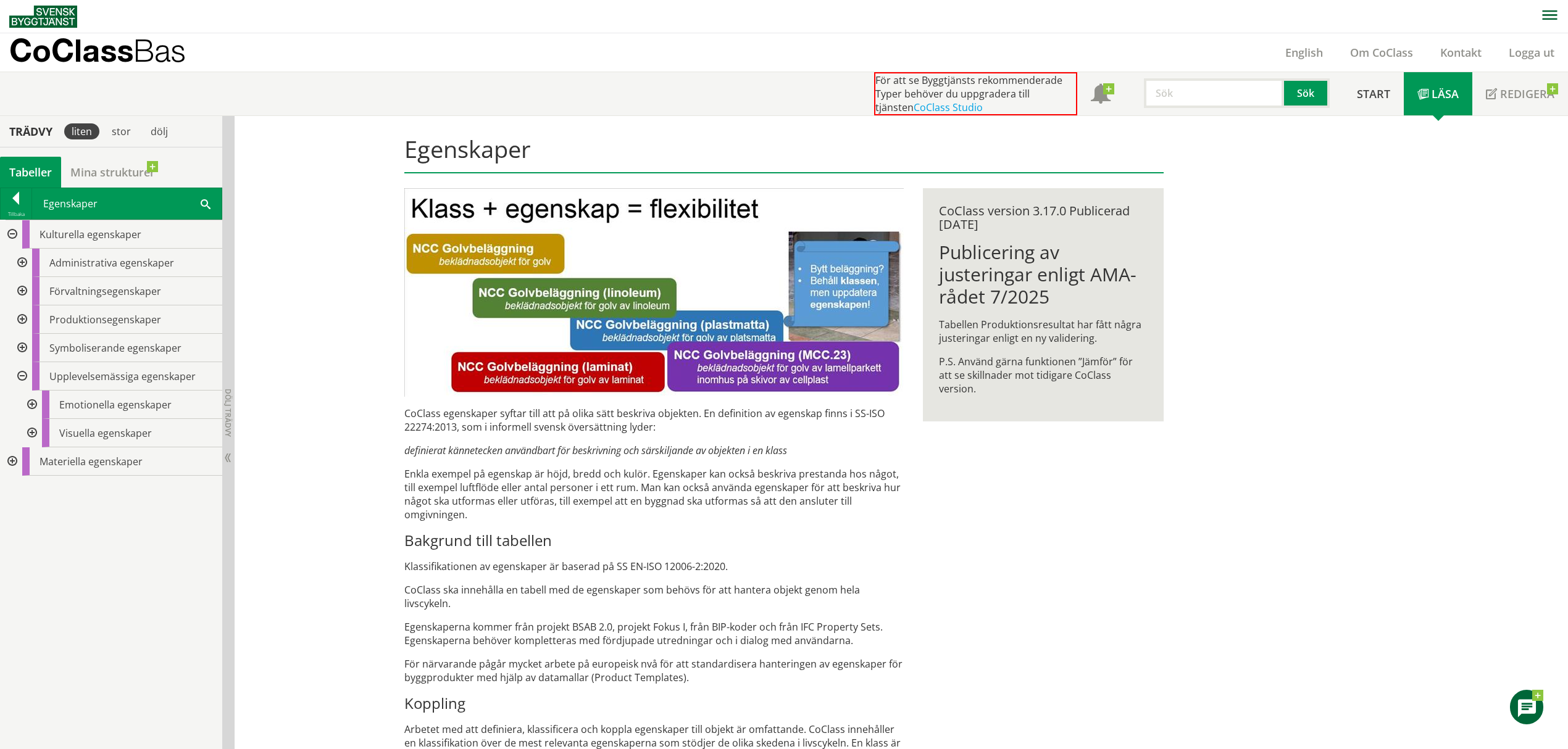
click at [16, 238] on div at bounding box center [11, 235] width 22 height 28
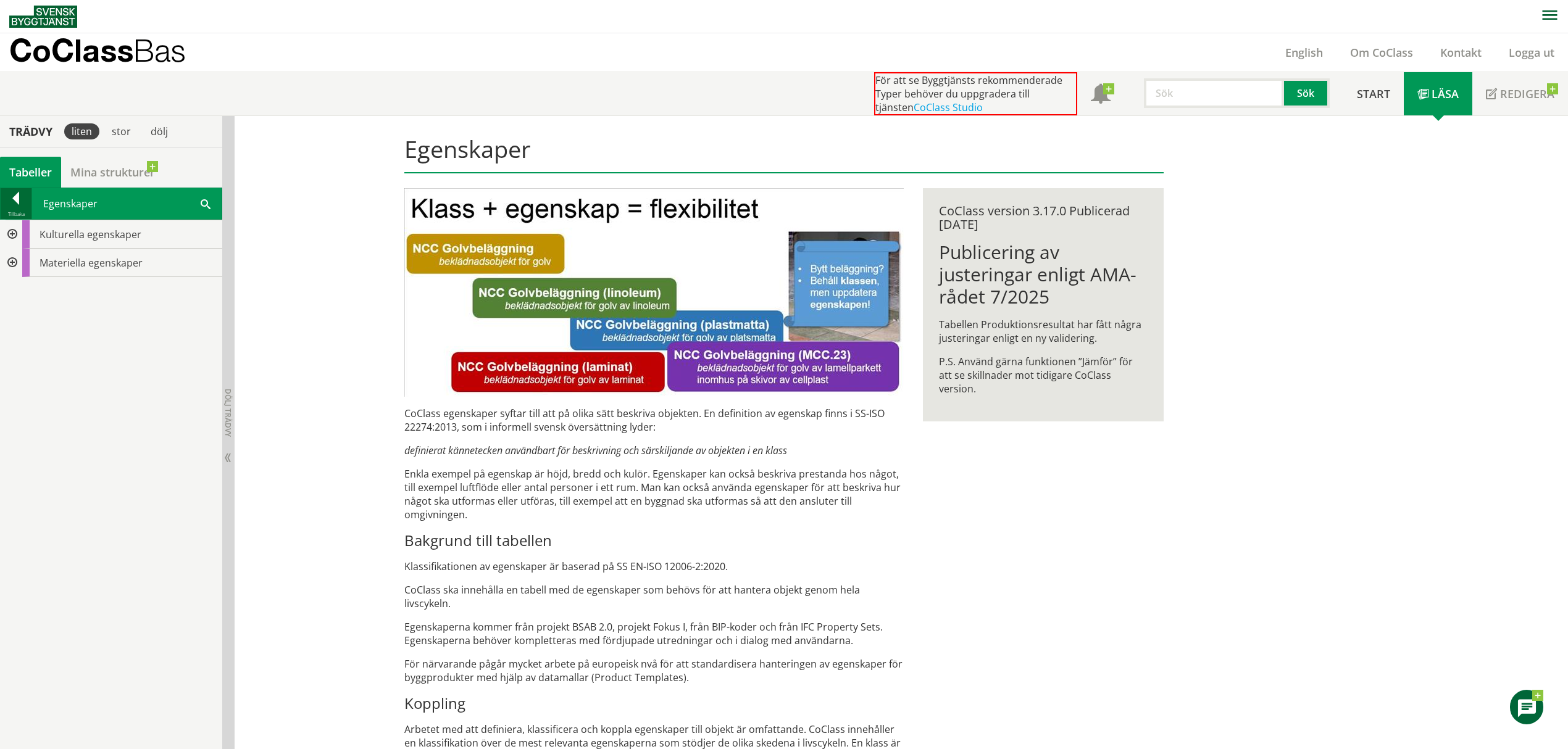
click at [14, 203] on div at bounding box center [16, 201] width 31 height 17
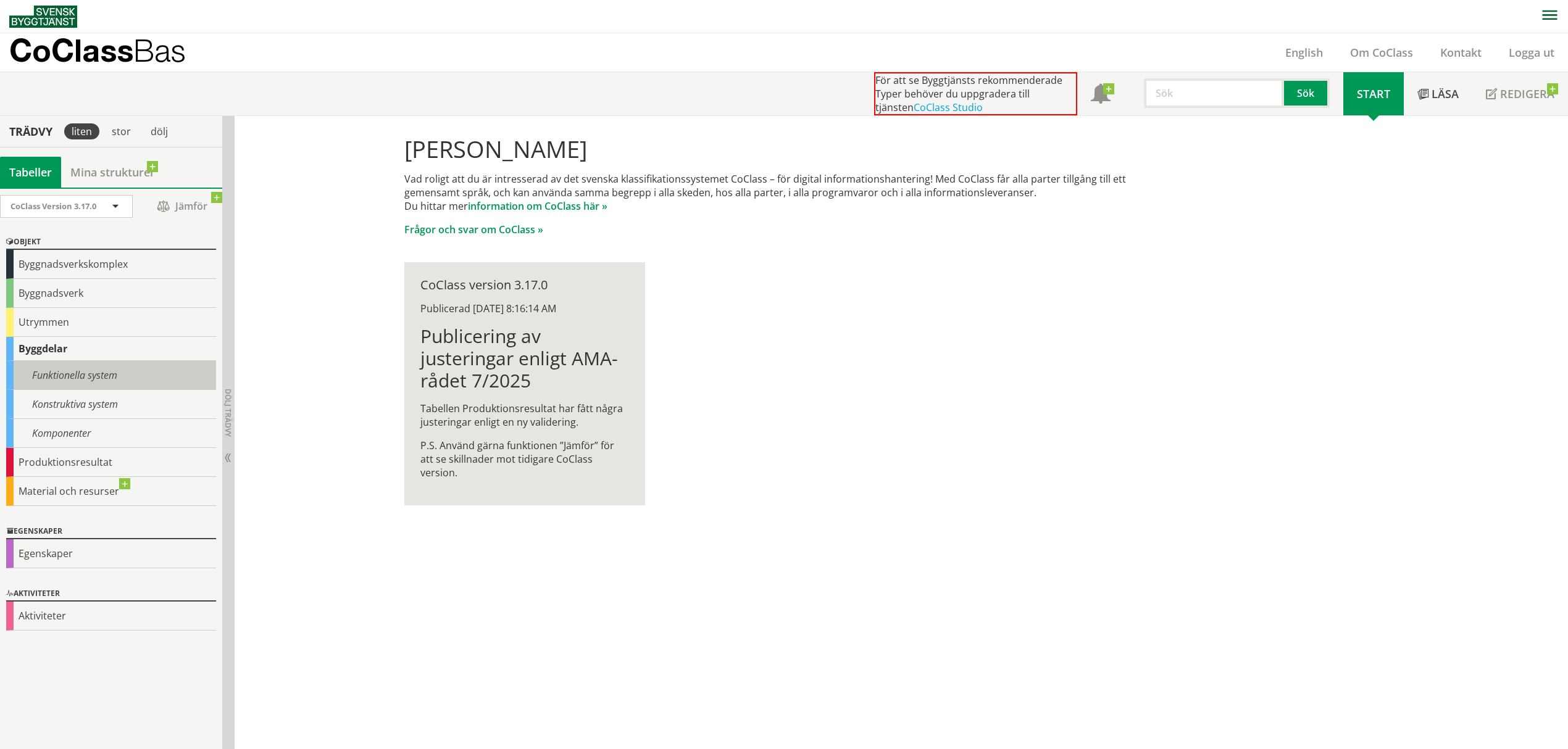
click at [72, 388] on div "Funktionella system" at bounding box center [111, 375] width 210 height 29
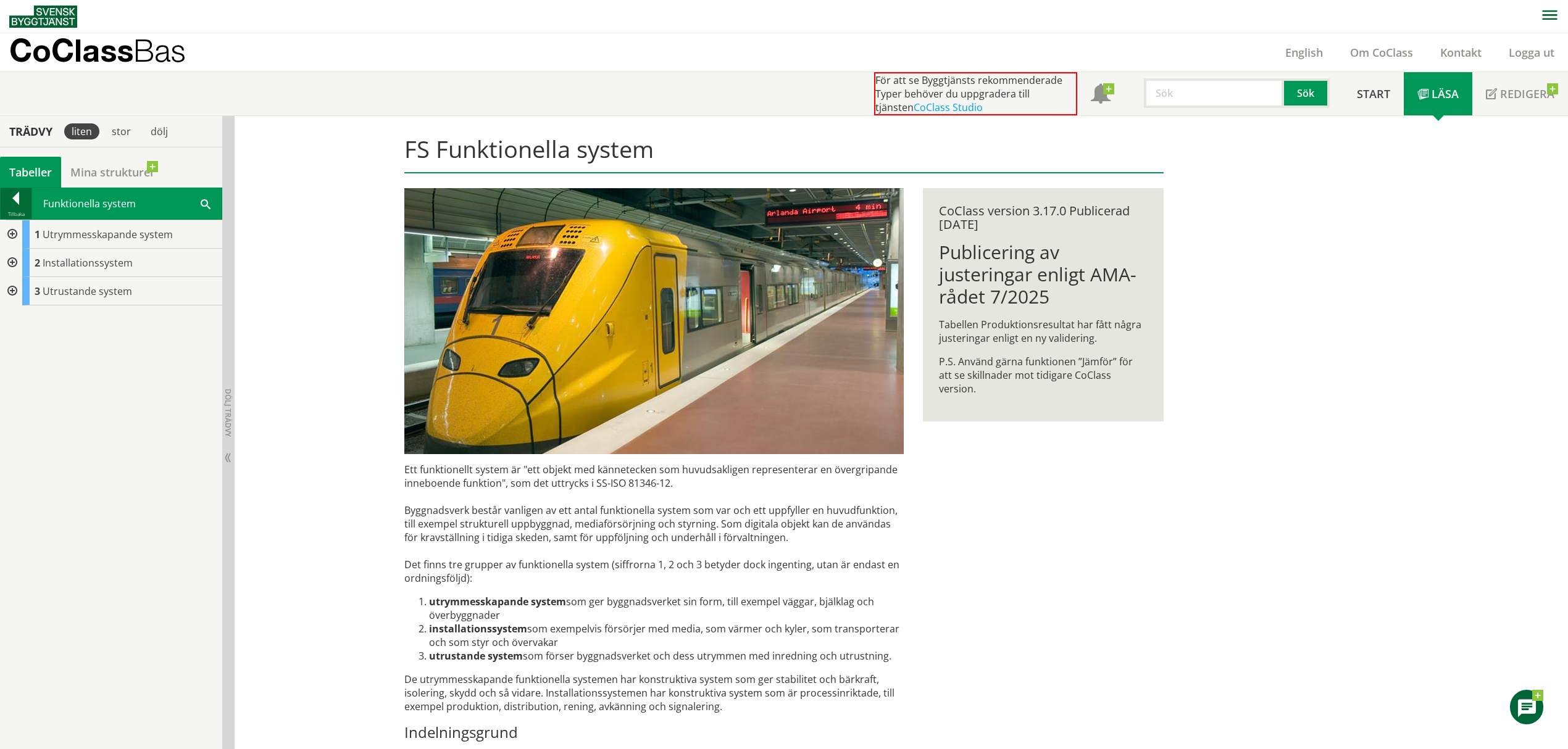
click at [14, 208] on div at bounding box center [16, 201] width 31 height 17
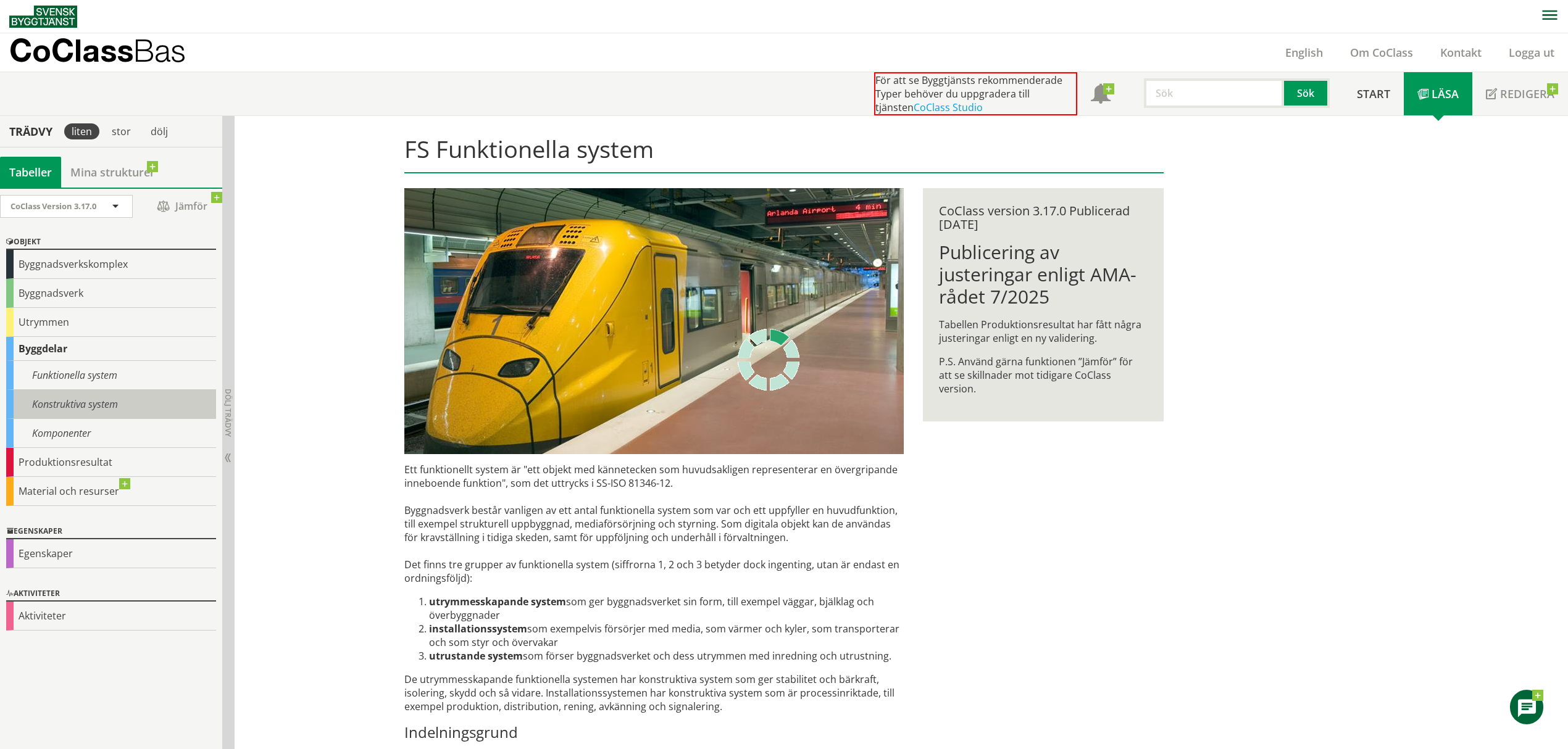
click at [58, 403] on div "Konstruktiva system" at bounding box center [111, 404] width 210 height 29
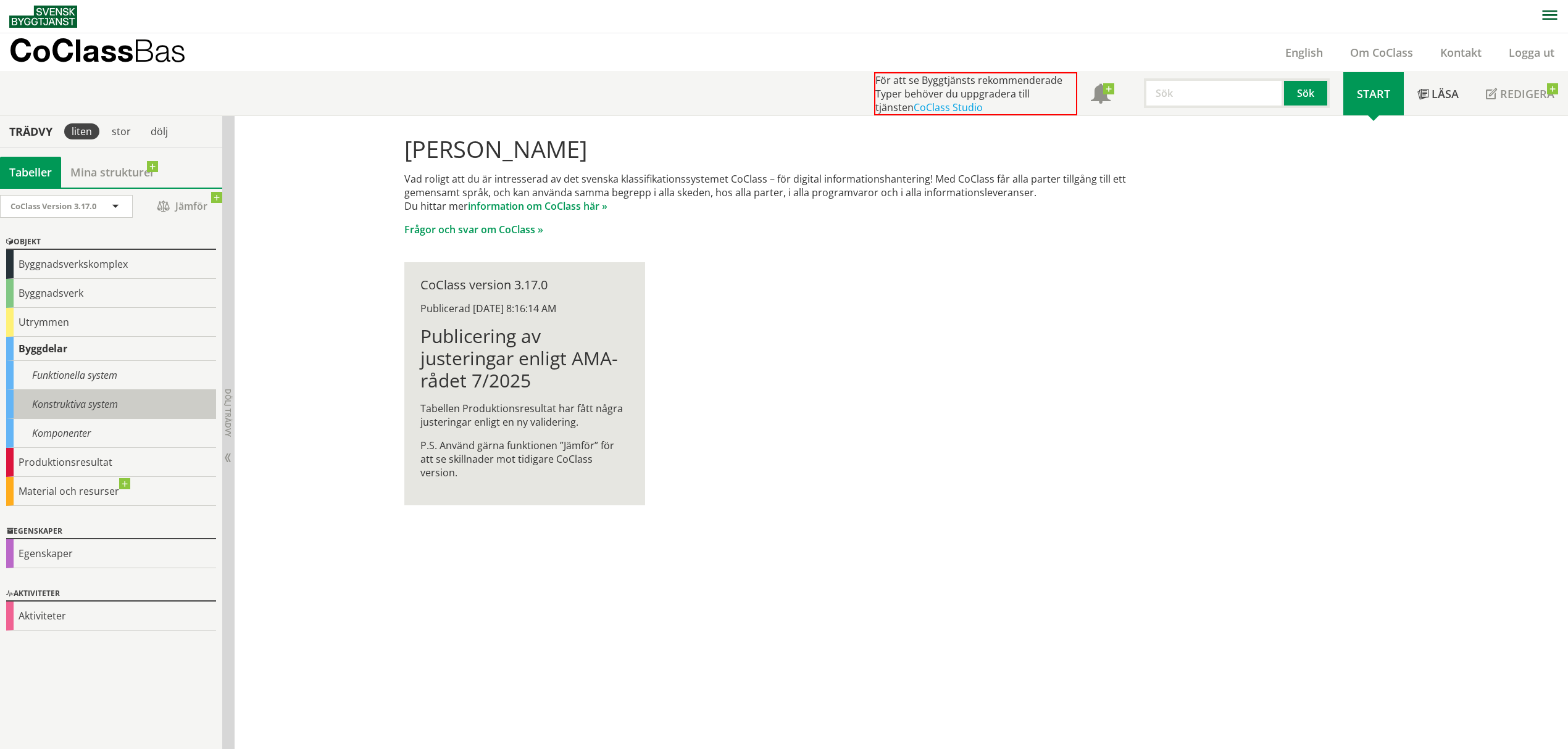
click at [68, 408] on div "Konstruktiva system" at bounding box center [111, 404] width 210 height 29
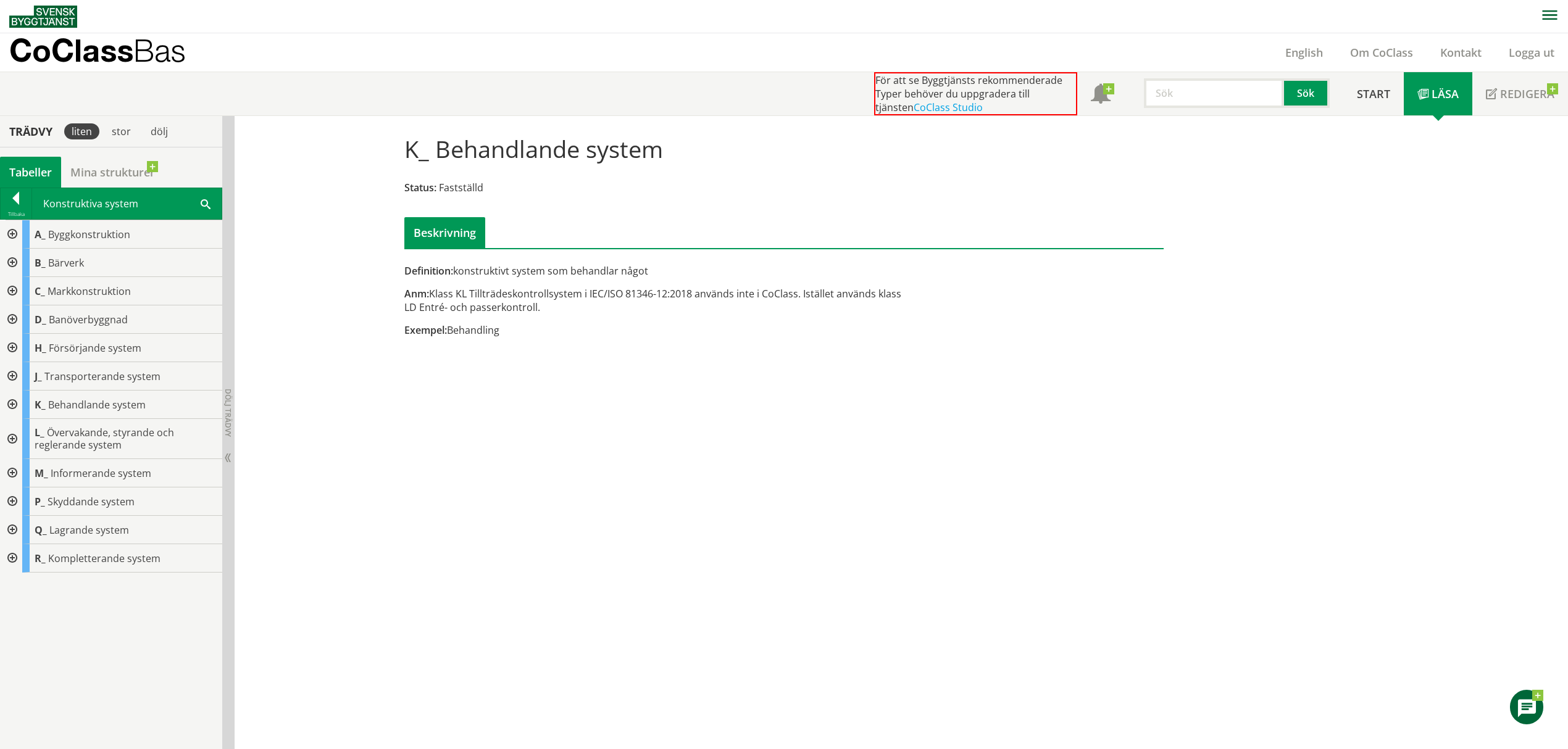
click at [124, 607] on div "A_ Byggkonstruktion B_ Bärverk C_ Markkonstruktion D_ Banöverbyggnad H_ Försörj…" at bounding box center [111, 484] width 222 height 528
click at [84, 238] on span "Byggkonstruktion" at bounding box center [89, 234] width 82 height 14
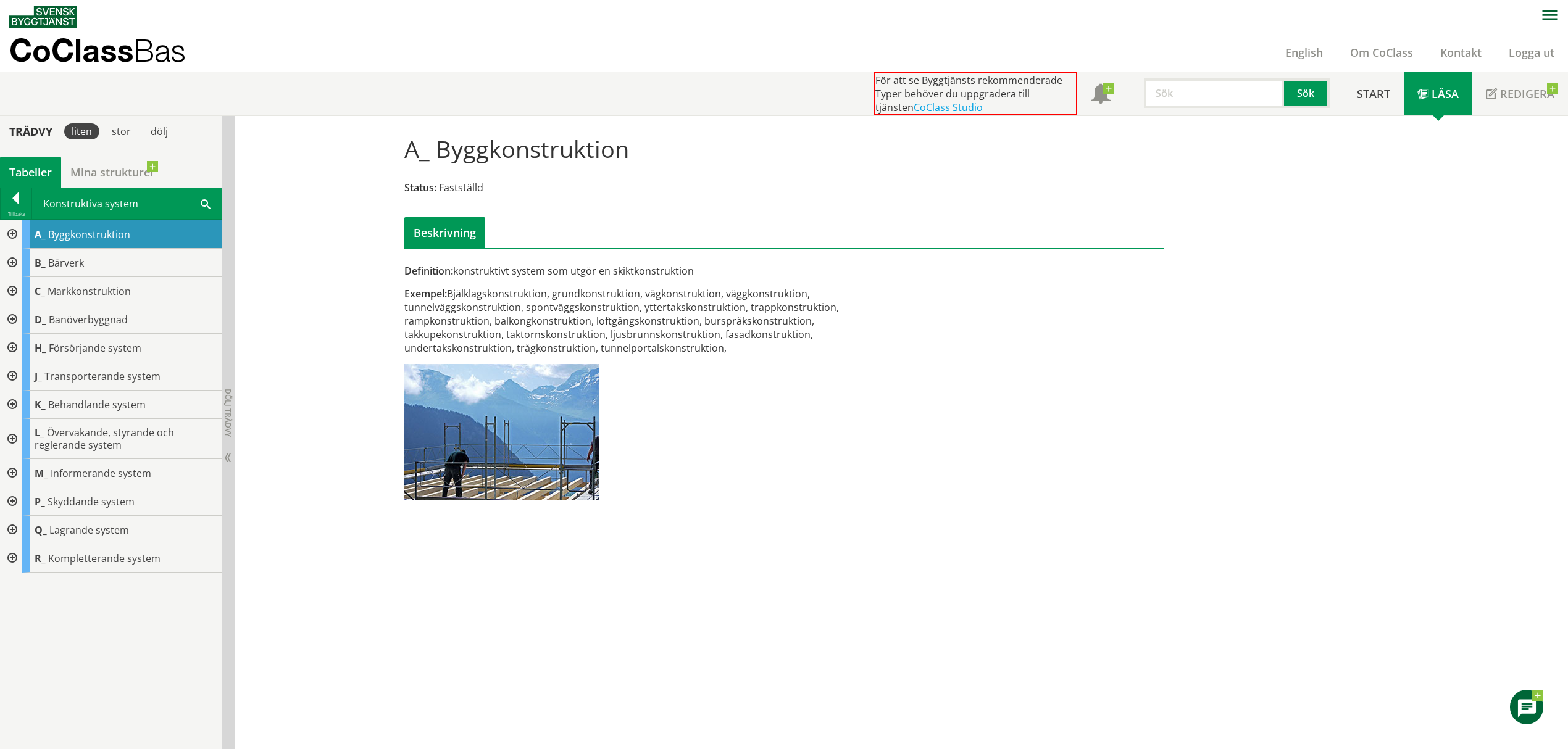
click at [15, 230] on div at bounding box center [11, 235] width 22 height 28
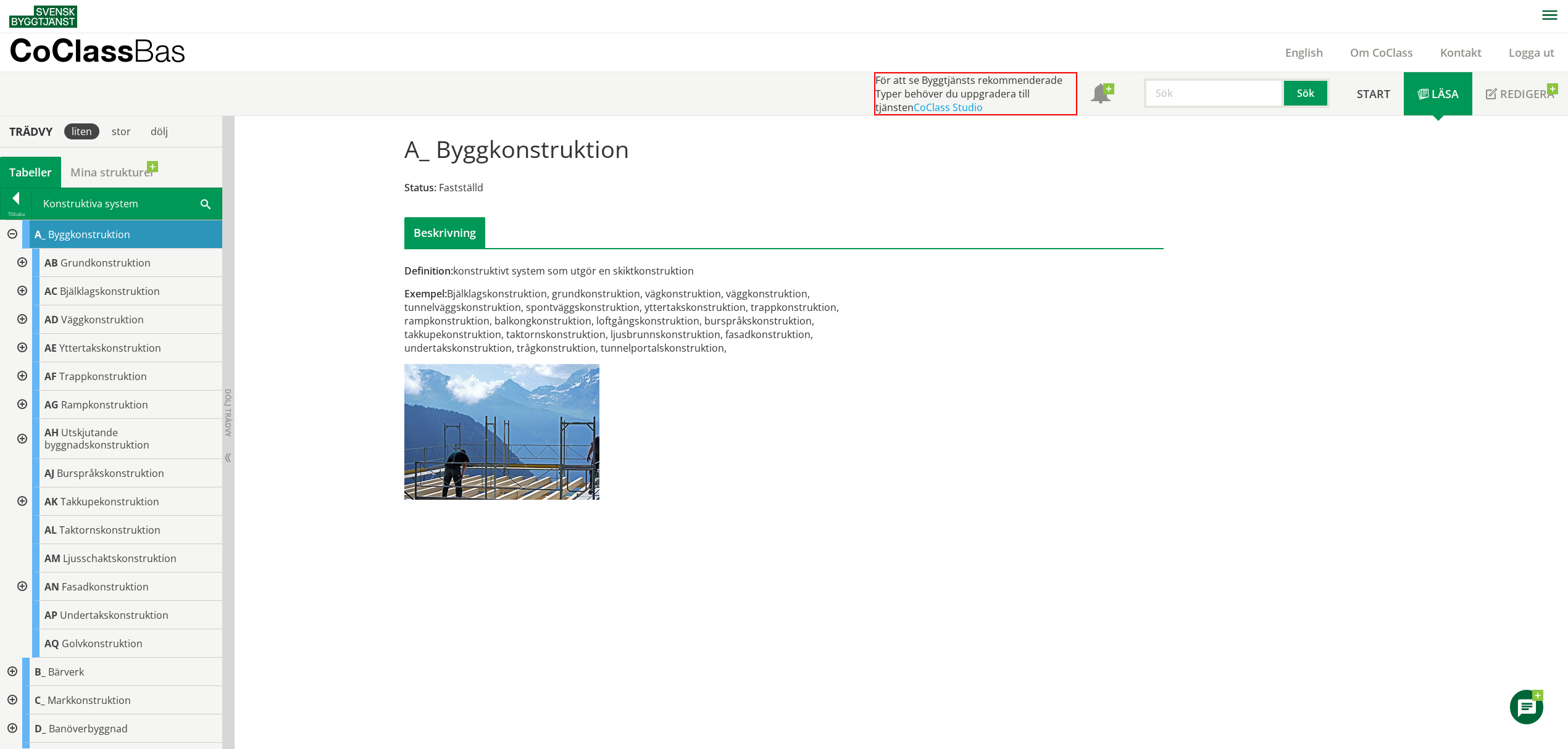
click at [25, 319] on div at bounding box center [21, 319] width 22 height 28
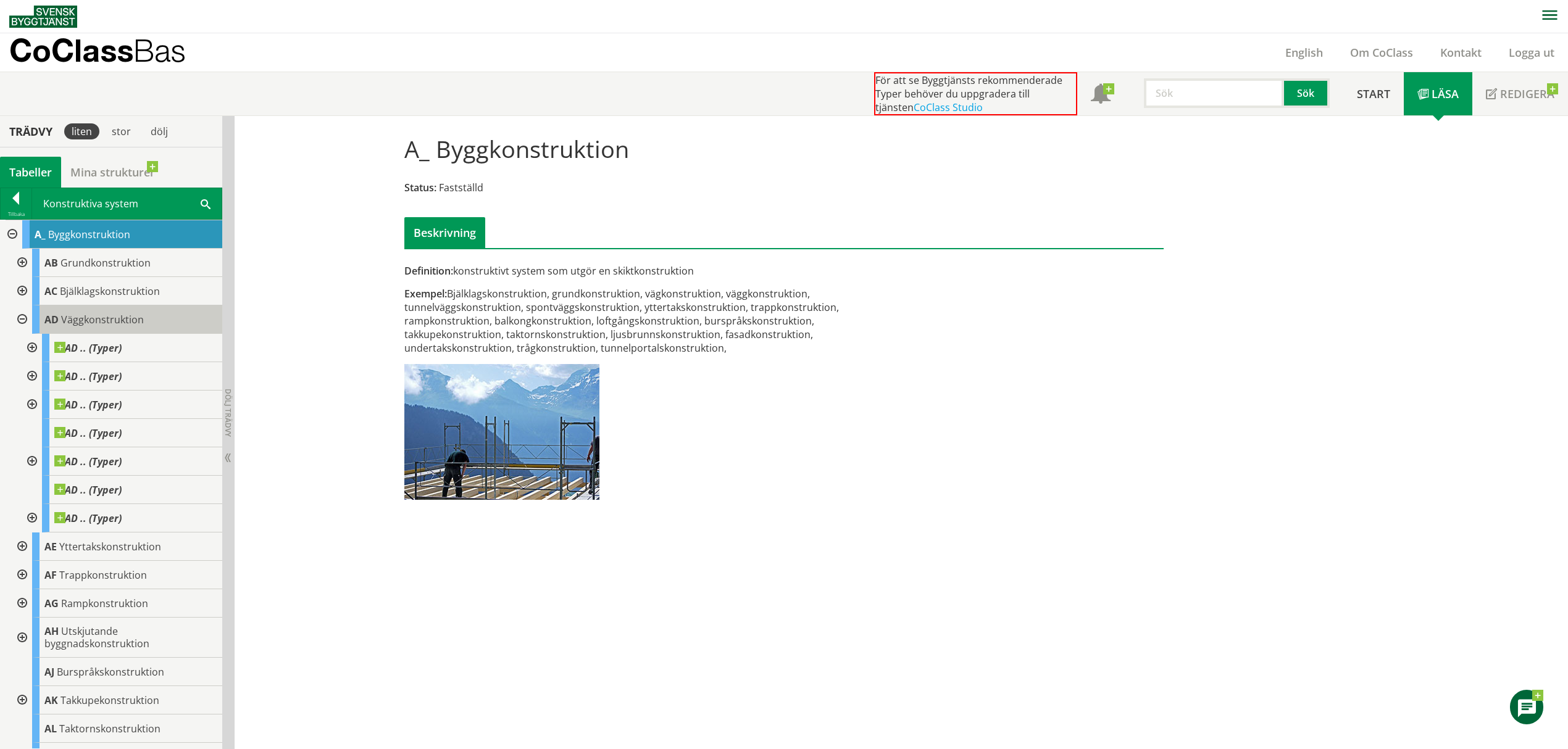
click at [100, 324] on span "Väggkonstruktion" at bounding box center [102, 319] width 83 height 14
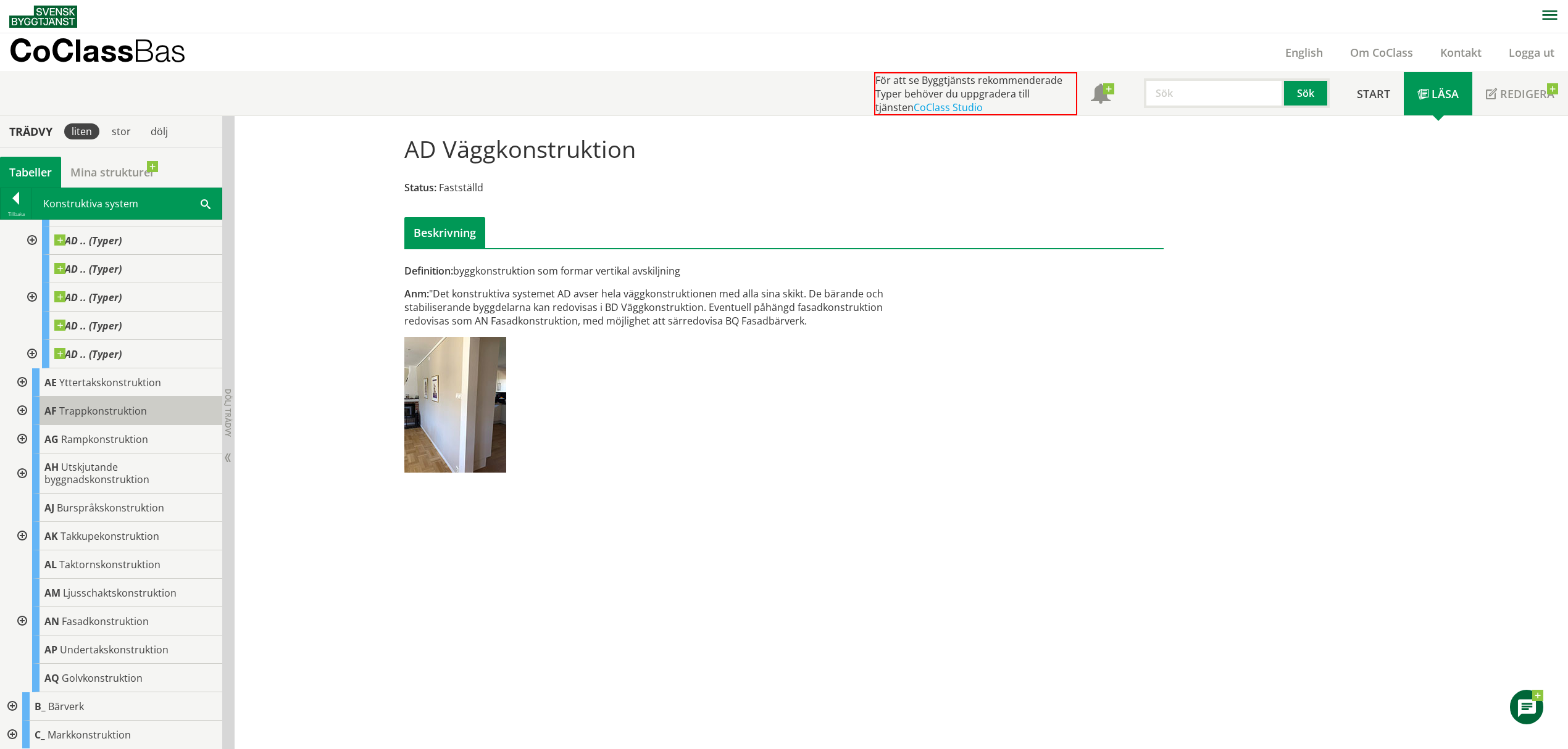
scroll to position [247, 0]
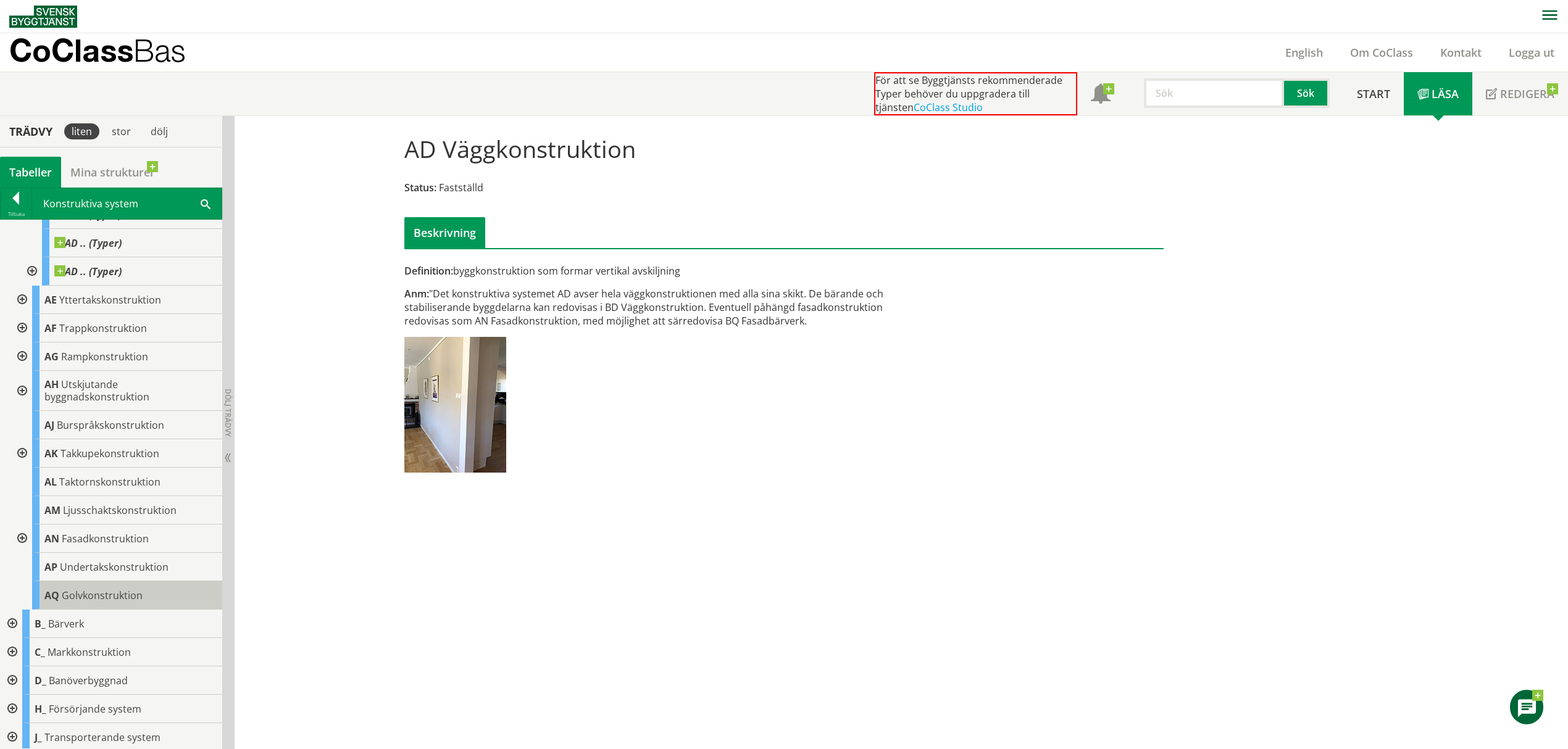
click at [123, 593] on span "Golvkonstruktion" at bounding box center [102, 595] width 81 height 14
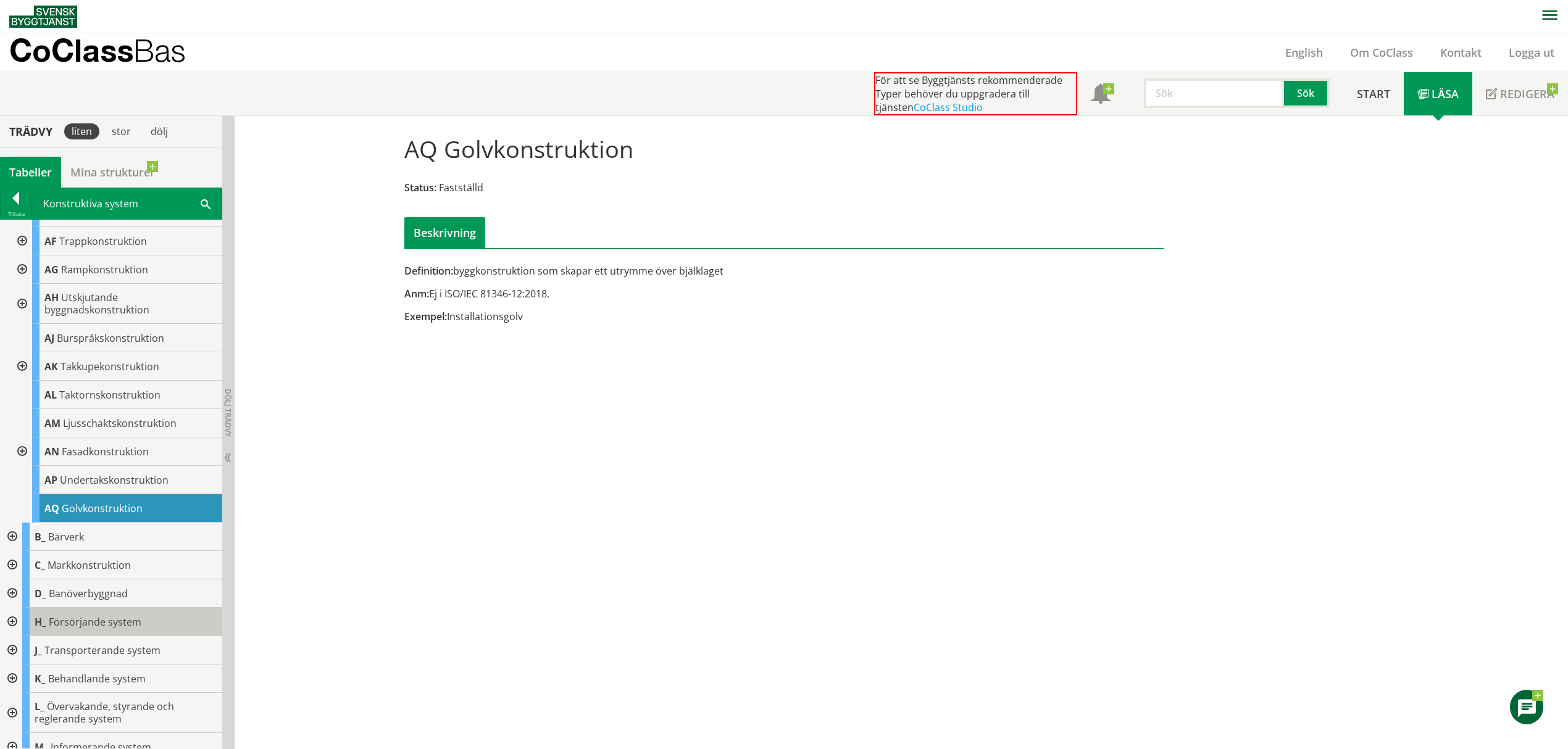
scroll to position [432, 0]
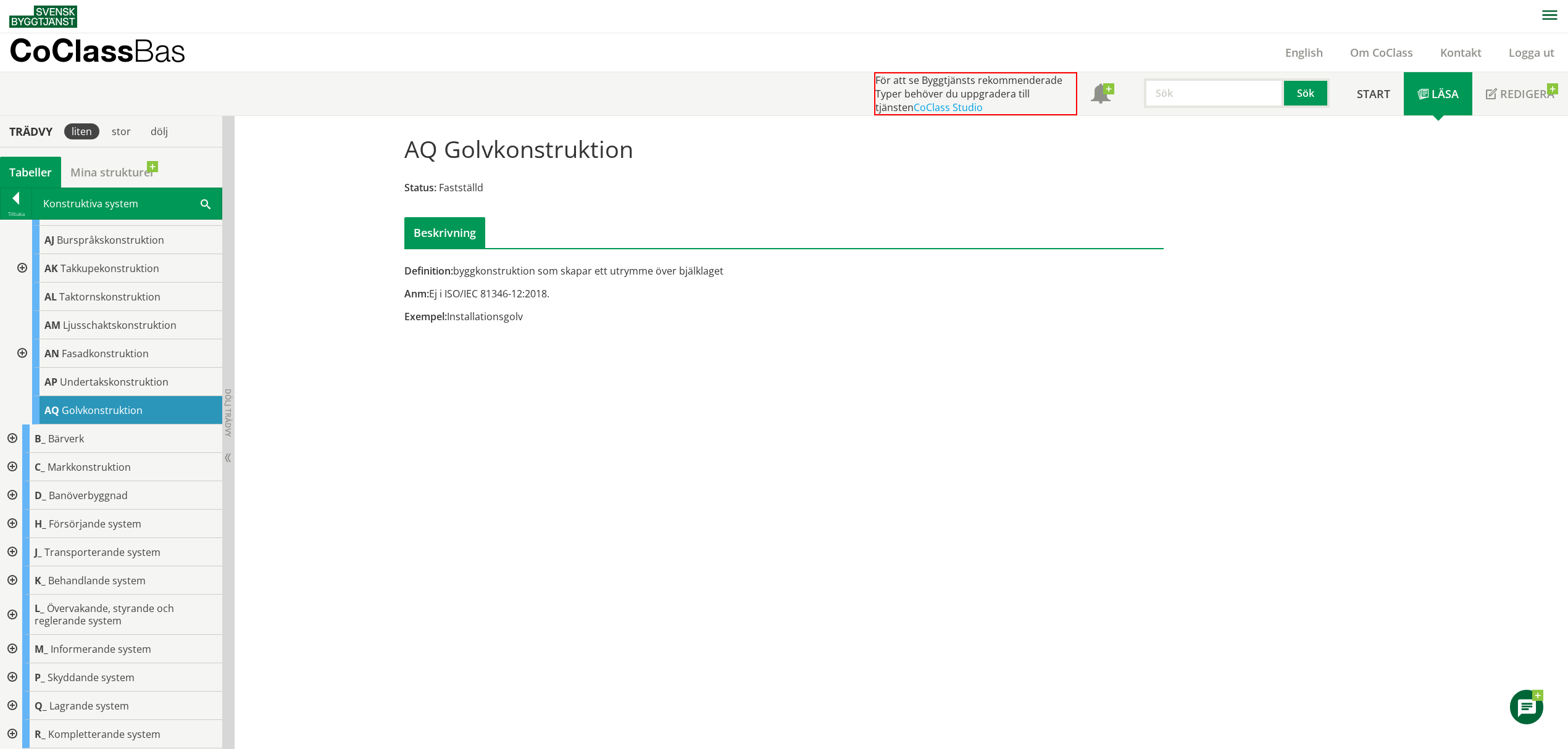
click at [14, 440] on div at bounding box center [11, 439] width 22 height 28
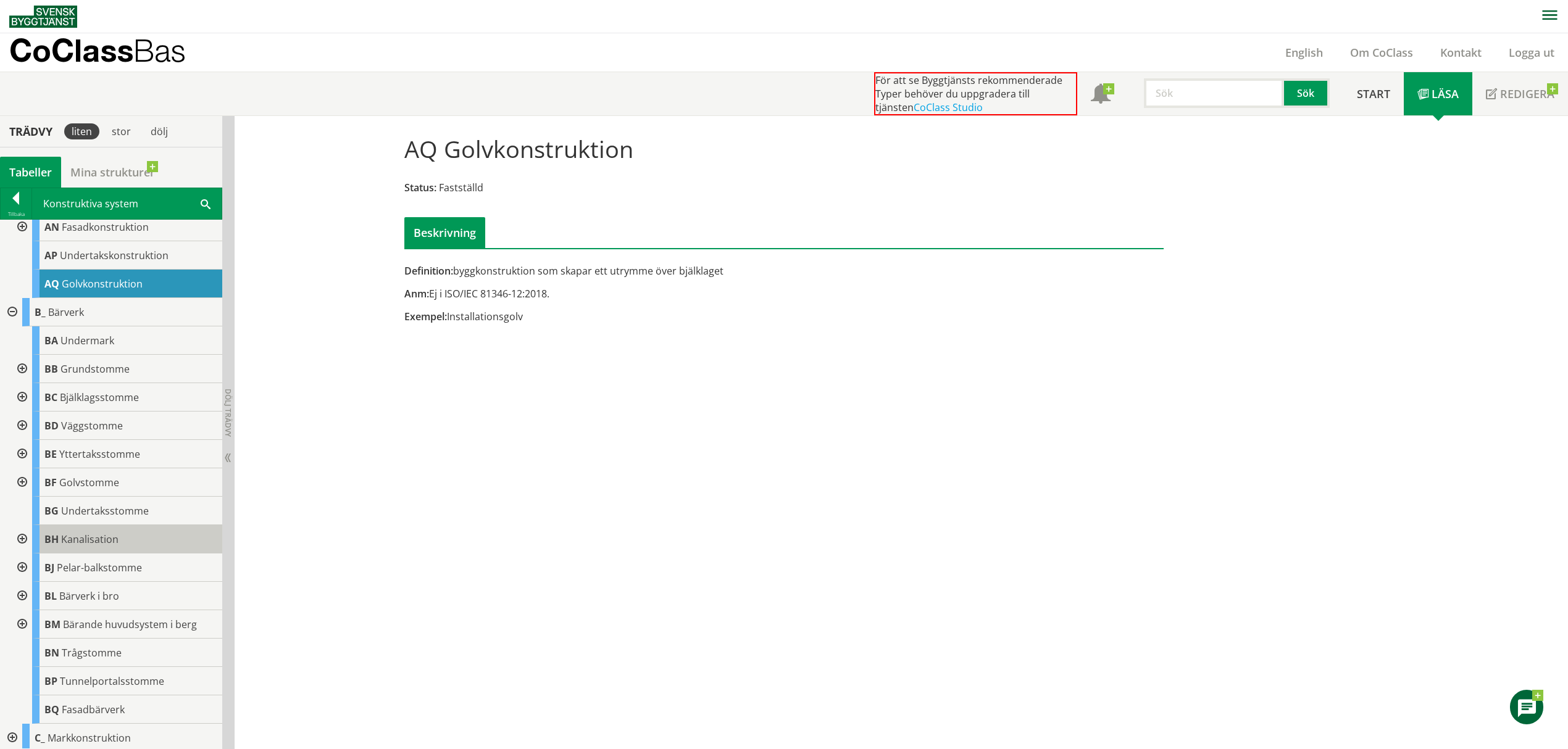
scroll to position [596, 0]
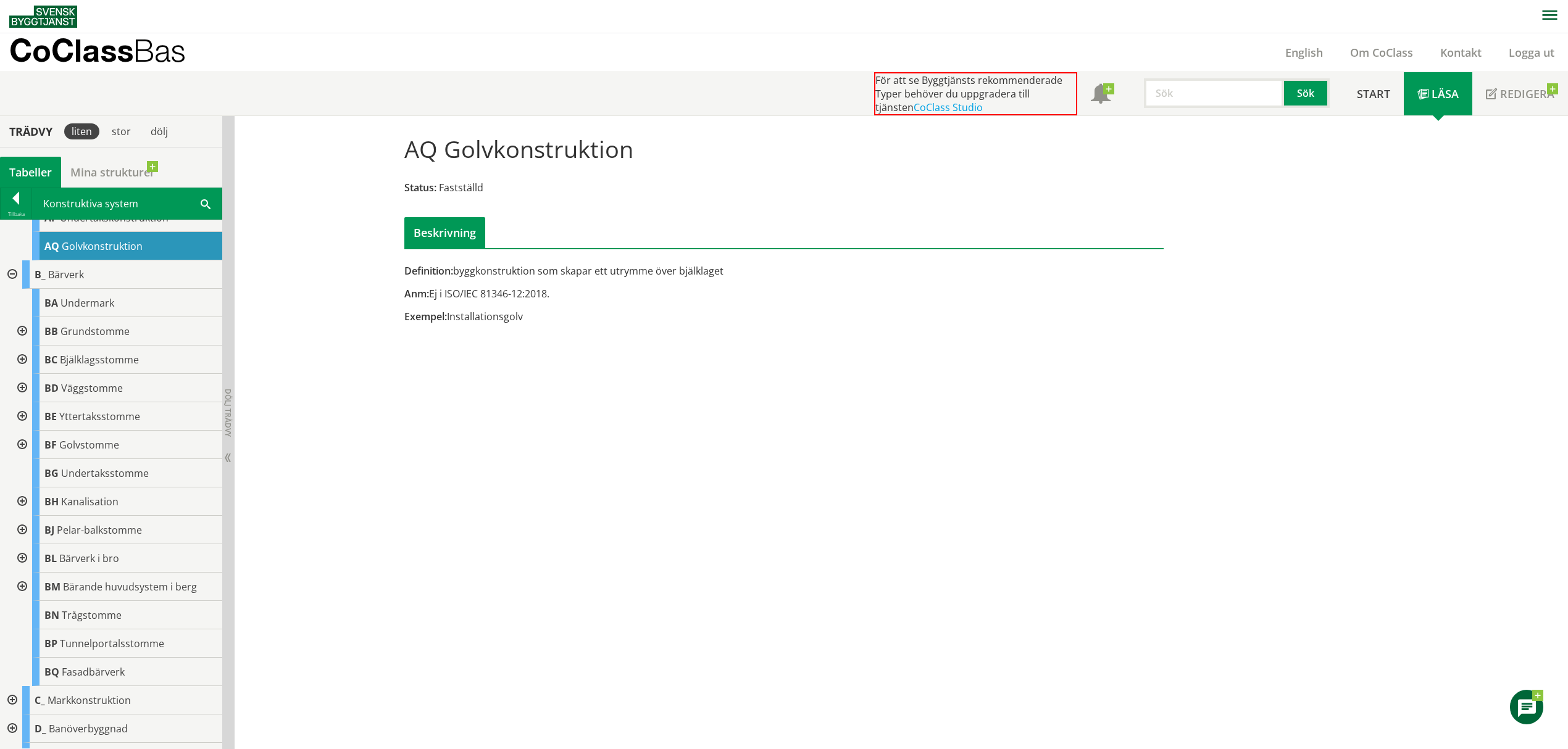
click at [20, 445] on div at bounding box center [21, 445] width 22 height 28
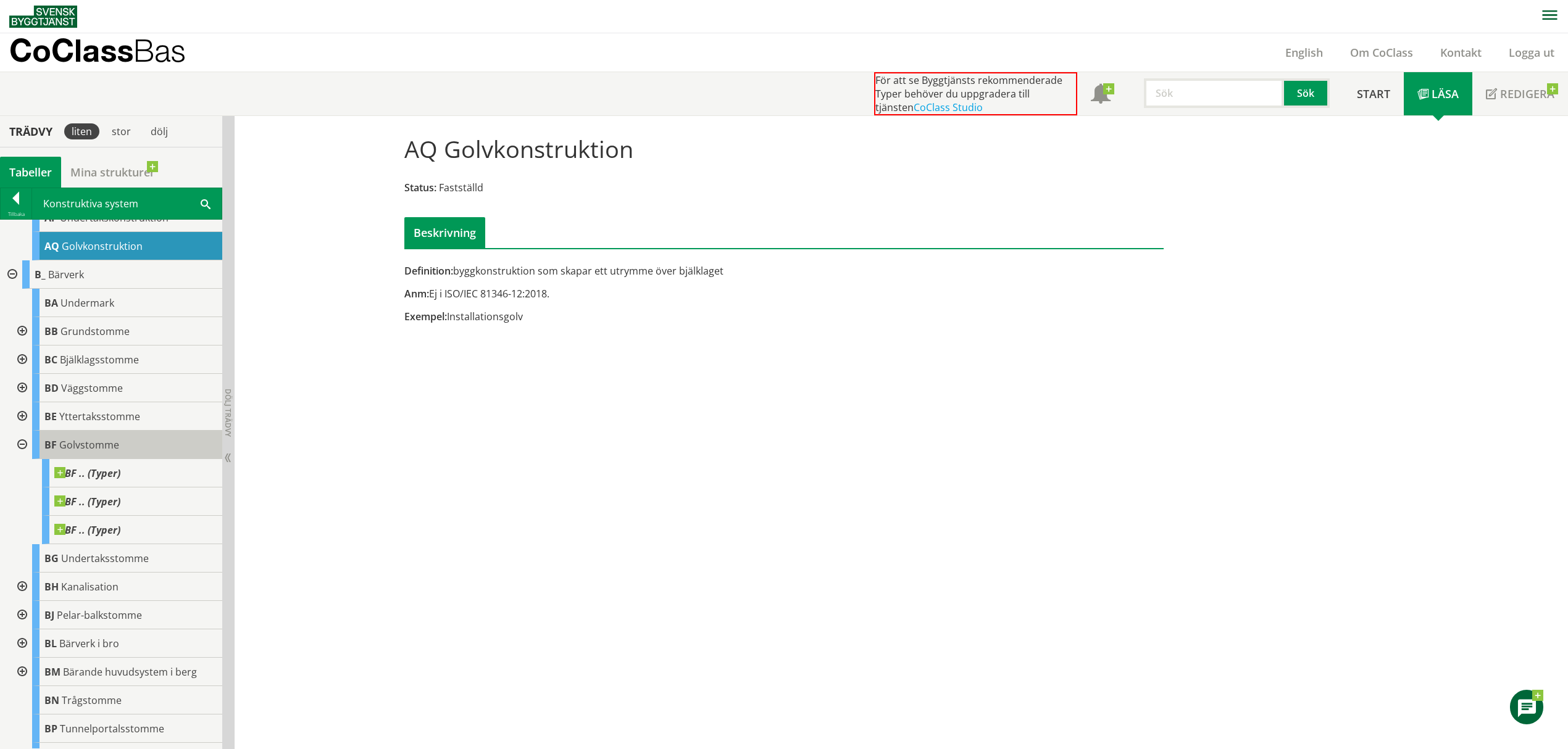
click at [99, 447] on span "Golvstomme" at bounding box center [89, 445] width 60 height 14
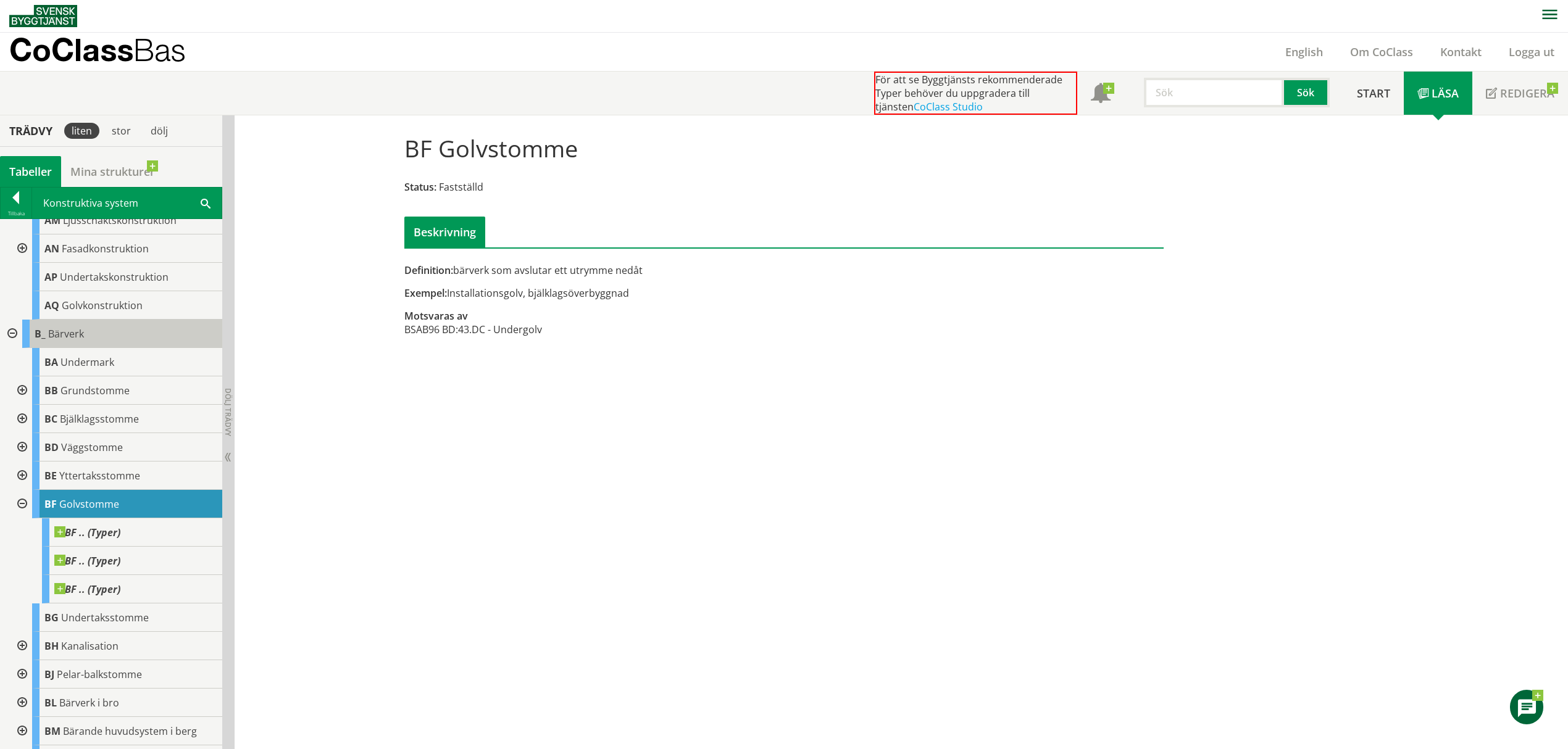
scroll to position [514, 0]
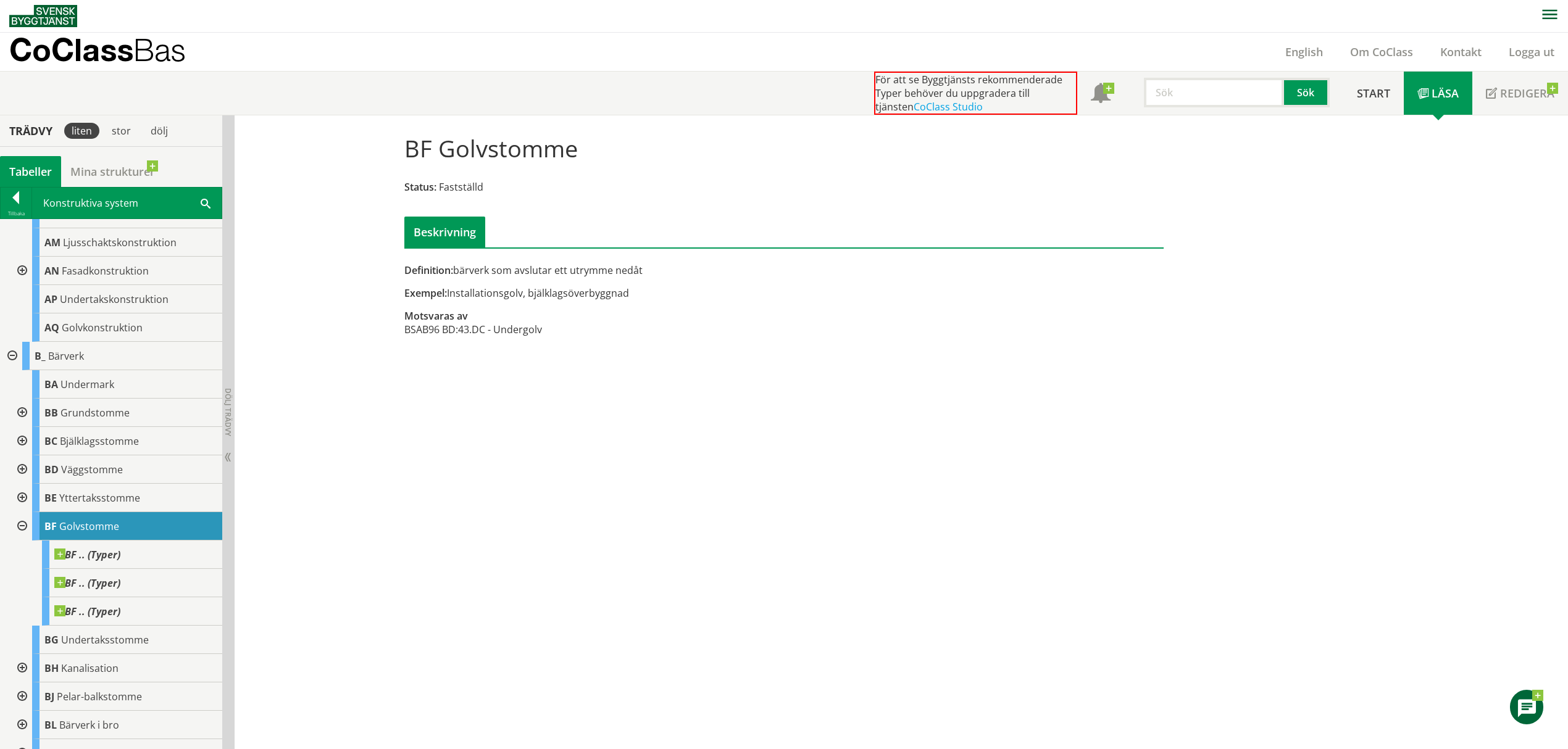
click at [25, 469] on div at bounding box center [21, 469] width 22 height 28
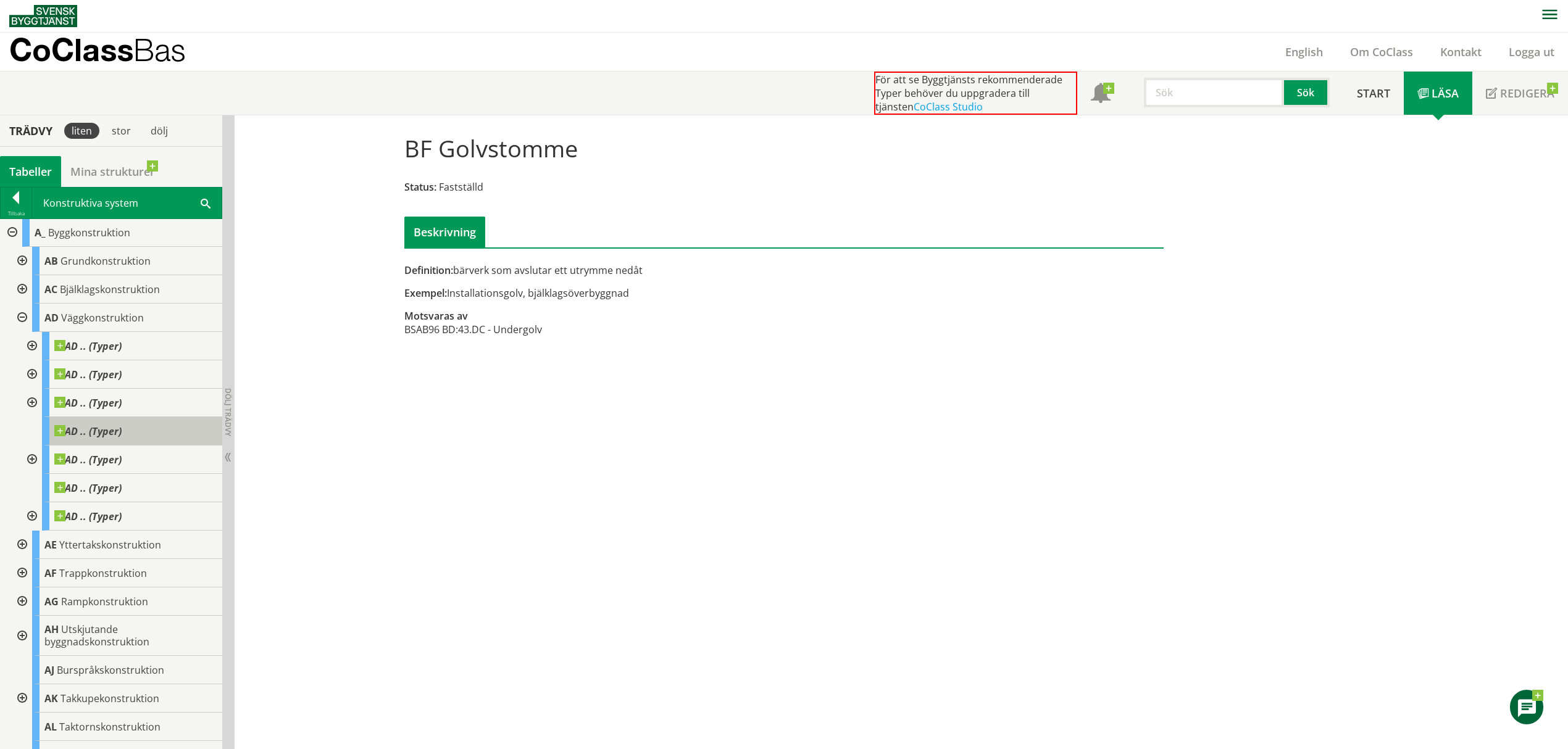
scroll to position [0, 0]
click at [11, 230] on div at bounding box center [11, 234] width 22 height 28
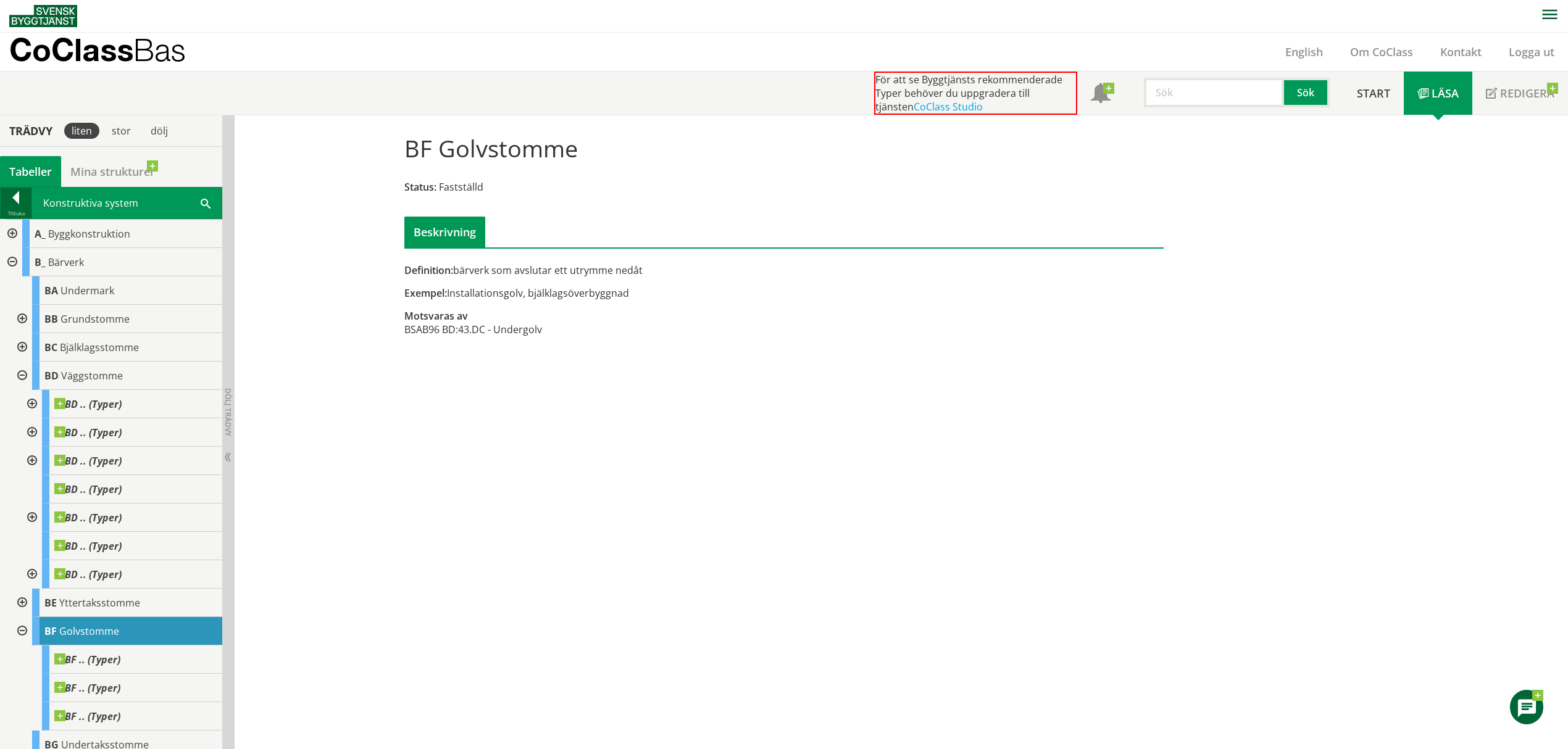
click at [19, 203] on div at bounding box center [16, 200] width 31 height 17
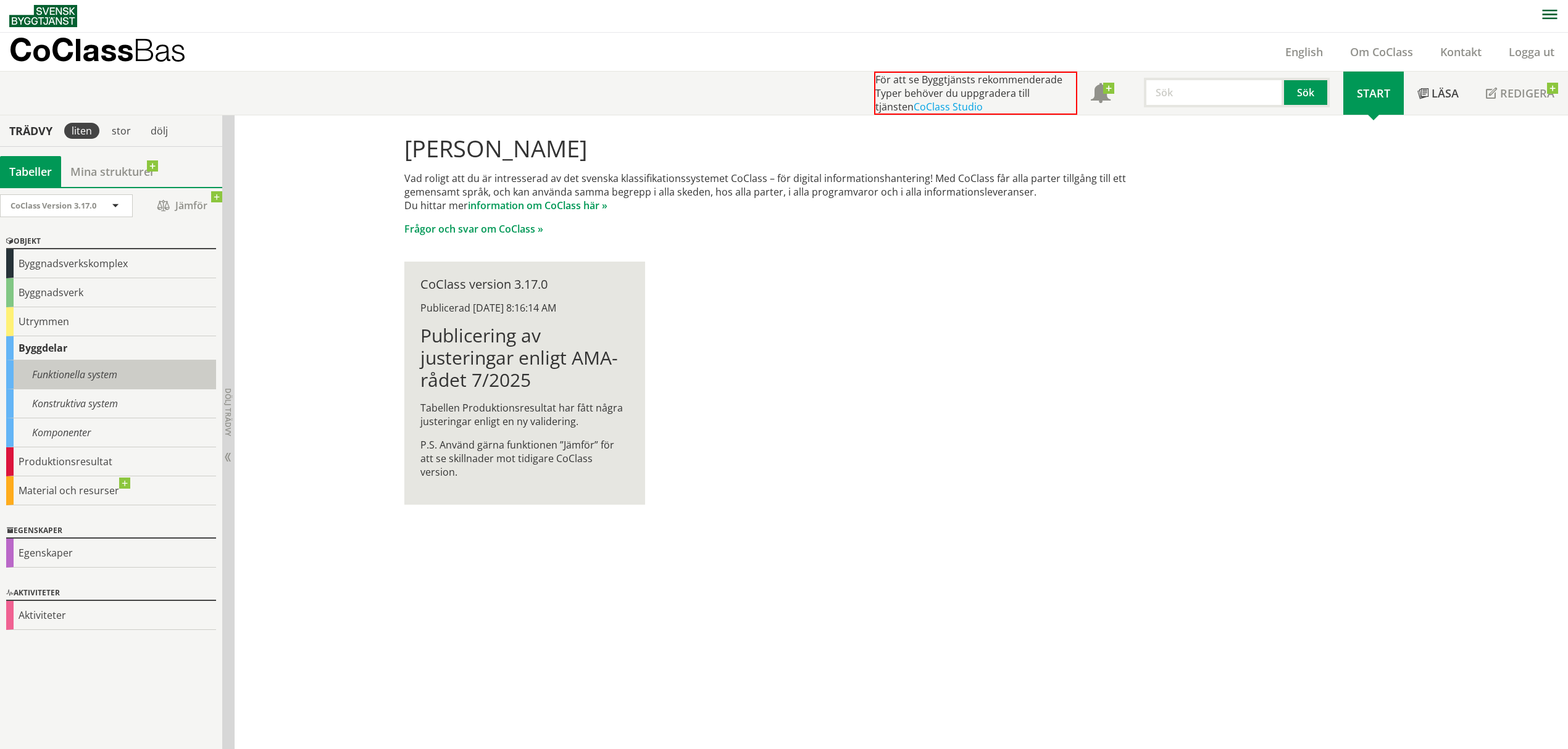
click at [92, 375] on div "Funktionella system" at bounding box center [111, 375] width 210 height 29
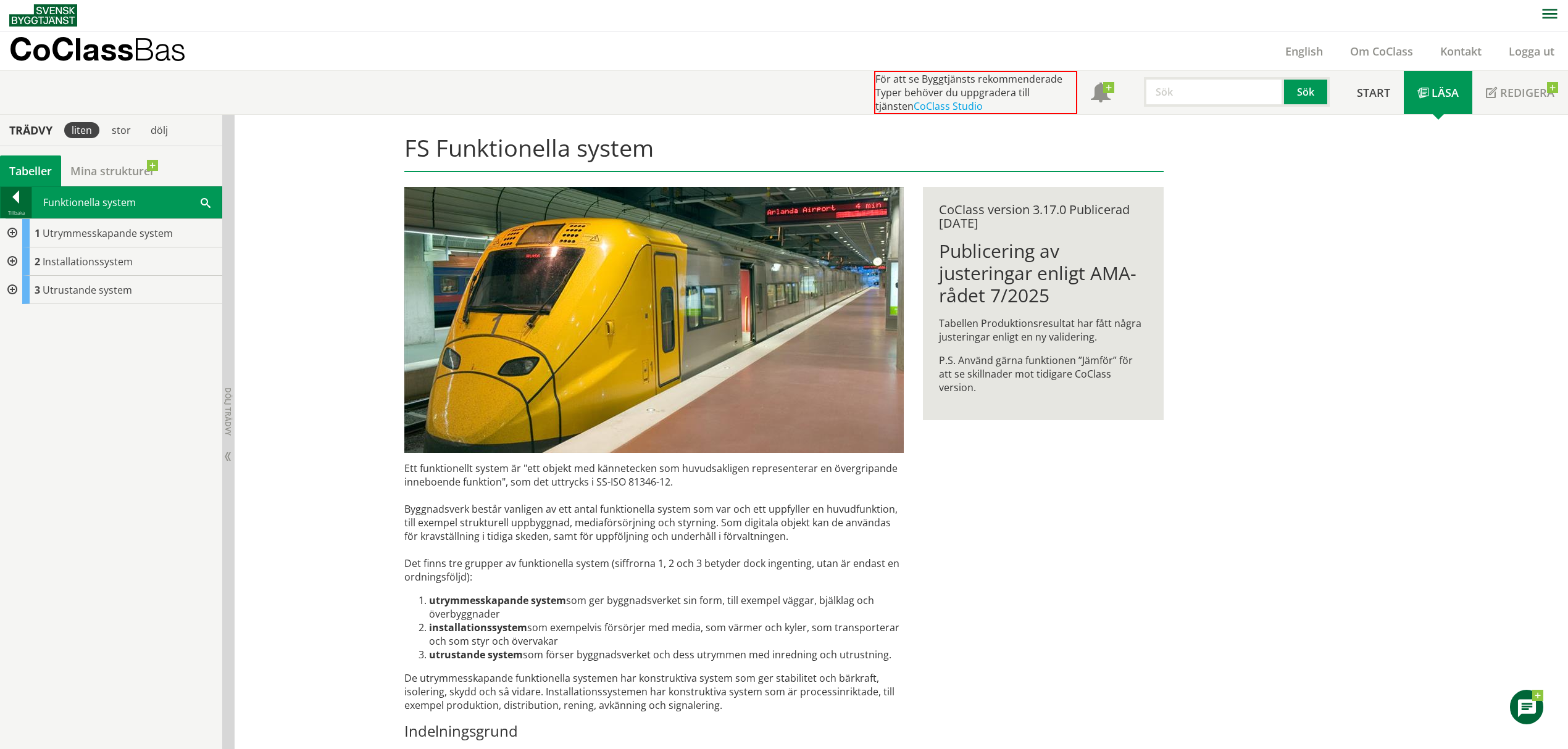
click at [17, 201] on div at bounding box center [16, 199] width 31 height 17
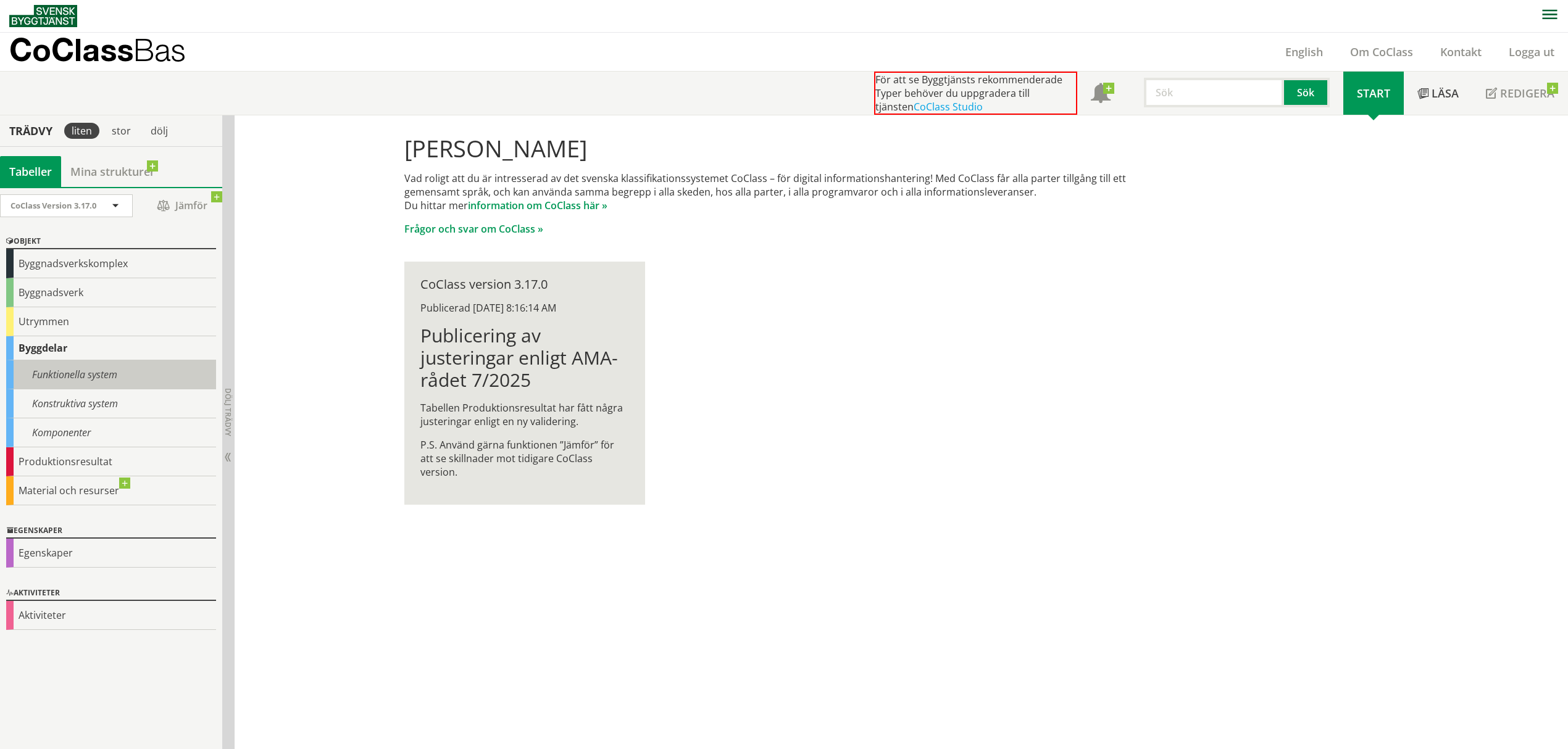
click at [36, 383] on div "Funktionella system" at bounding box center [111, 375] width 210 height 29
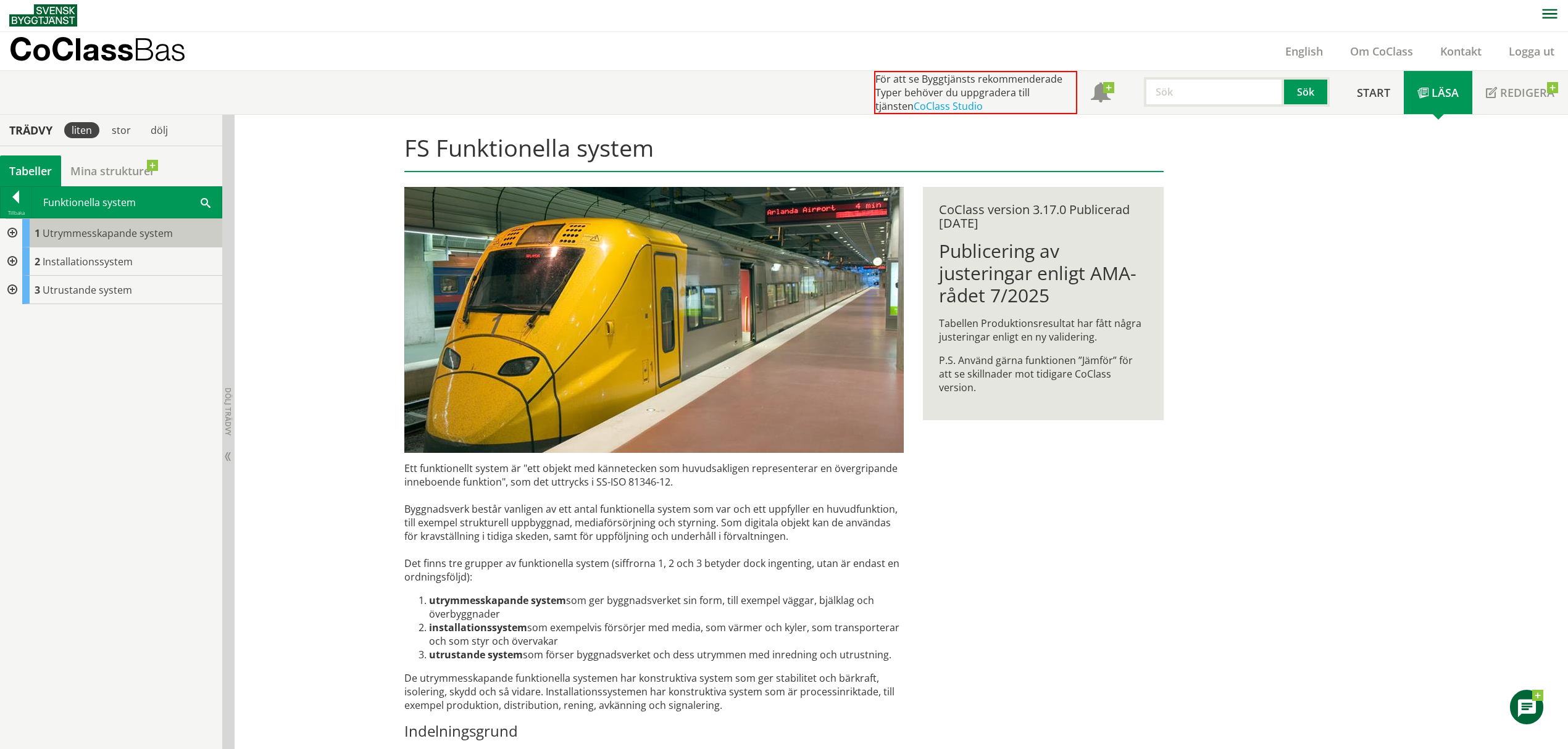
click at [48, 235] on span "Utrymmesskapande system" at bounding box center [107, 233] width 130 height 14
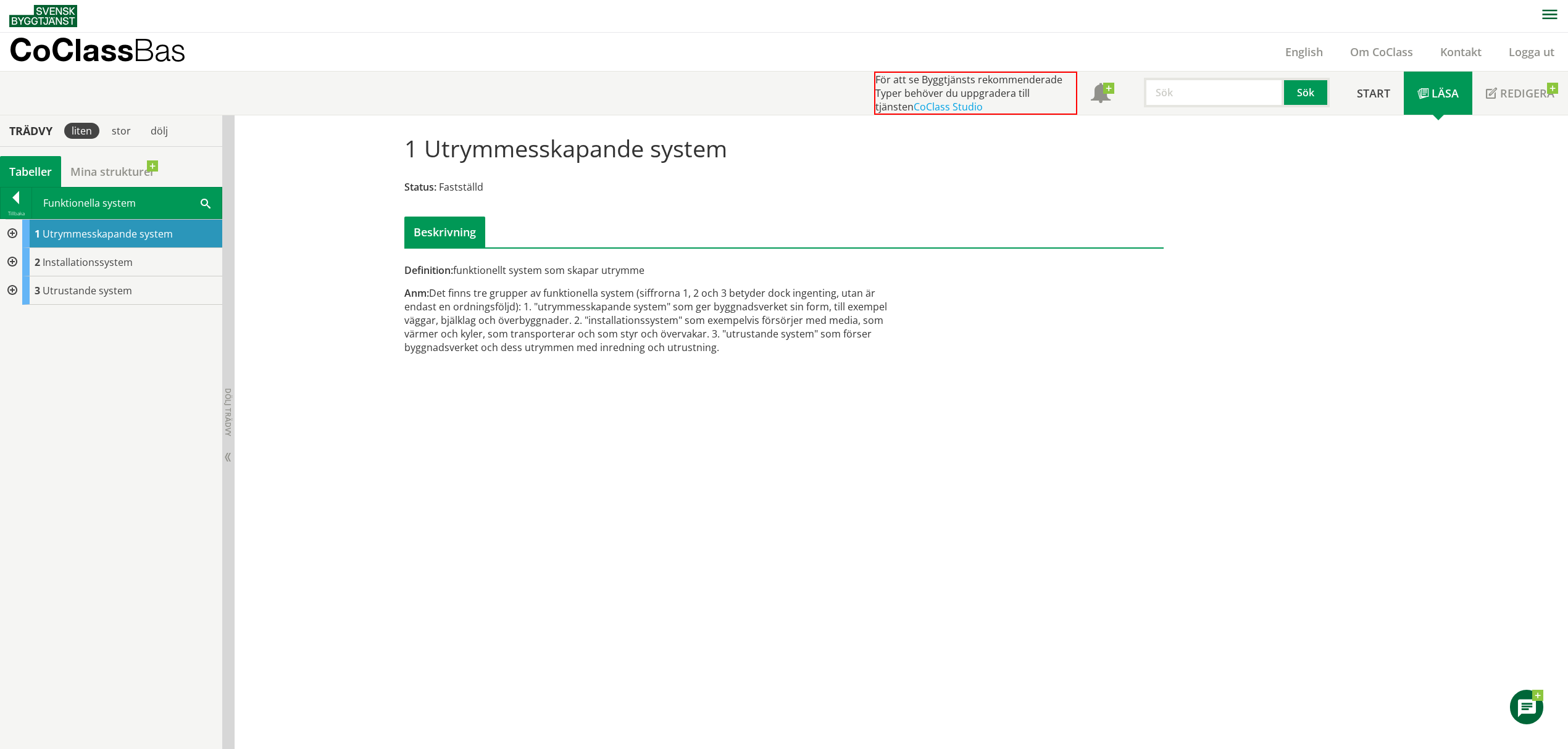
click at [15, 230] on div at bounding box center [11, 234] width 22 height 28
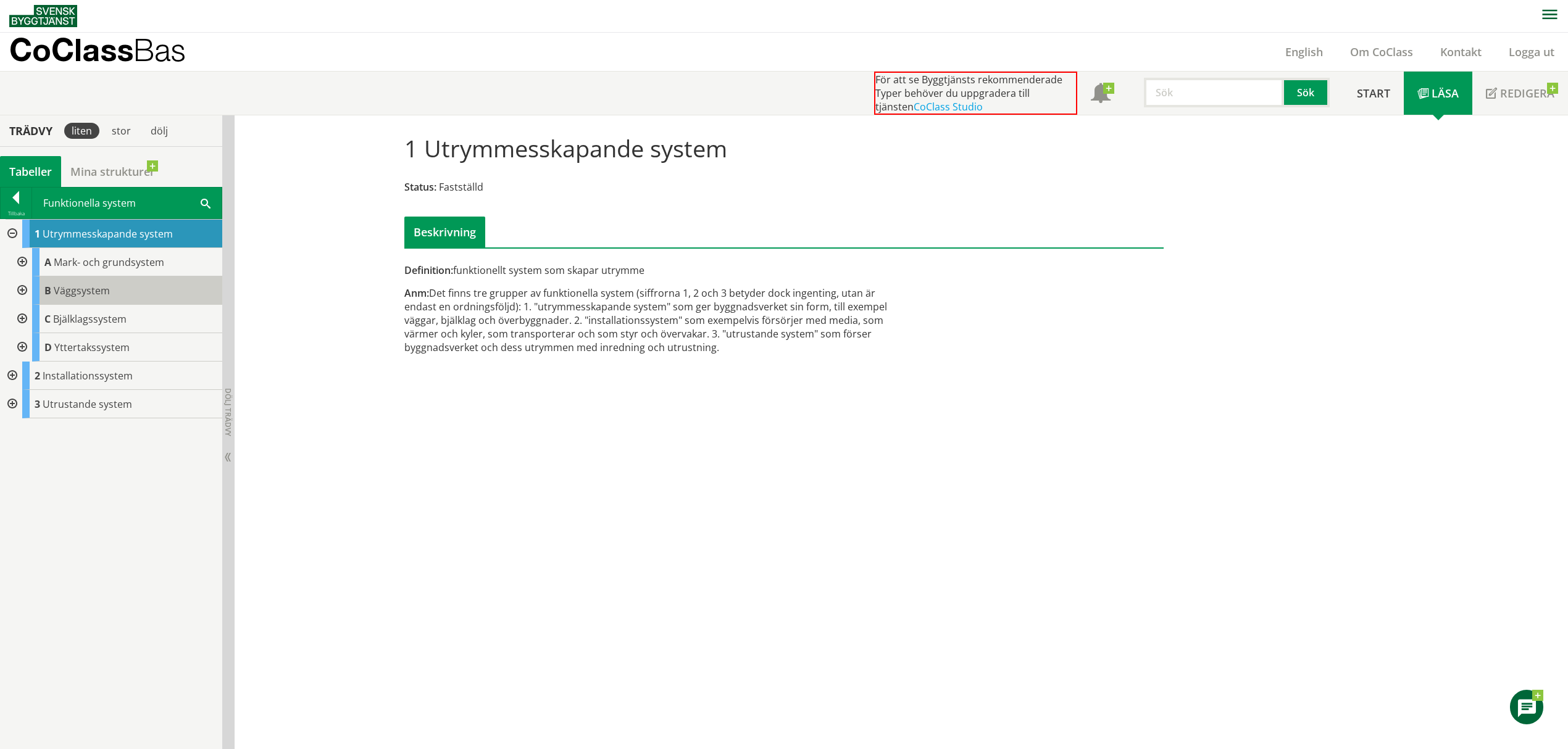
click at [80, 292] on span "Väggsystem" at bounding box center [81, 290] width 56 height 14
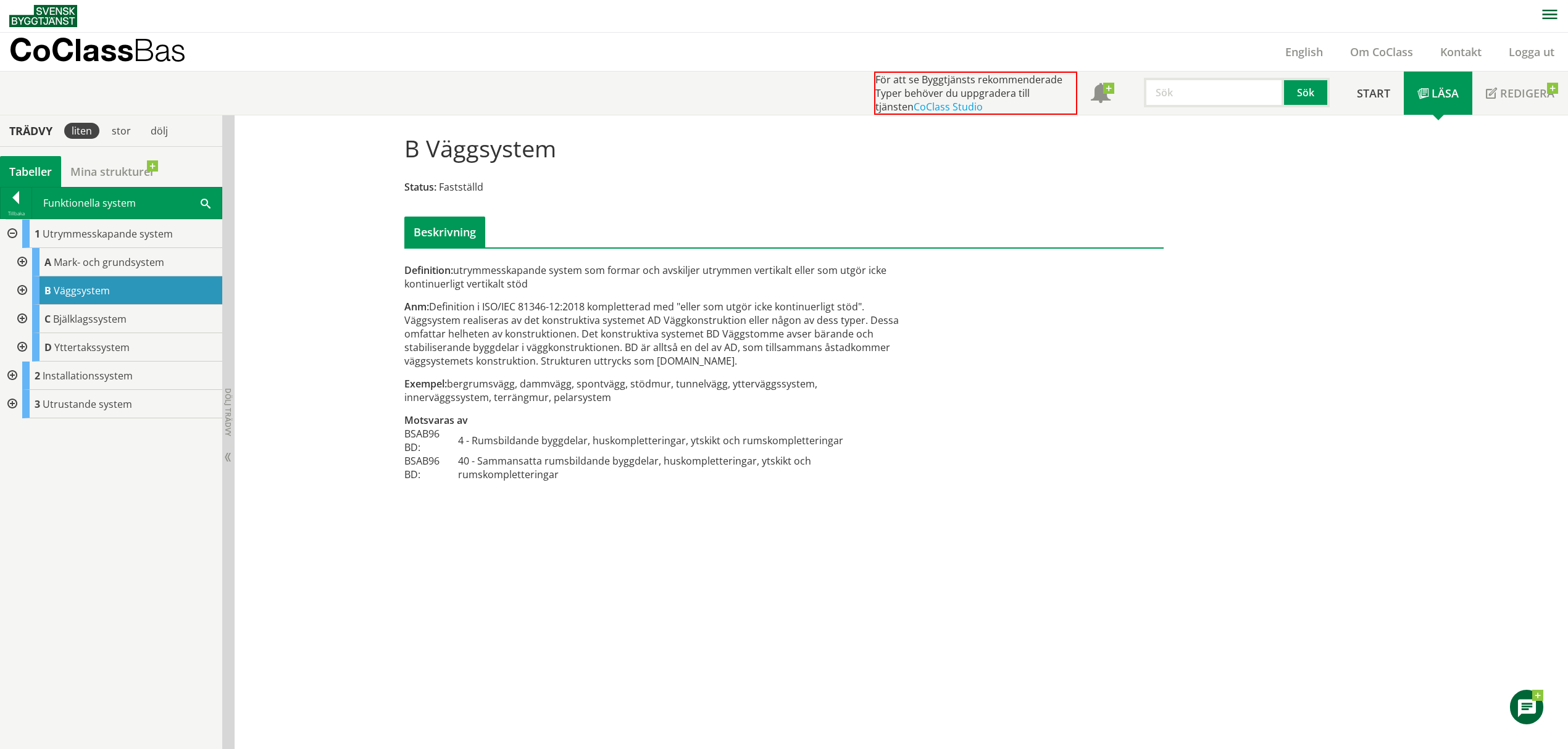
click at [23, 290] on div at bounding box center [21, 291] width 22 height 28
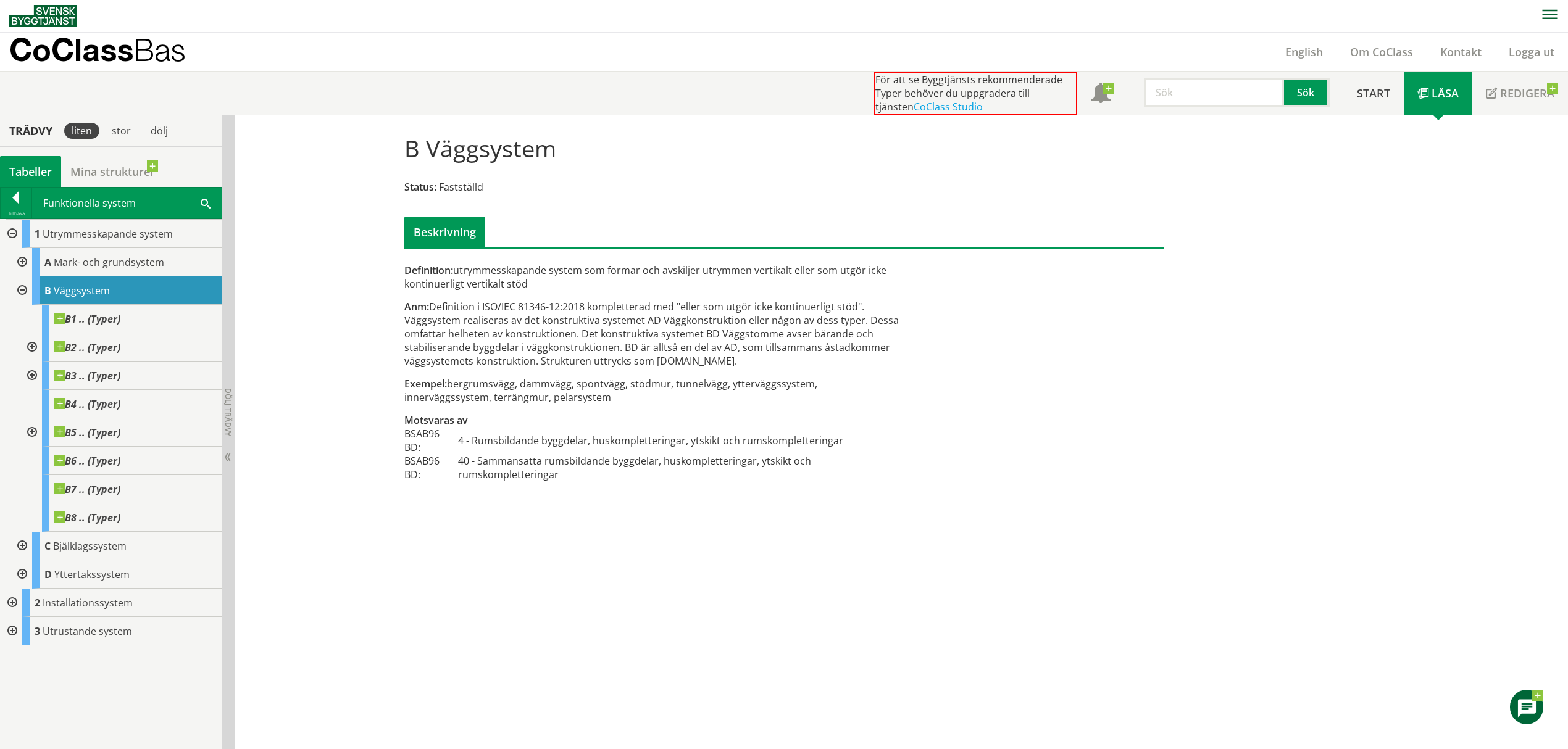
click at [33, 346] on div at bounding box center [31, 347] width 22 height 28
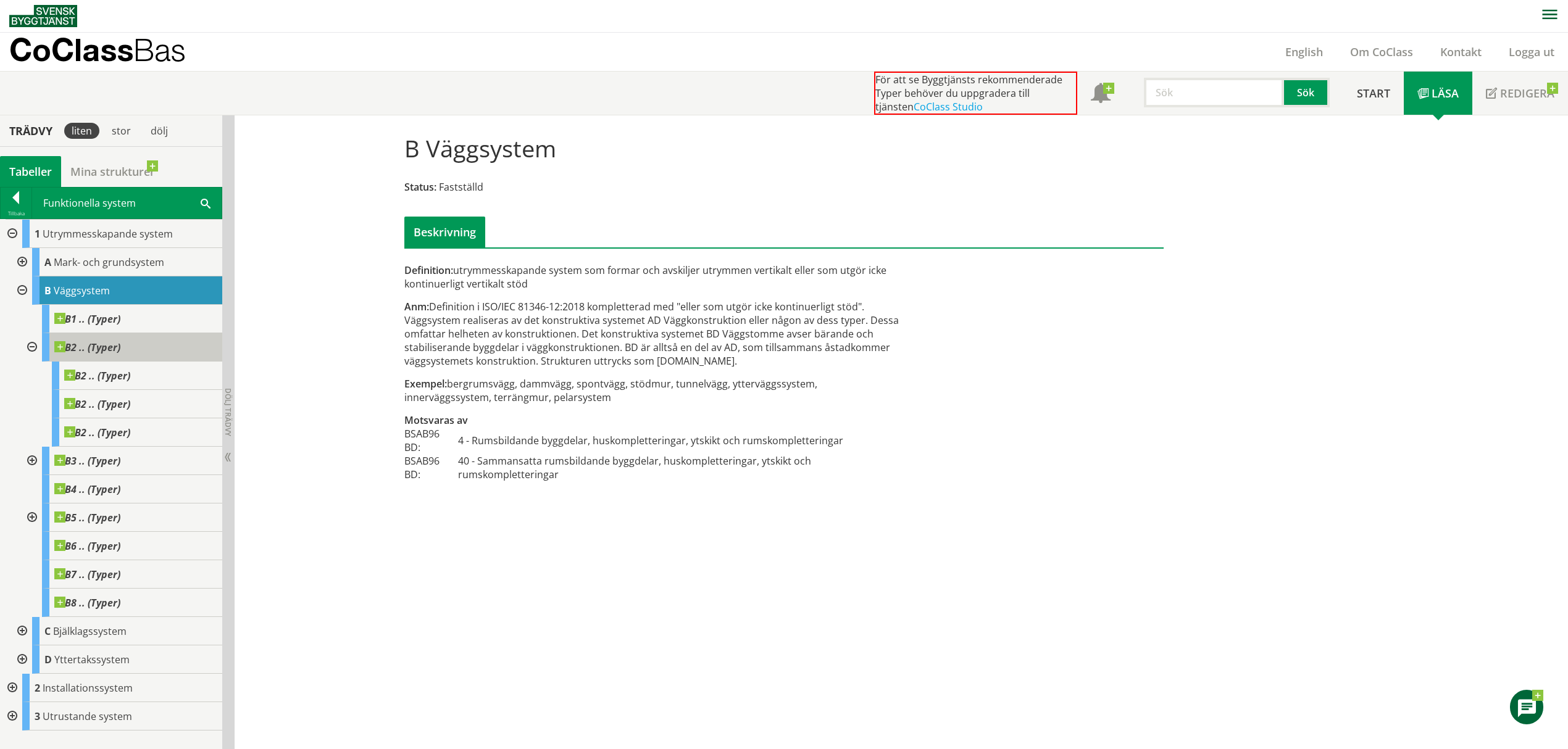
click at [97, 356] on div "B2 .. (Typer)" at bounding box center [132, 347] width 180 height 28
click at [120, 375] on span "B2 .. (Typer)" at bounding box center [97, 376] width 66 height 12
click at [35, 464] on div at bounding box center [31, 461] width 22 height 28
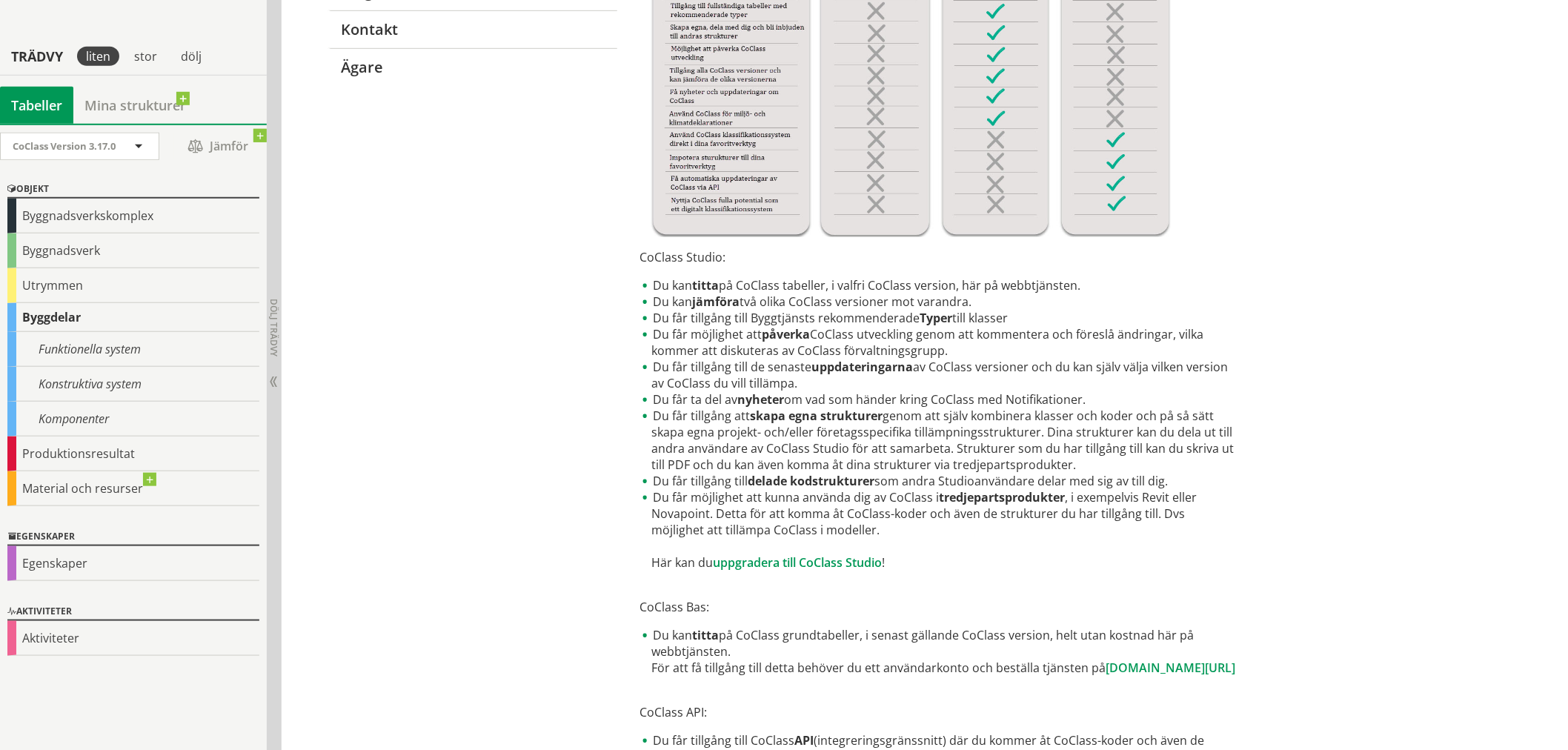
scroll to position [517, 0]
